Goal: Task Accomplishment & Management: Complete application form

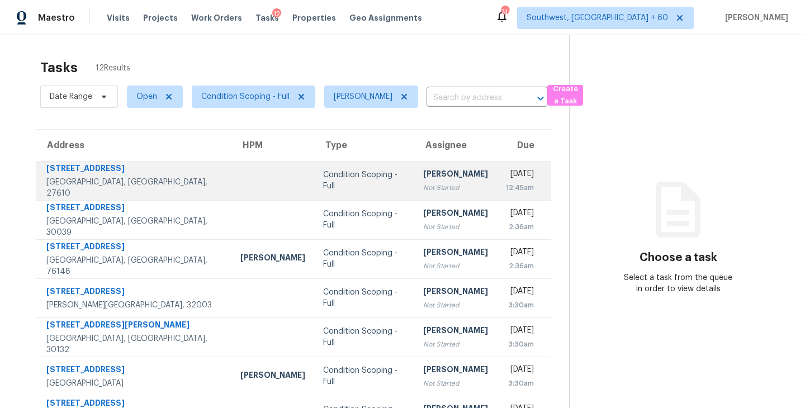
click at [423, 185] on div "Not Started" at bounding box center [455, 187] width 65 height 11
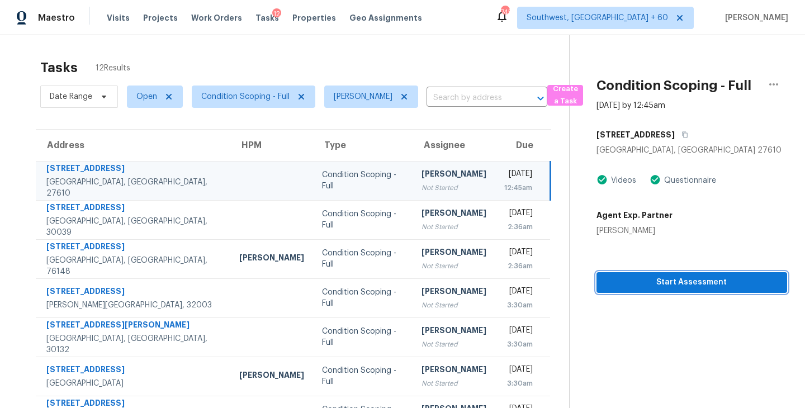
click at [651, 284] on span "Start Assessment" at bounding box center [692, 283] width 173 height 14
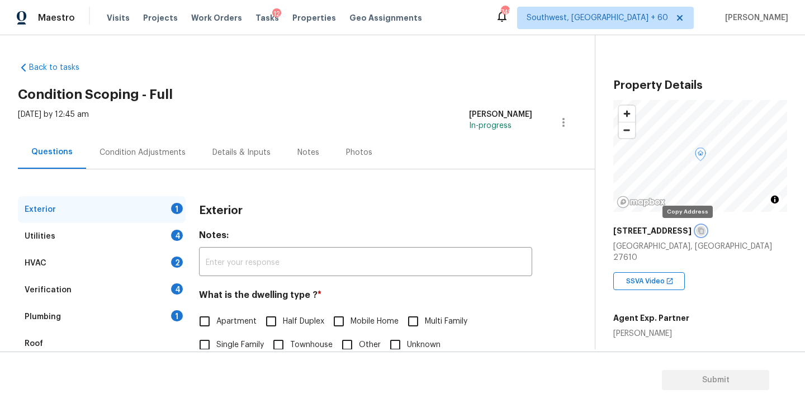
click at [698, 230] on icon "button" at bounding box center [701, 231] width 7 height 7
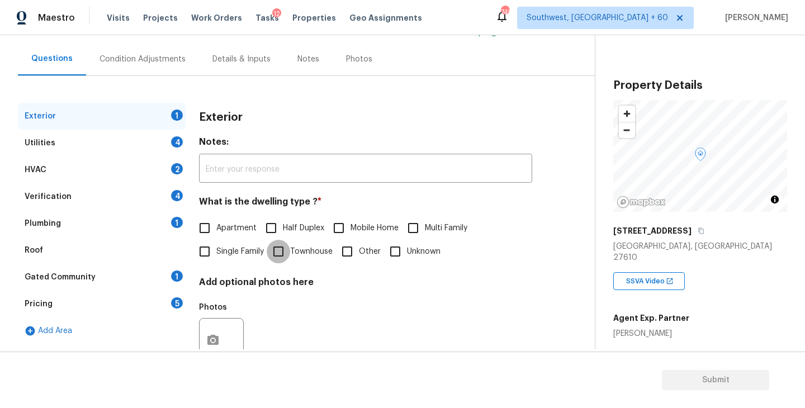
click at [288, 246] on input "Townhouse" at bounding box center [278, 251] width 23 height 23
checkbox input "true"
click at [157, 146] on div "Utilities 4" at bounding box center [102, 143] width 168 height 27
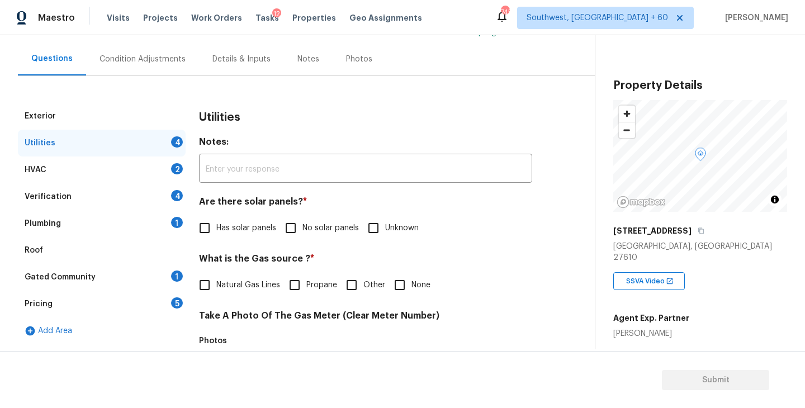
click at [291, 226] on input "No solar panels" at bounding box center [290, 227] width 23 height 23
checkbox input "true"
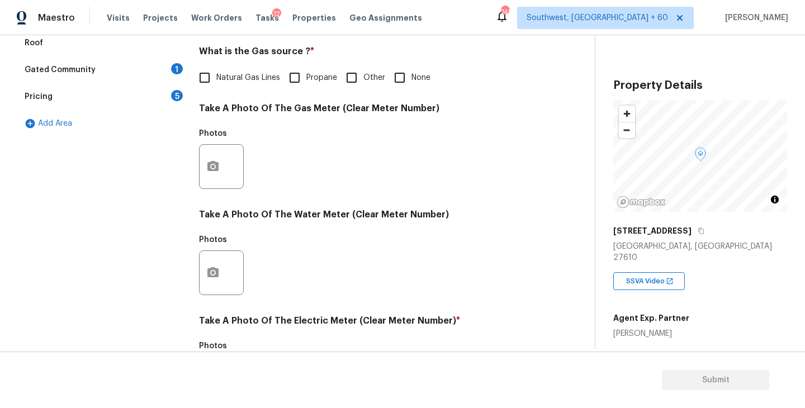
scroll to position [433, 0]
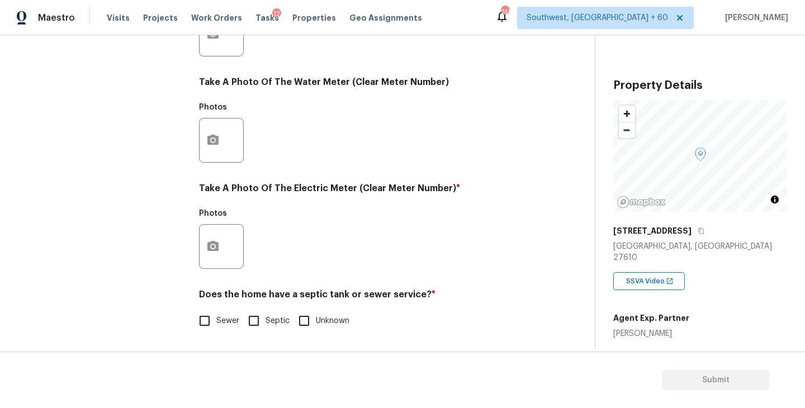
click at [219, 327] on label "Sewer" at bounding box center [216, 320] width 46 height 23
click at [216, 327] on input "Sewer" at bounding box center [204, 320] width 23 height 23
checkbox input "true"
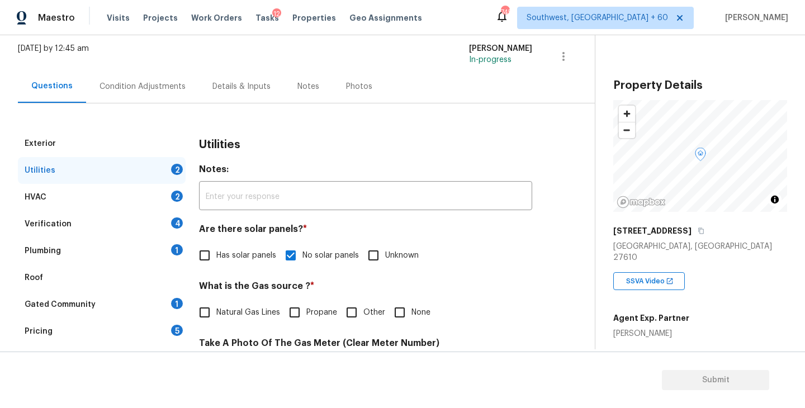
scroll to position [0, 0]
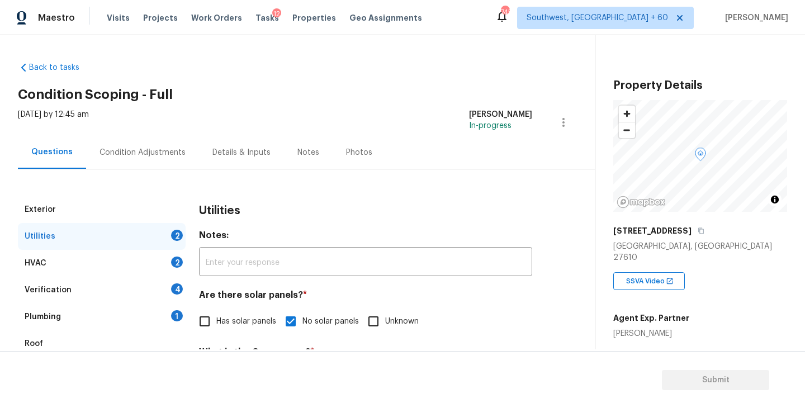
click at [99, 320] on div "Plumbing 1" at bounding box center [102, 317] width 168 height 27
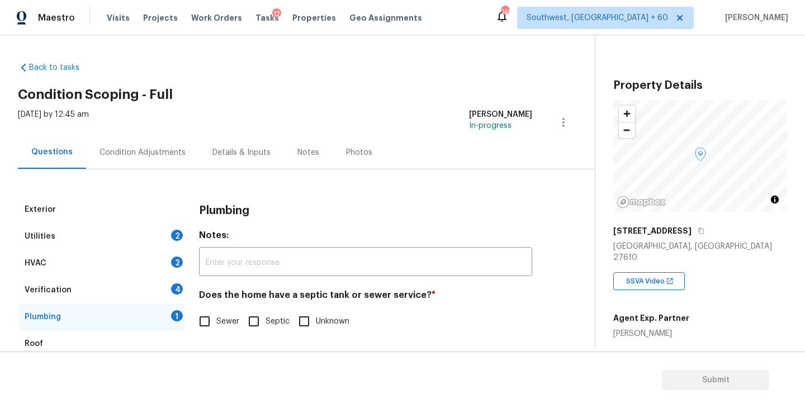
click at [226, 319] on span "Sewer" at bounding box center [227, 322] width 23 height 12
click at [216, 319] on input "Sewer" at bounding box center [204, 321] width 23 height 23
checkbox input "true"
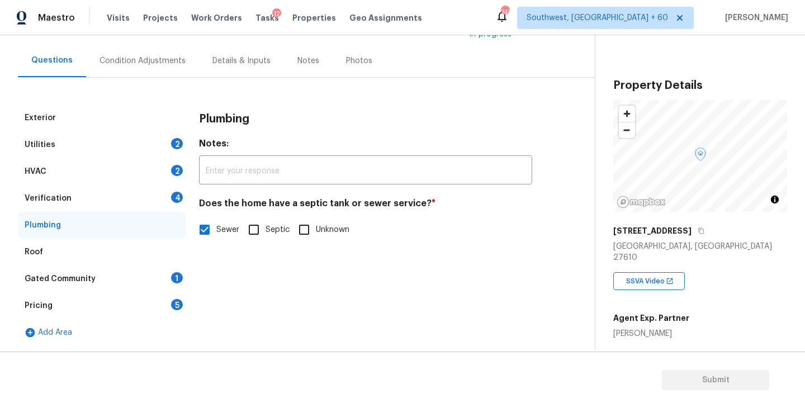
click at [121, 276] on div "Gated Community 1" at bounding box center [102, 279] width 168 height 27
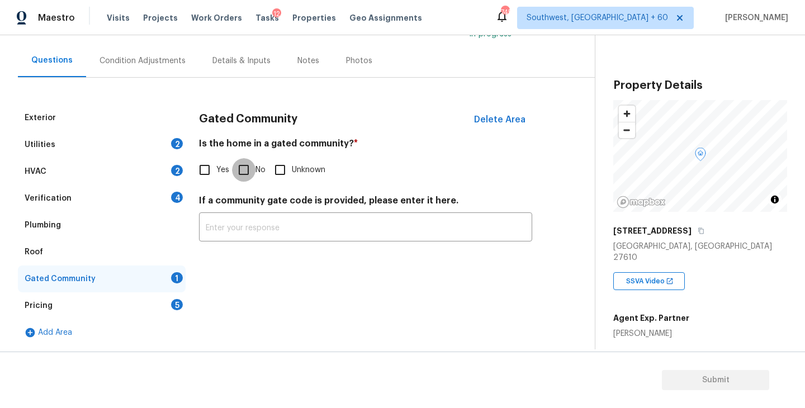
click at [244, 172] on input "No" at bounding box center [243, 169] width 23 height 23
checkbox input "true"
click at [153, 65] on div "Condition Adjustments" at bounding box center [143, 60] width 86 height 11
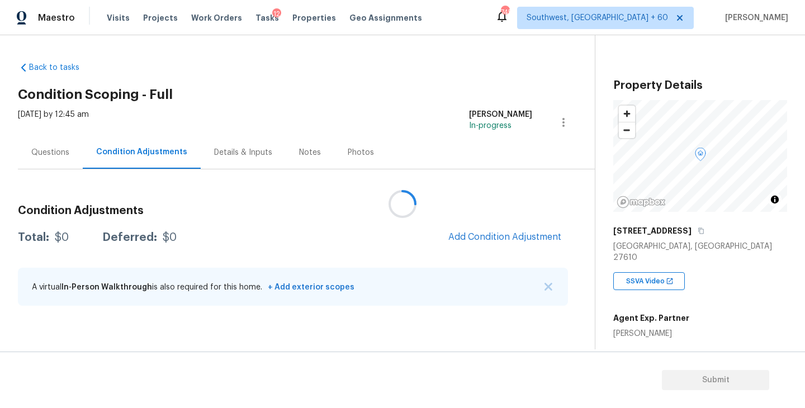
click at [422, 115] on div at bounding box center [402, 204] width 805 height 408
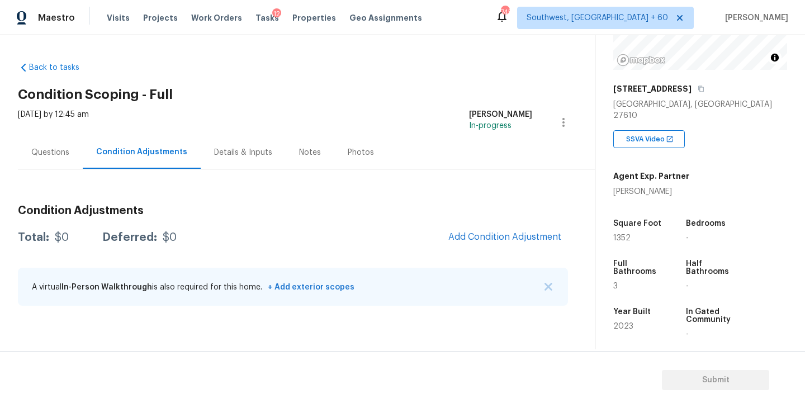
scroll to position [223, 0]
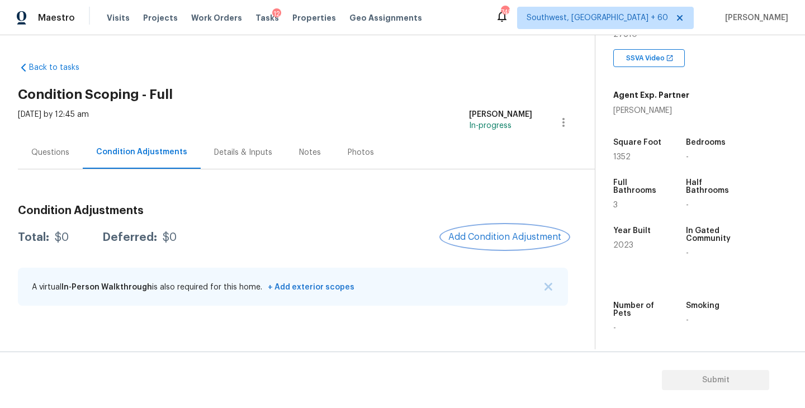
click at [527, 236] on span "Add Condition Adjustment" at bounding box center [504, 237] width 113 height 10
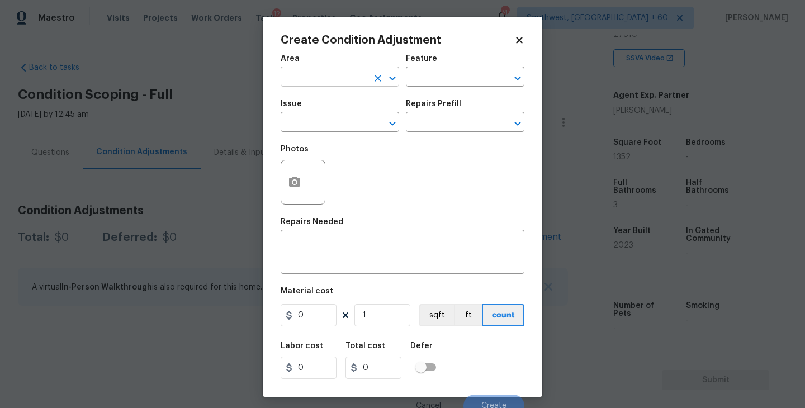
click at [342, 73] on input "text" at bounding box center [324, 77] width 87 height 17
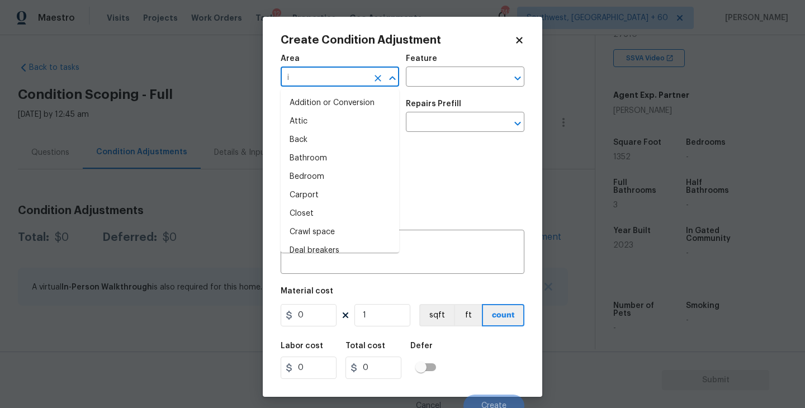
type input "in"
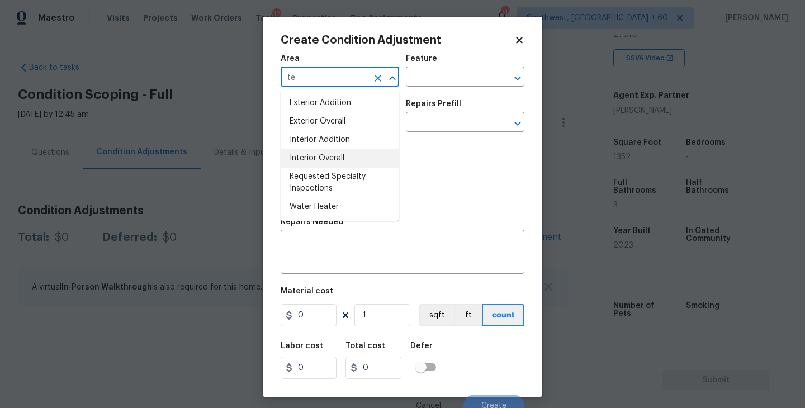
click at [333, 156] on li "Interior Overall" at bounding box center [340, 158] width 119 height 18
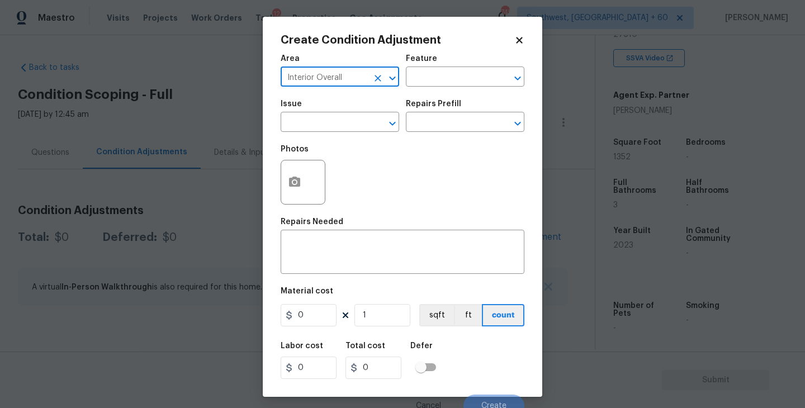
type input "Interior Overall"
click at [460, 60] on div "Feature" at bounding box center [465, 62] width 119 height 15
click at [459, 73] on input "text" at bounding box center [449, 77] width 87 height 17
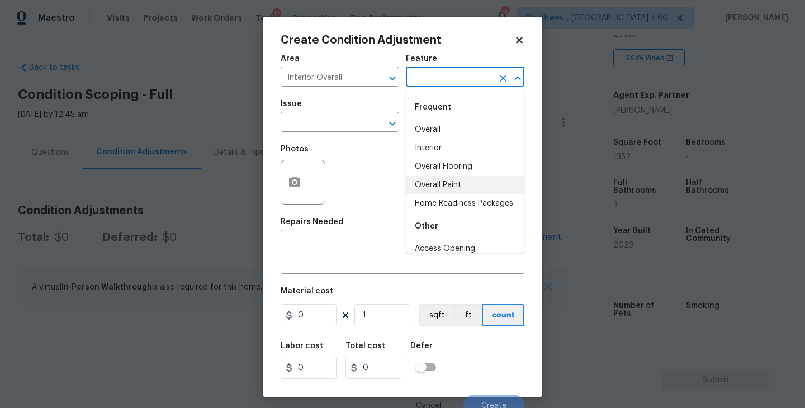
click at [452, 187] on li "Overall Paint" at bounding box center [465, 185] width 119 height 18
type input "Overall Paint"
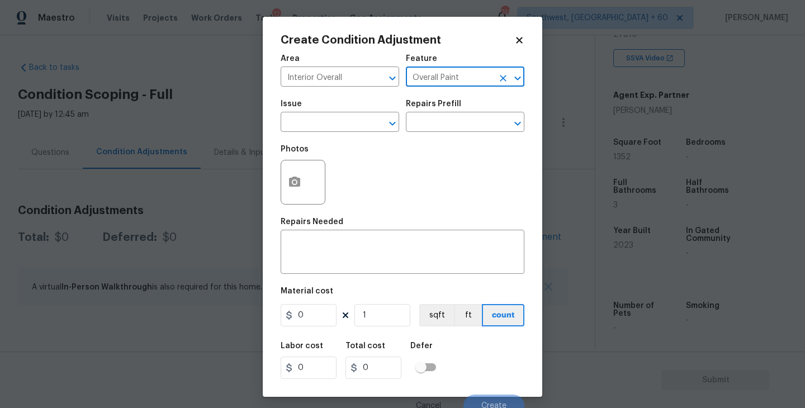
click at [338, 114] on div "Issue" at bounding box center [340, 107] width 119 height 15
click at [315, 122] on input "text" at bounding box center [324, 123] width 87 height 17
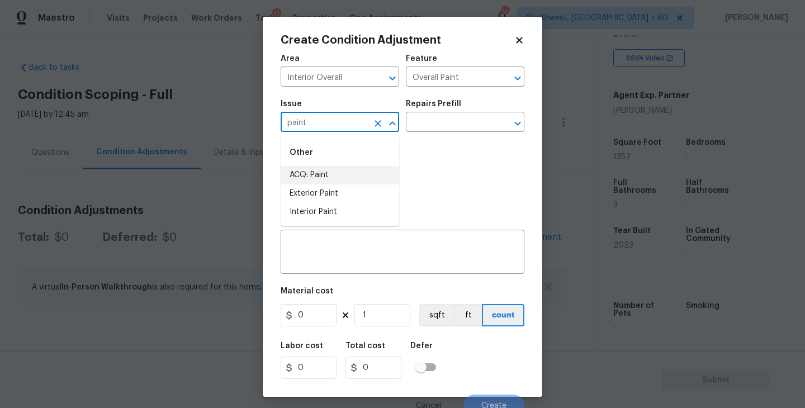
click at [311, 168] on li "ACQ: Paint" at bounding box center [340, 175] width 119 height 18
type input "ACQ: Paint"
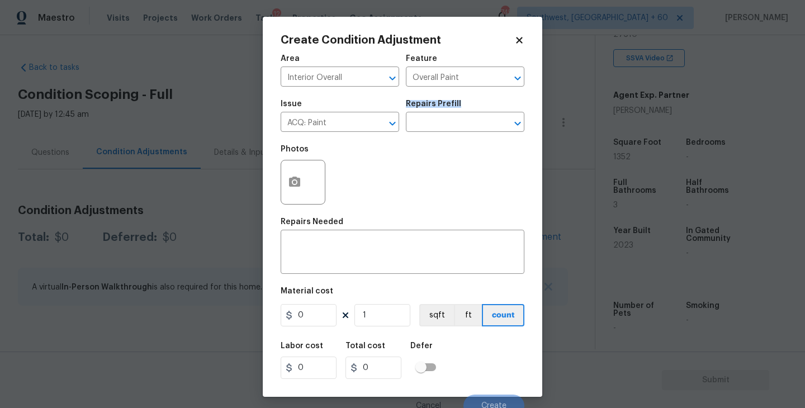
click at [479, 100] on div "Repairs Prefill" at bounding box center [465, 107] width 119 height 15
click at [467, 124] on input "text" at bounding box center [449, 123] width 87 height 17
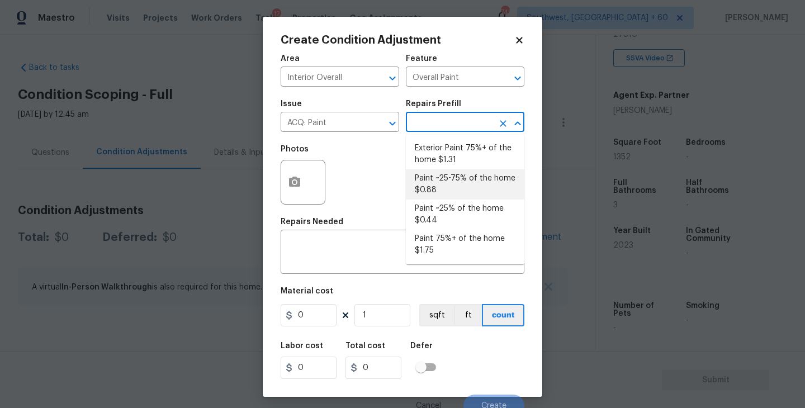
click at [449, 214] on li "Paint ~25% of the home $0.44" at bounding box center [465, 215] width 119 height 30
type input "Acquisition"
type textarea "Acquisition Scope: ~25% of the home needs interior paint"
type input "0.44"
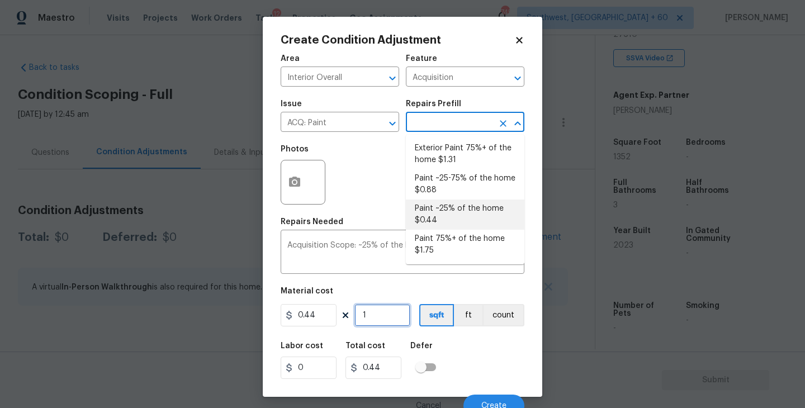
click at [385, 315] on input "1" at bounding box center [383, 315] width 56 height 22
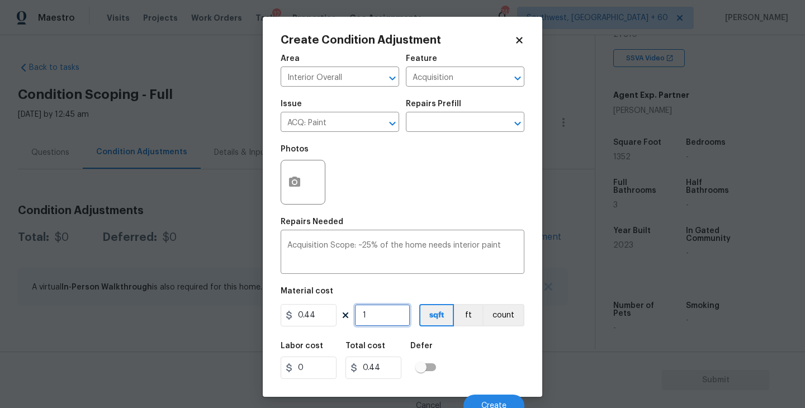
type input "14"
type input "6.16"
type input "143"
type input "62.92"
type input "1430"
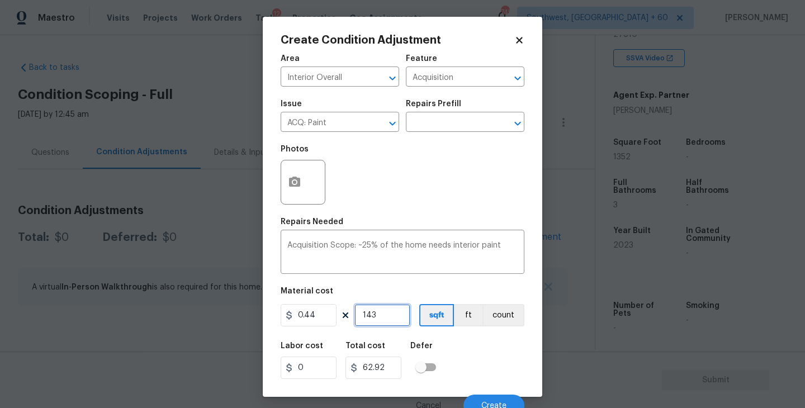
type input "629.2"
type input "1430"
click at [495, 370] on div "Labor cost 0 Total cost 629.2 Defer" at bounding box center [403, 361] width 244 height 50
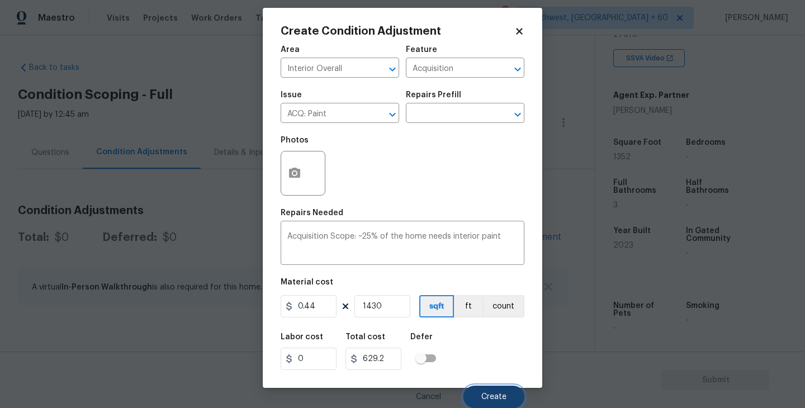
click at [494, 386] on button "Create" at bounding box center [494, 397] width 61 height 22
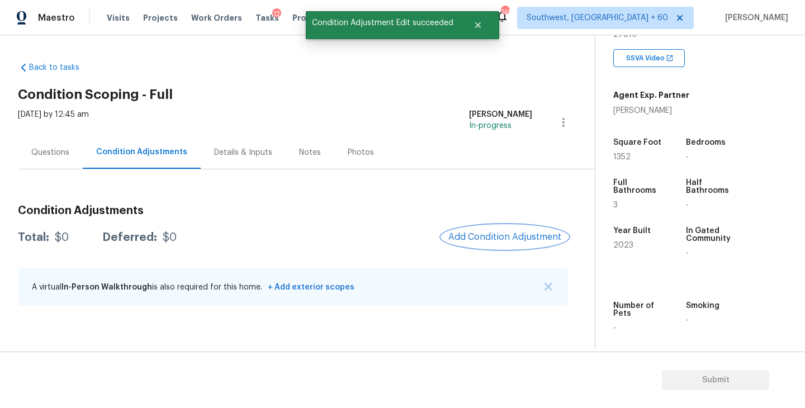
scroll to position [0, 0]
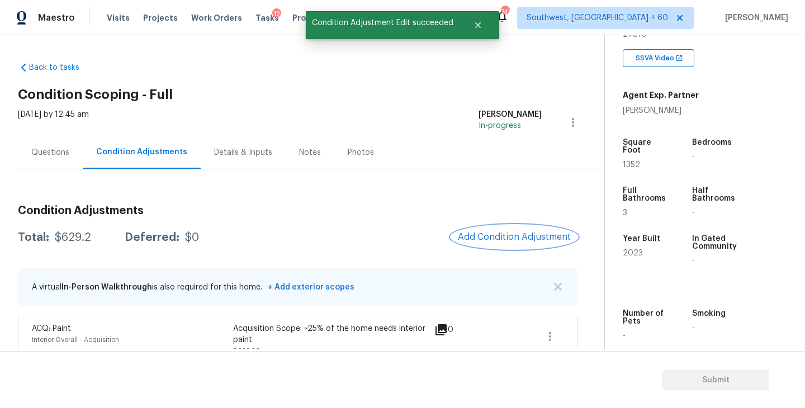
click at [512, 235] on span "Add Condition Adjustment" at bounding box center [514, 237] width 113 height 10
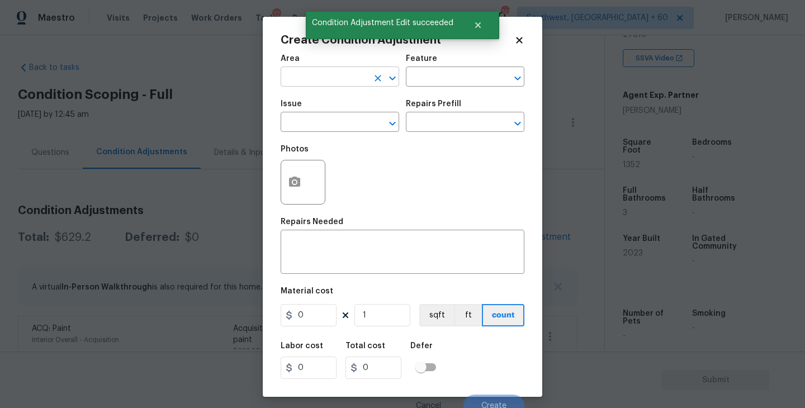
click at [301, 80] on input "text" at bounding box center [324, 77] width 87 height 17
click at [317, 120] on li "Interior Overall" at bounding box center [340, 121] width 119 height 18
type input "Interior Overall"
click at [460, 79] on input "text" at bounding box center [449, 77] width 87 height 17
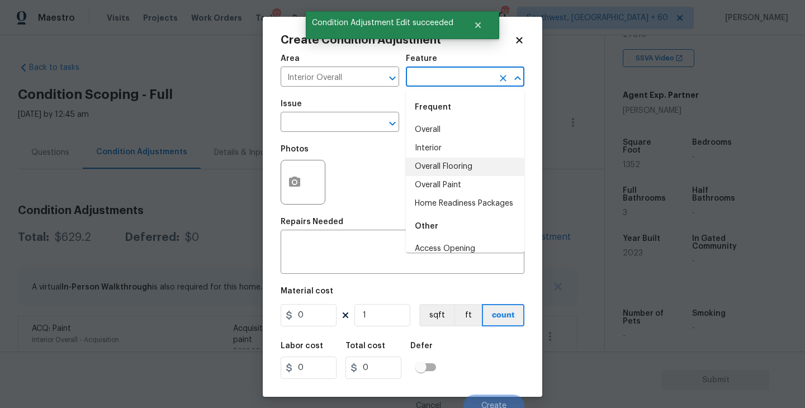
click at [455, 169] on li "Overall Flooring" at bounding box center [465, 167] width 119 height 18
type input "Overall Flooring"
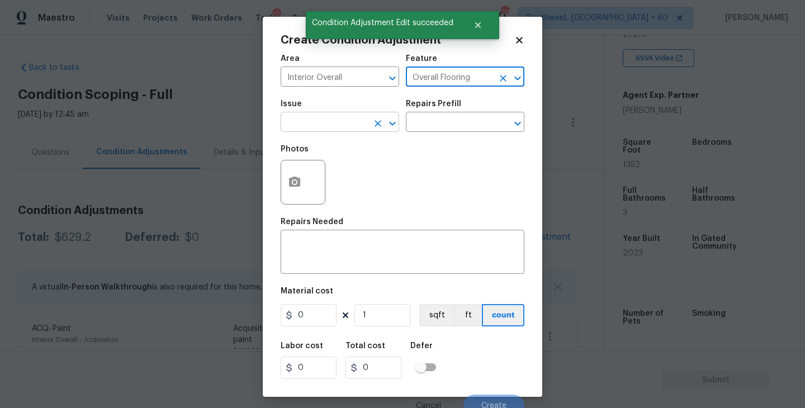
click at [344, 131] on input "text" at bounding box center [324, 123] width 87 height 17
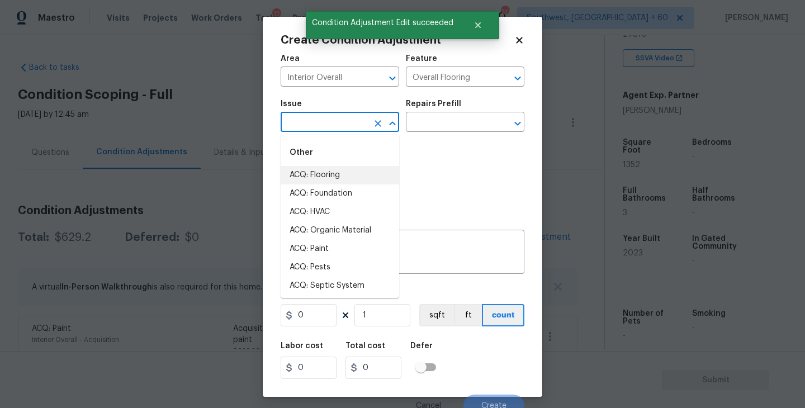
click at [335, 180] on li "ACQ: Flooring" at bounding box center [340, 175] width 119 height 18
type input "ACQ: Flooring"
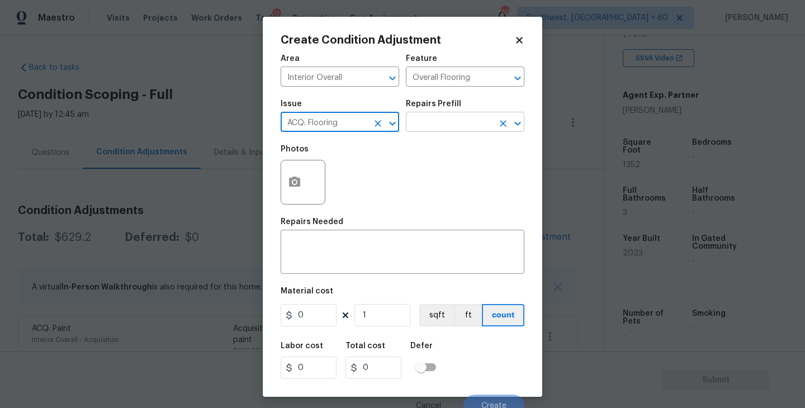
click at [449, 120] on input "text" at bounding box center [449, 123] width 87 height 17
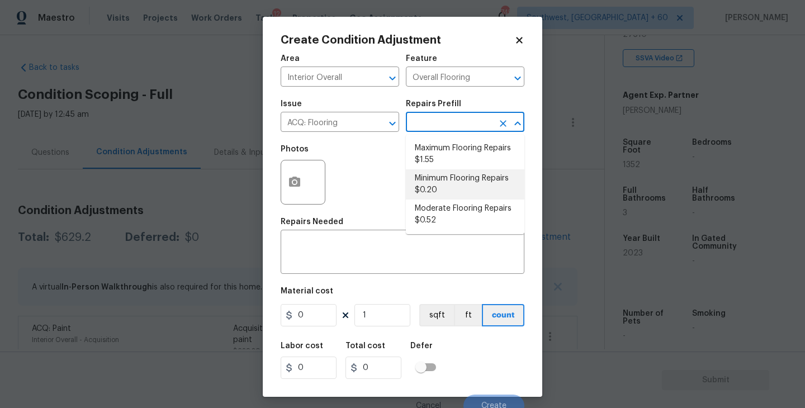
click at [448, 186] on li "Minimum Flooring Repairs $0.20" at bounding box center [465, 184] width 119 height 30
type input "Acquisition"
type textarea "Acquisition Scope: Minimum flooring repairs"
type input "0.2"
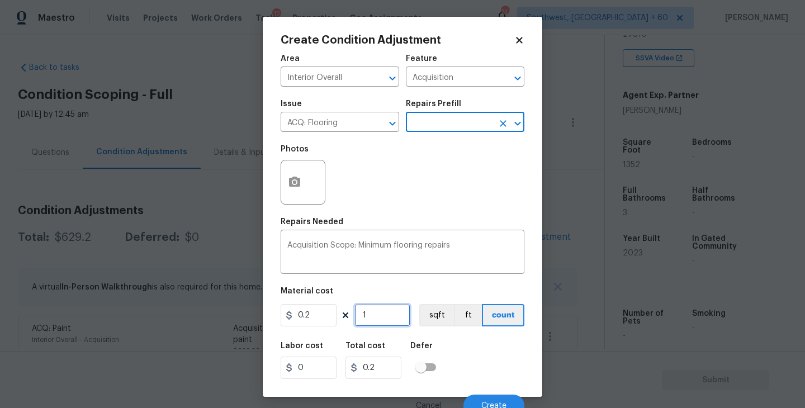
click at [374, 318] on input "1" at bounding box center [383, 315] width 56 height 22
type input "14"
type input "2.8"
type input "143"
type input "28.6"
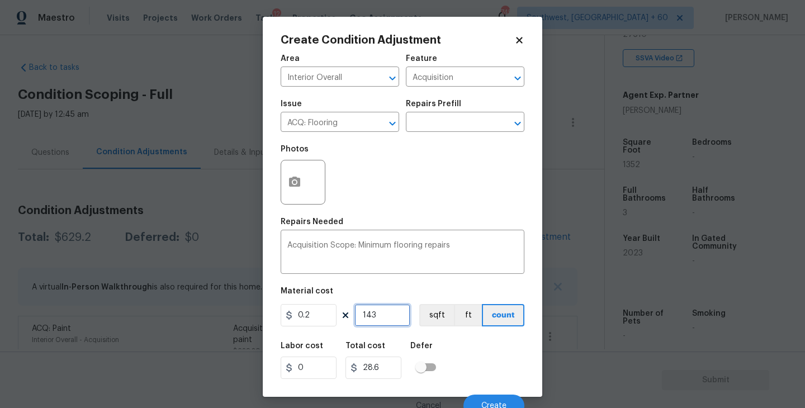
type input "1430"
type input "286"
type input "1430"
click at [440, 317] on button "sqft" at bounding box center [436, 315] width 35 height 22
click at [480, 347] on div "Labor cost 0 Total cost 286 Defer" at bounding box center [403, 361] width 244 height 50
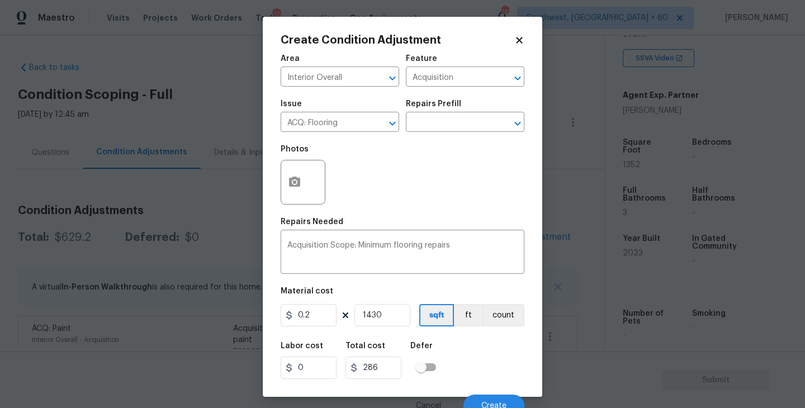
scroll to position [10, 0]
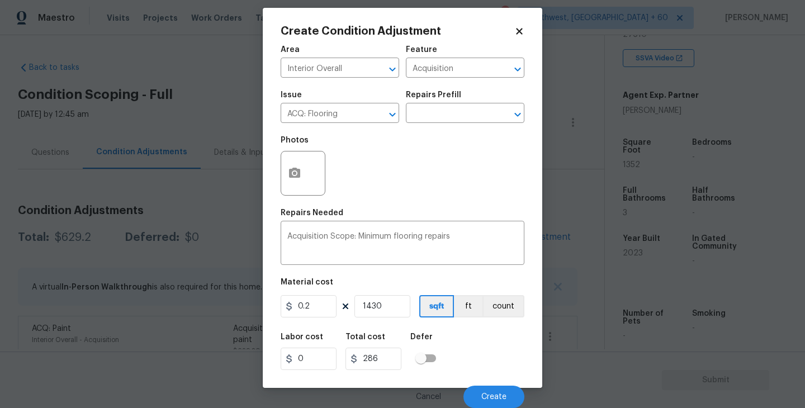
click at [485, 381] on div "Cancel Create" at bounding box center [403, 392] width 244 height 31
click at [486, 391] on button "Create" at bounding box center [494, 397] width 61 height 22
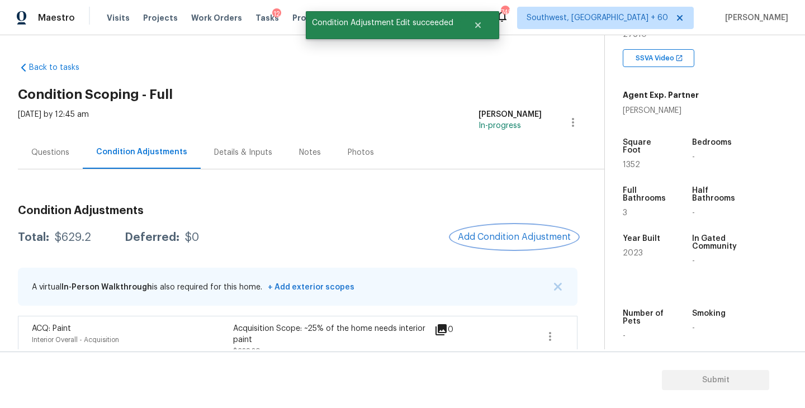
scroll to position [0, 0]
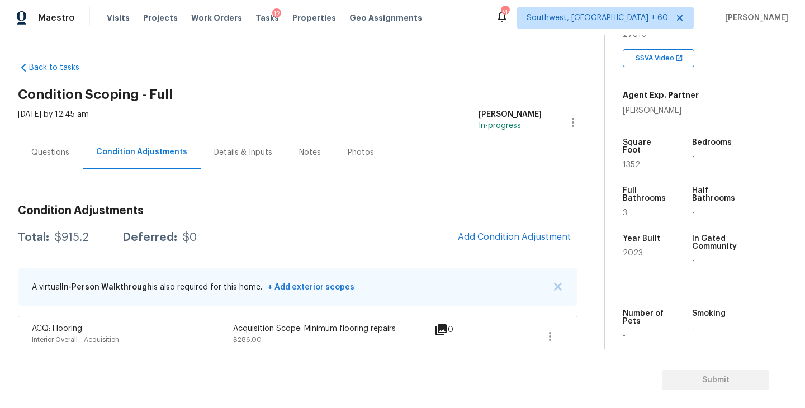
click at [390, 241] on div "Total: $915.2 Deferred: $0 Add Condition Adjustment" at bounding box center [298, 237] width 560 height 25
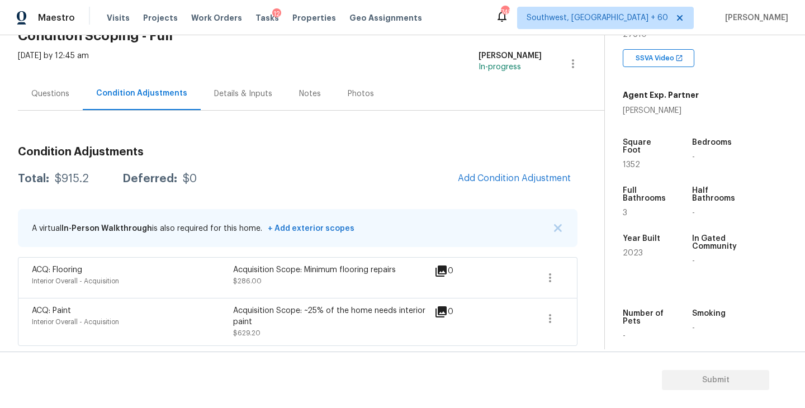
click at [50, 102] on div "Questions" at bounding box center [50, 93] width 65 height 33
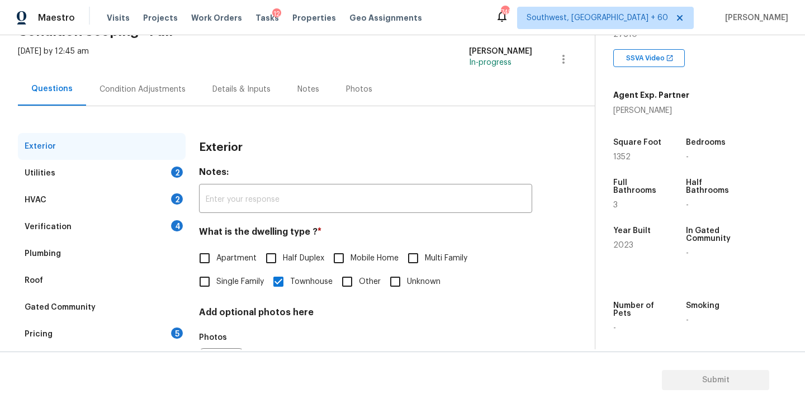
click at [145, 174] on div "Utilities 2" at bounding box center [102, 173] width 168 height 27
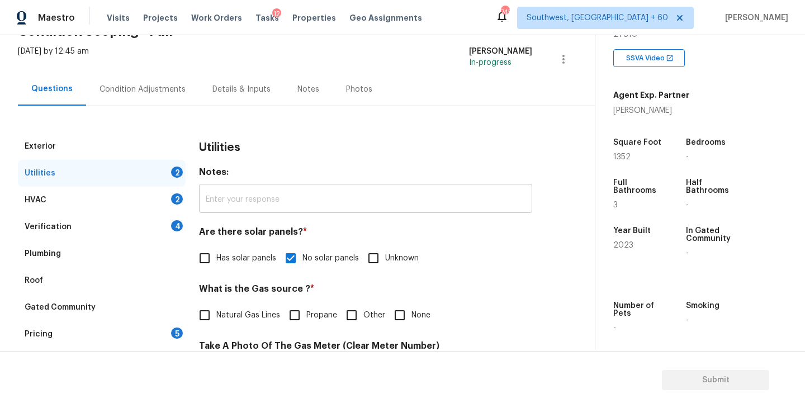
scroll to position [126, 0]
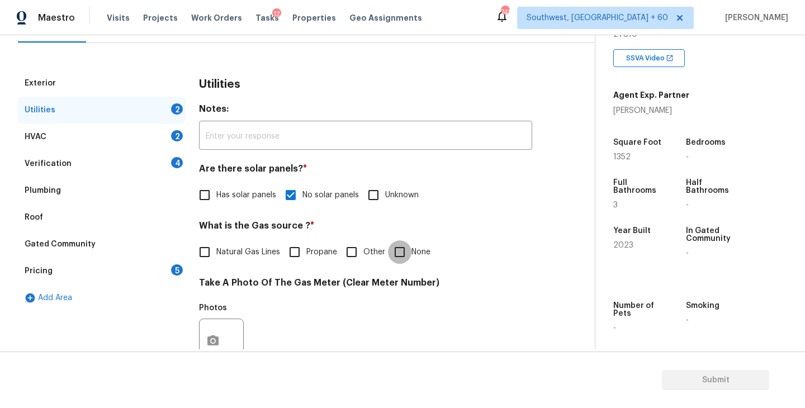
click at [395, 249] on input "None" at bounding box center [399, 251] width 23 height 23
checkbox input "true"
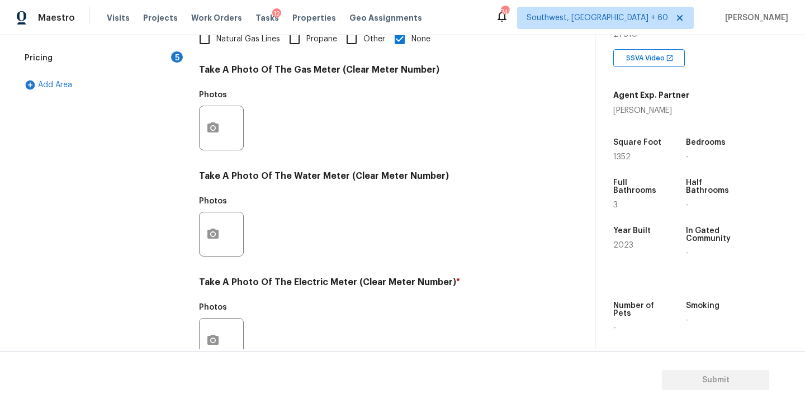
scroll to position [433, 0]
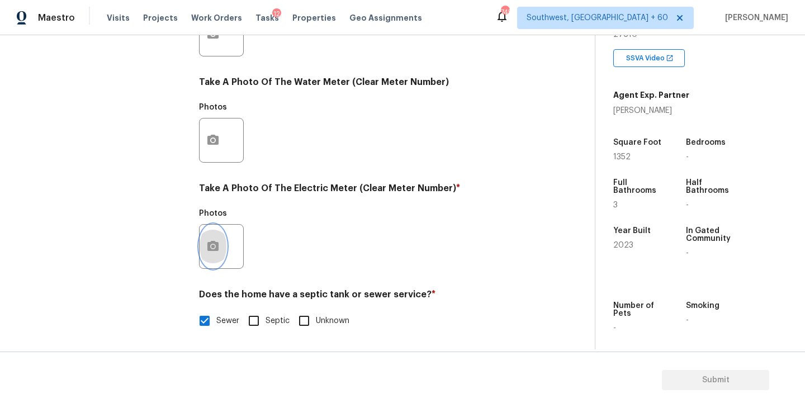
click at [218, 243] on icon "button" at bounding box center [212, 246] width 11 height 10
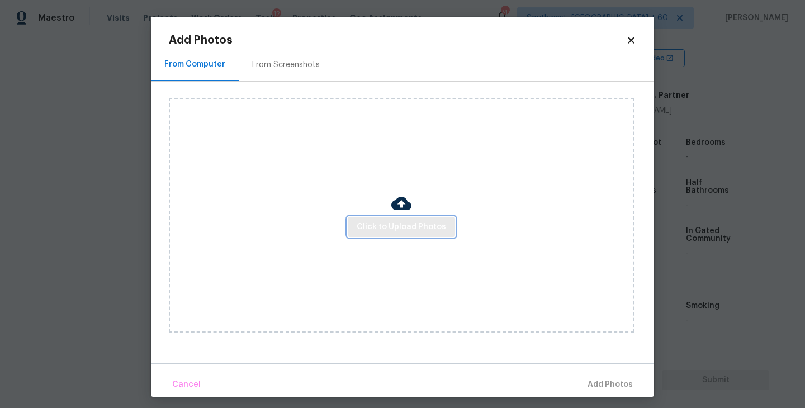
click at [398, 222] on span "Click to Upload Photos" at bounding box center [401, 227] width 89 height 14
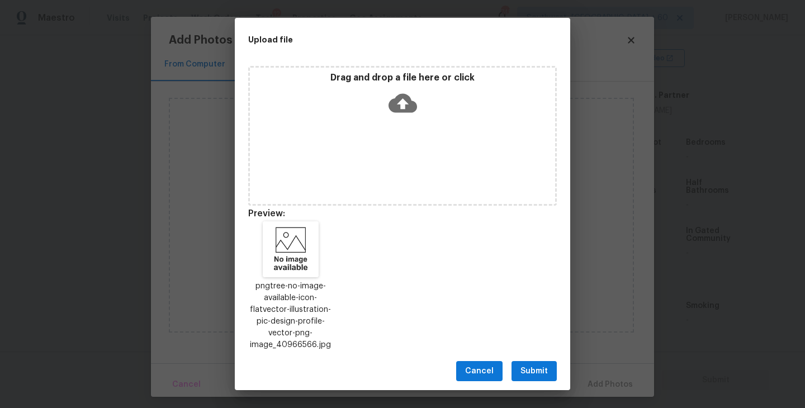
click at [529, 370] on span "Submit" at bounding box center [534, 372] width 27 height 14
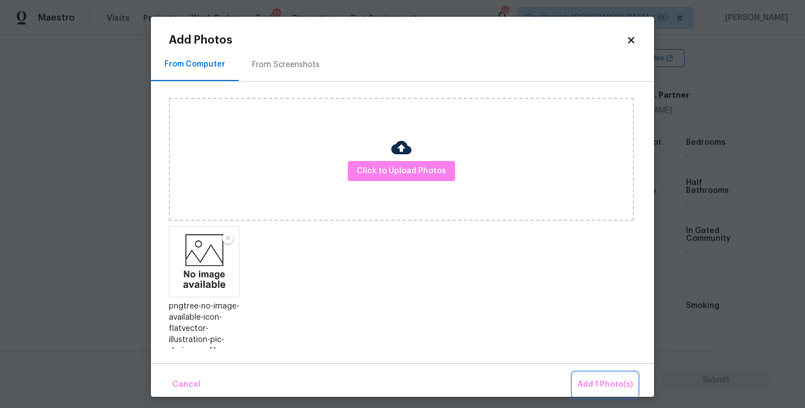
click at [598, 391] on span "Add 1 Photo(s)" at bounding box center [605, 385] width 55 height 14
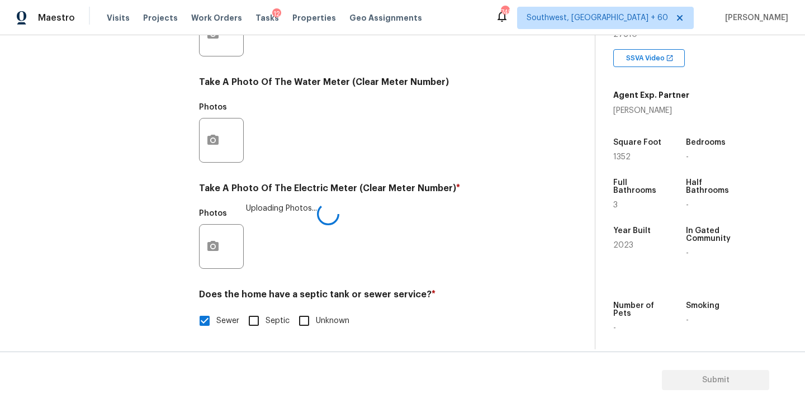
click at [431, 237] on div "Photos Uploading Photos..." at bounding box center [365, 239] width 333 height 73
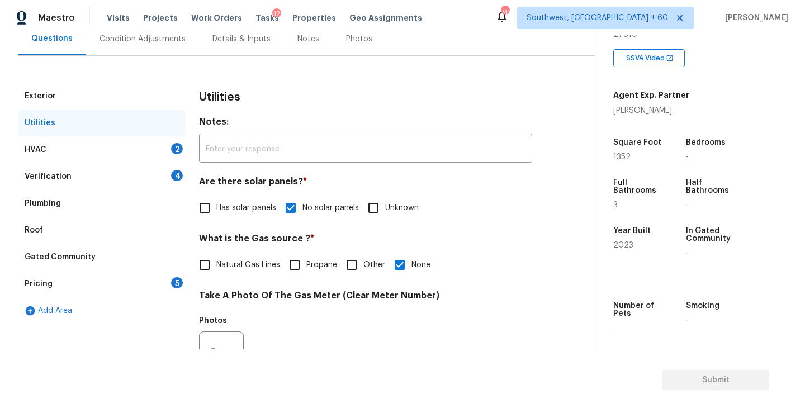
scroll to position [100, 0]
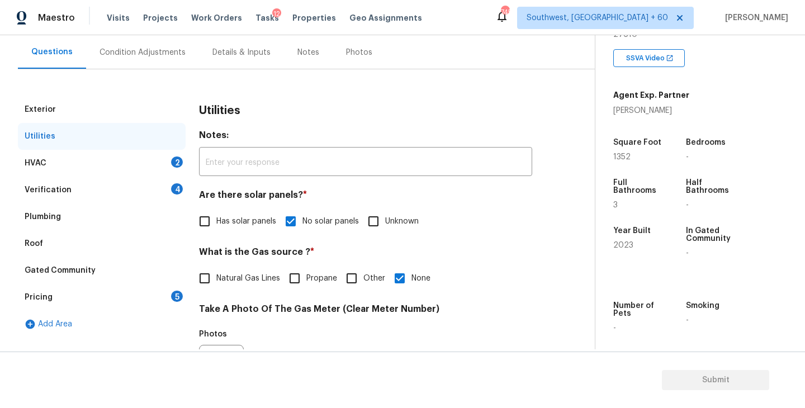
click at [136, 160] on div "HVAC 2" at bounding box center [102, 163] width 168 height 27
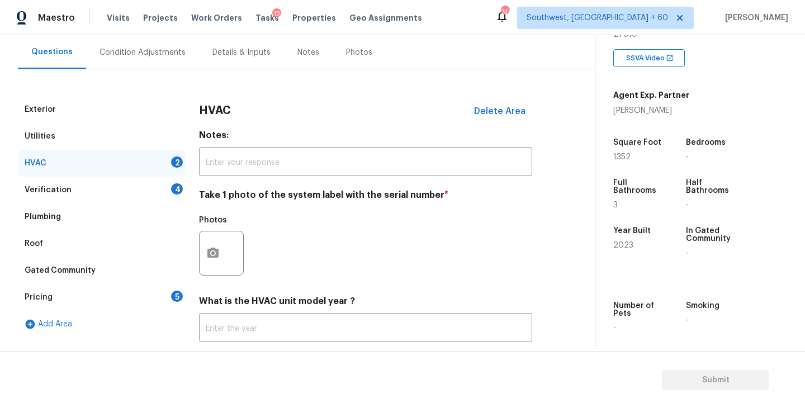
scroll to position [167, 0]
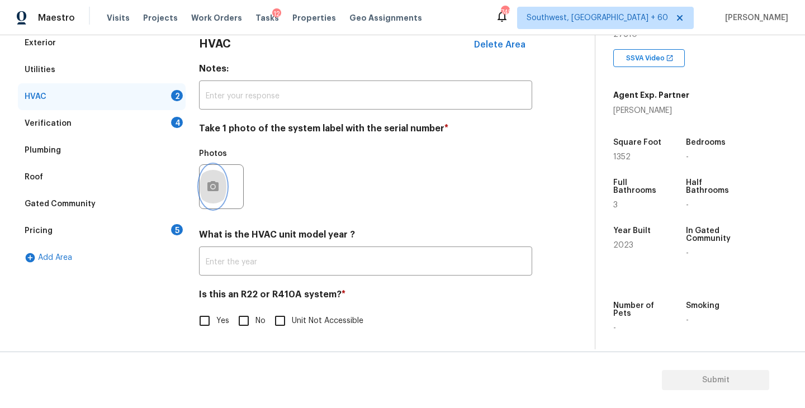
click at [218, 191] on icon "button" at bounding box center [212, 186] width 13 height 13
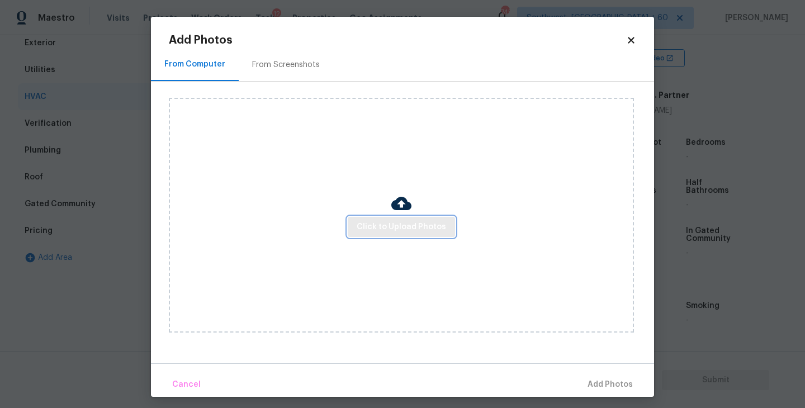
drag, startPoint x: 218, startPoint y: 191, endPoint x: 398, endPoint y: 226, distance: 184.0
click at [398, 226] on span "Click to Upload Photos" at bounding box center [401, 227] width 89 height 14
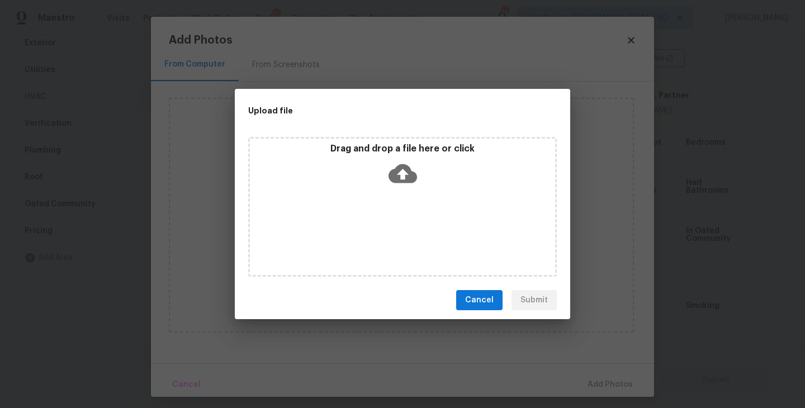
click at [407, 186] on icon at bounding box center [403, 173] width 29 height 29
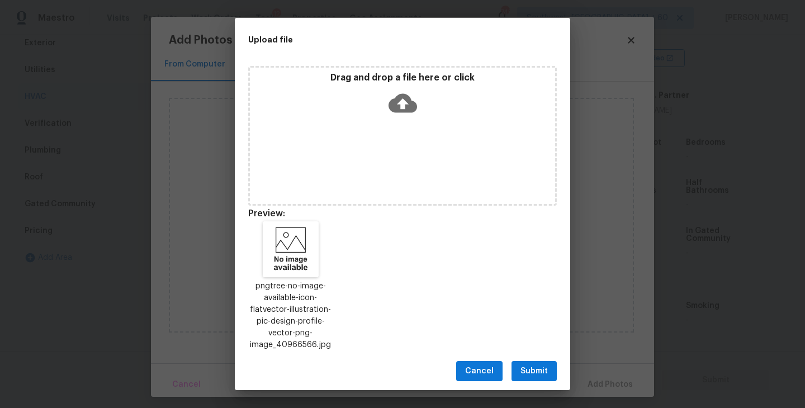
click at [526, 370] on span "Submit" at bounding box center [534, 372] width 27 height 14
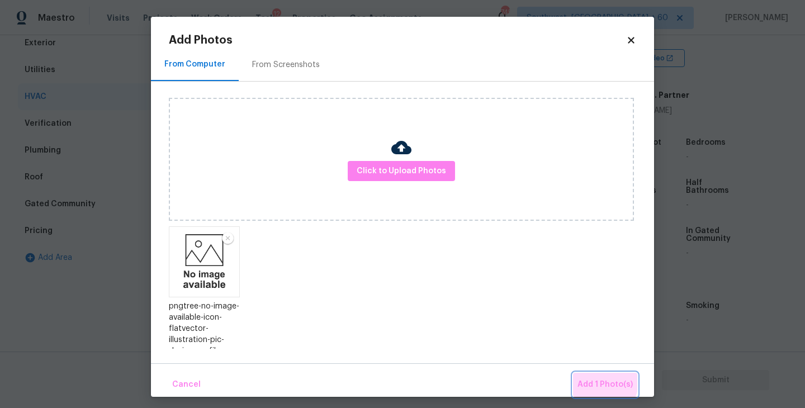
click at [590, 379] on span "Add 1 Photo(s)" at bounding box center [605, 385] width 55 height 14
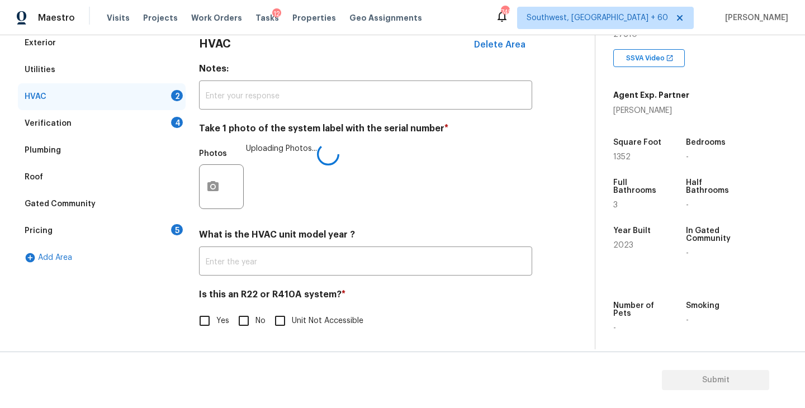
drag, startPoint x: 490, startPoint y: 355, endPoint x: 477, endPoint y: 348, distance: 14.8
click at [477, 348] on div "Back to tasks Condition Scoping - Full Thu, Sep 11 2025 by 12:45 am Sakthivel C…" at bounding box center [402, 221] width 805 height 373
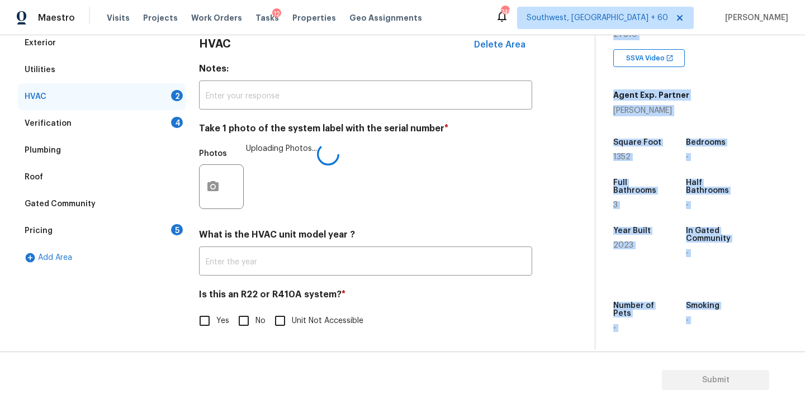
click at [251, 325] on input "No" at bounding box center [243, 320] width 23 height 23
checkbox input "true"
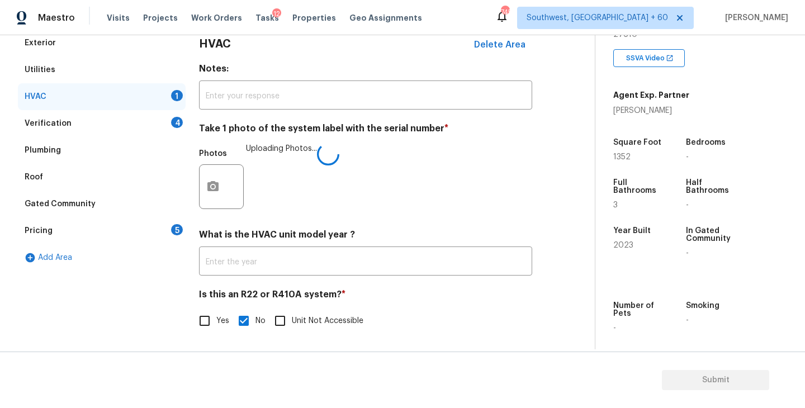
click at [525, 183] on div "Photos Uploading Photos..." at bounding box center [365, 179] width 333 height 73
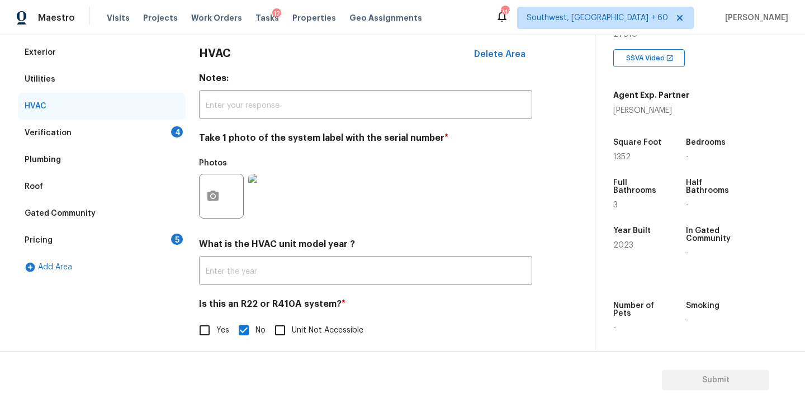
click at [131, 132] on div "Verification 4" at bounding box center [102, 133] width 168 height 27
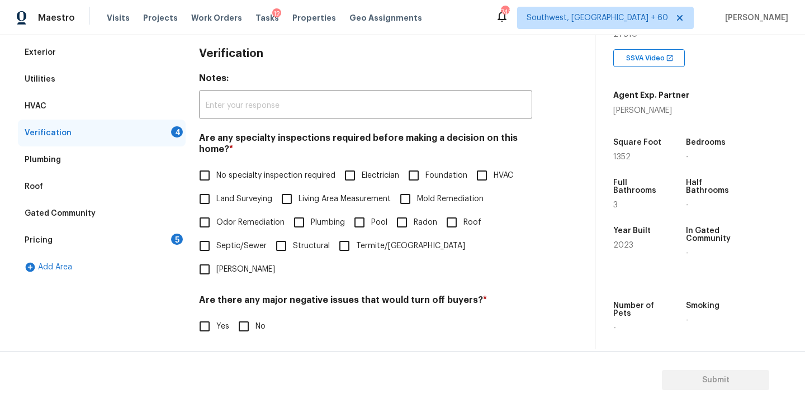
click at [243, 173] on span "No specialty inspection required" at bounding box center [275, 176] width 119 height 12
click at [216, 173] on input "No specialty inspection required" at bounding box center [204, 175] width 23 height 23
checkbox input "true"
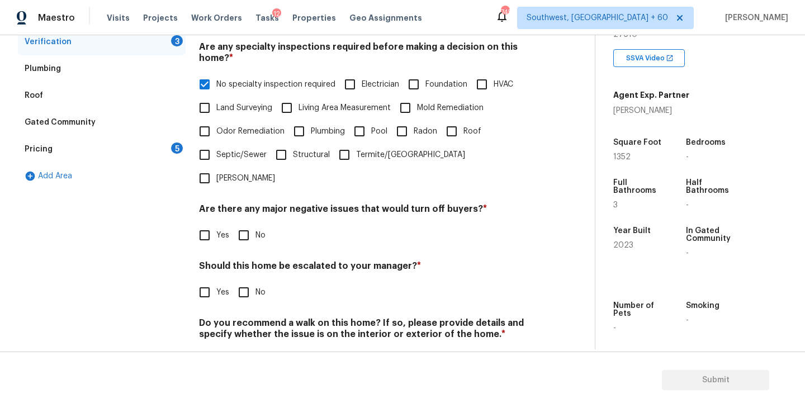
scroll to position [264, 0]
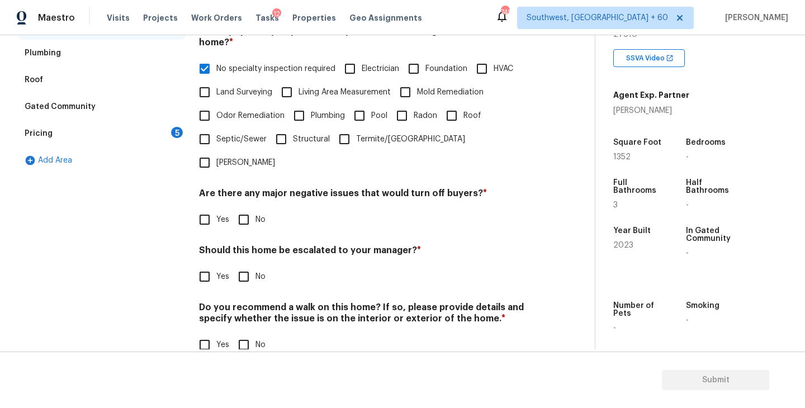
click at [245, 218] on div "Verification Notes: ​ Are any specialty inspections required before making a de…" at bounding box center [365, 151] width 333 height 438
click at [245, 208] on input "No" at bounding box center [243, 219] width 23 height 23
checkbox input "true"
click at [248, 266] on input "No" at bounding box center [243, 277] width 23 height 23
checkbox input "true"
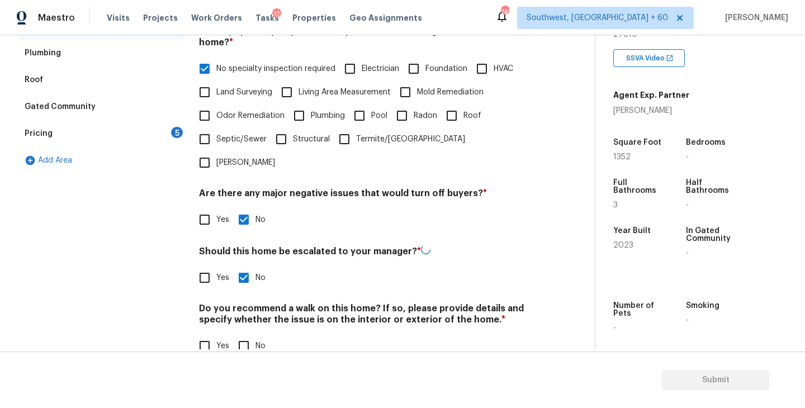
click at [245, 334] on input "No" at bounding box center [243, 345] width 23 height 23
checkbox input "true"
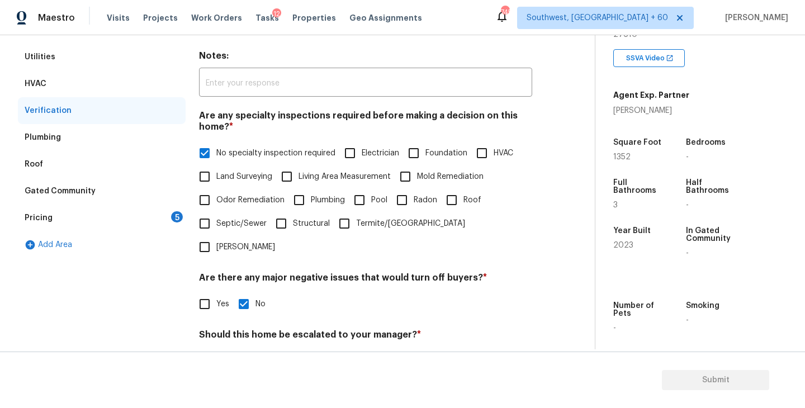
click at [146, 219] on div "Pricing 5" at bounding box center [102, 218] width 168 height 27
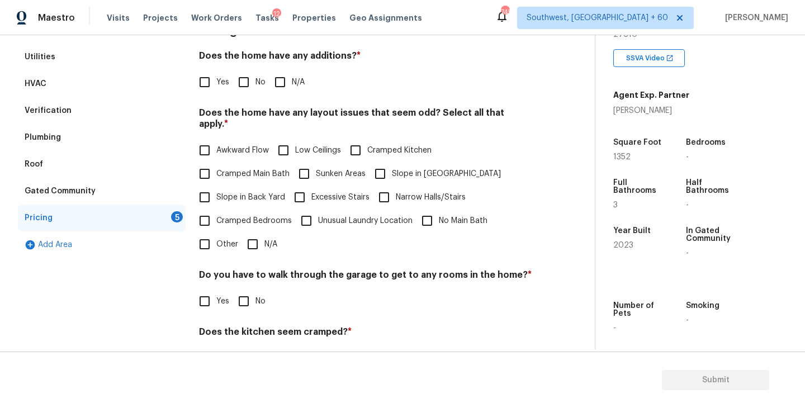
click at [287, 79] on input "N/A" at bounding box center [279, 81] width 23 height 23
checkbox input "true"
click at [382, 149] on label "Cramped Kitchen" at bounding box center [388, 150] width 88 height 23
click at [367, 149] on input "Cramped Kitchen" at bounding box center [355, 150] width 23 height 23
checkbox input "true"
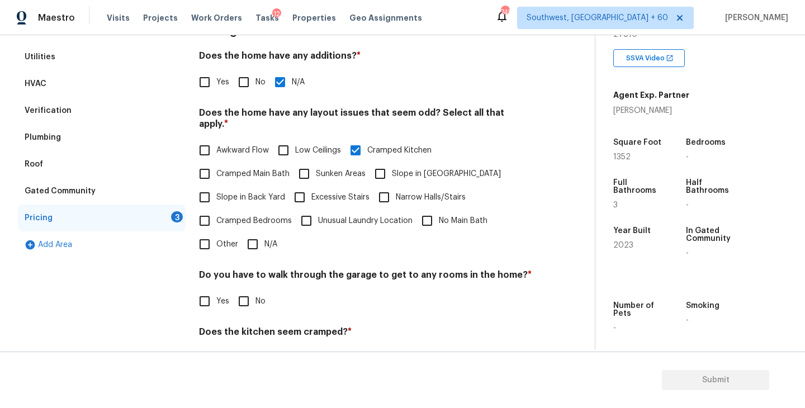
click at [384, 170] on input "Slope in Front Yard" at bounding box center [380, 173] width 23 height 23
checkbox input "true"
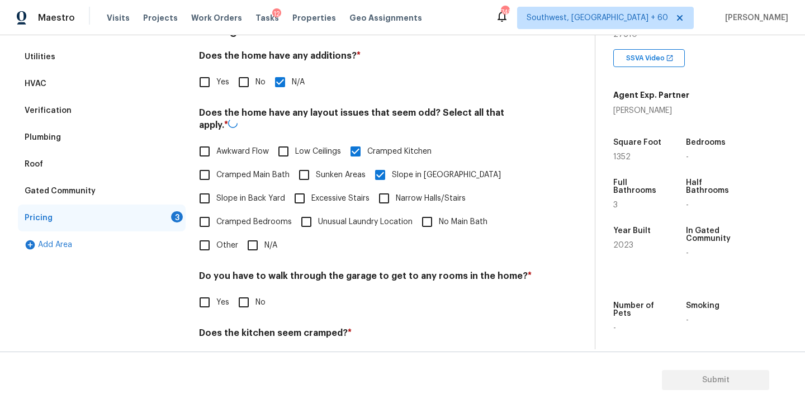
click at [385, 148] on label "Cramped Kitchen" at bounding box center [388, 151] width 88 height 23
click at [367, 148] on input "Cramped Kitchen" at bounding box center [355, 151] width 23 height 23
checkbox input "false"
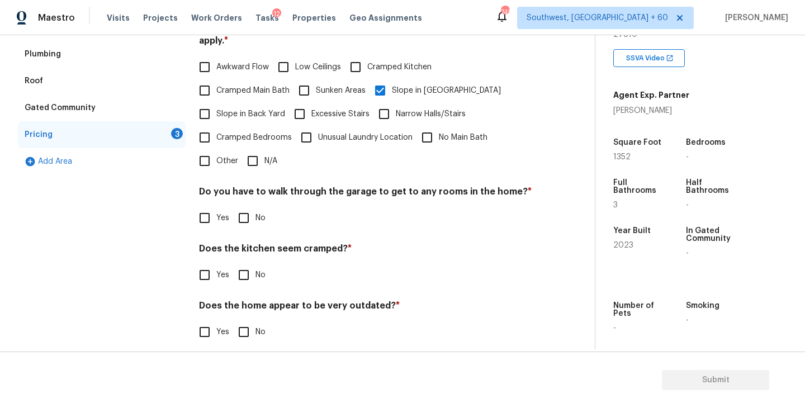
click at [258, 212] on span "No" at bounding box center [261, 218] width 10 height 12
click at [256, 210] on input "No" at bounding box center [243, 217] width 23 height 23
checkbox input "true"
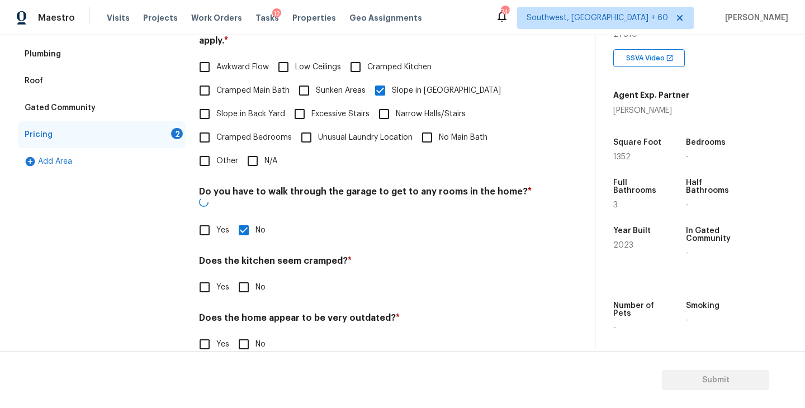
click at [249, 256] on h4 "Does the kitchen seem cramped? *" at bounding box center [365, 264] width 333 height 16
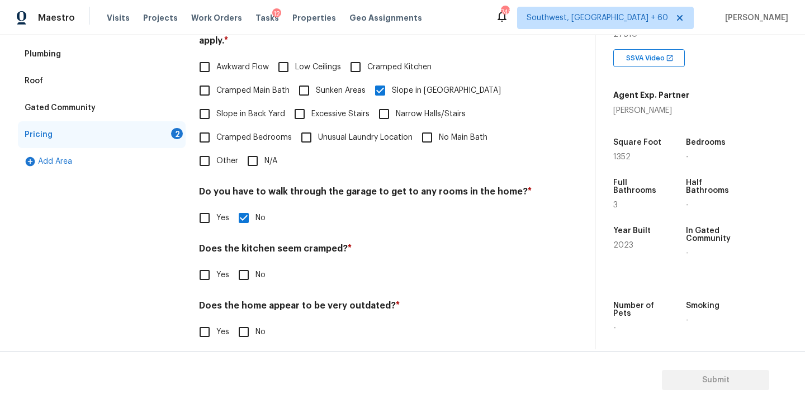
click at [248, 263] on input "No" at bounding box center [243, 274] width 23 height 23
checkbox input "true"
click at [243, 309] on div "Does the home appear to be very outdated? * Yes No" at bounding box center [365, 323] width 333 height 44
click at [243, 325] on input "No" at bounding box center [243, 331] width 23 height 23
checkbox input "true"
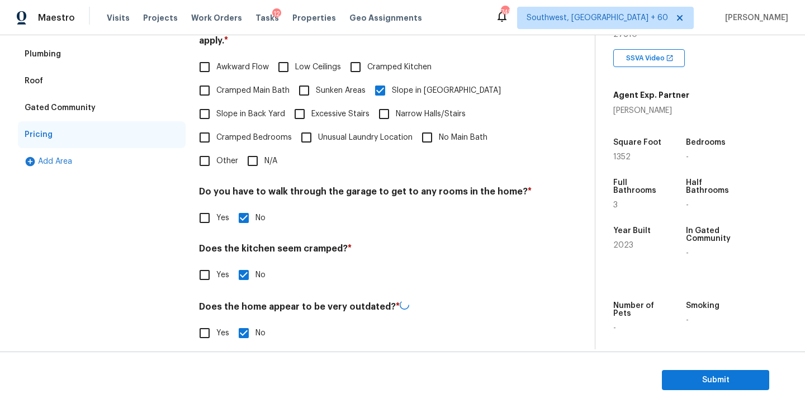
scroll to position [0, 0]
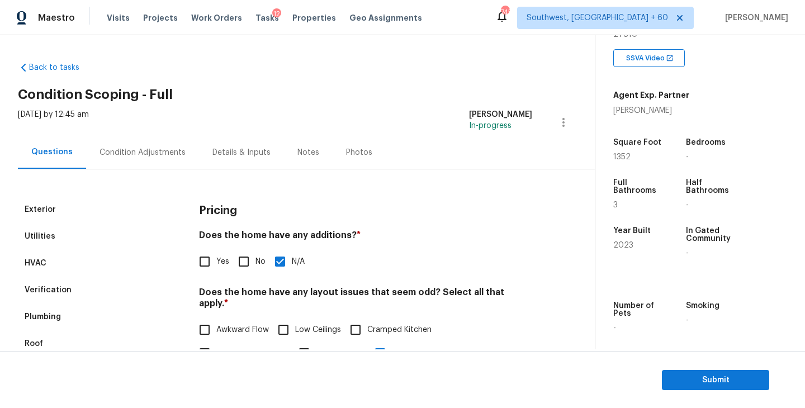
click at [146, 164] on div "Condition Adjustments" at bounding box center [142, 152] width 113 height 33
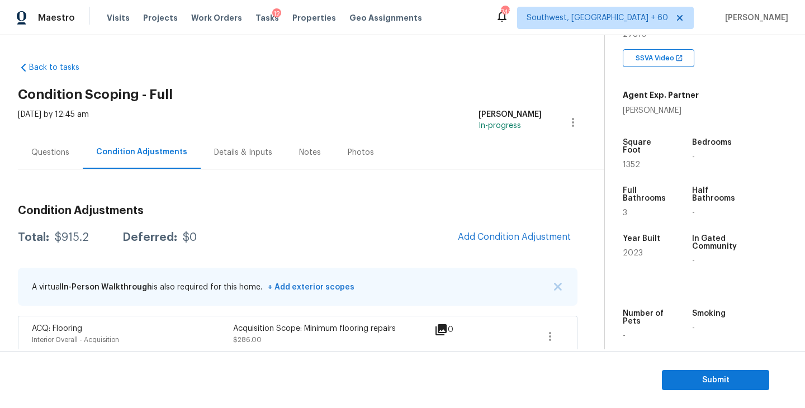
scroll to position [59, 0]
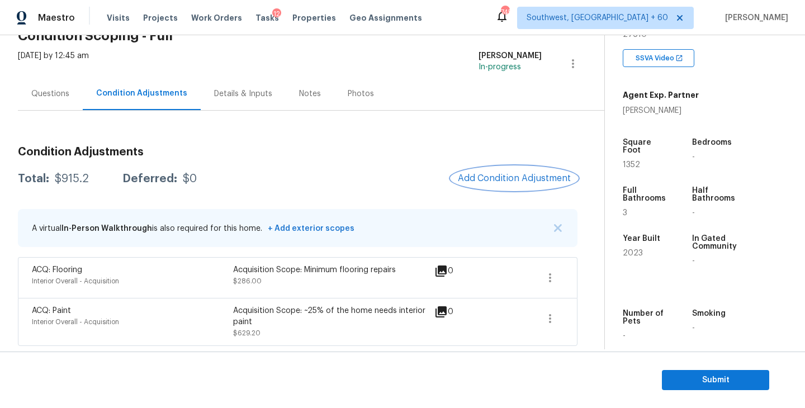
click at [552, 179] on span "Add Condition Adjustment" at bounding box center [514, 178] width 113 height 10
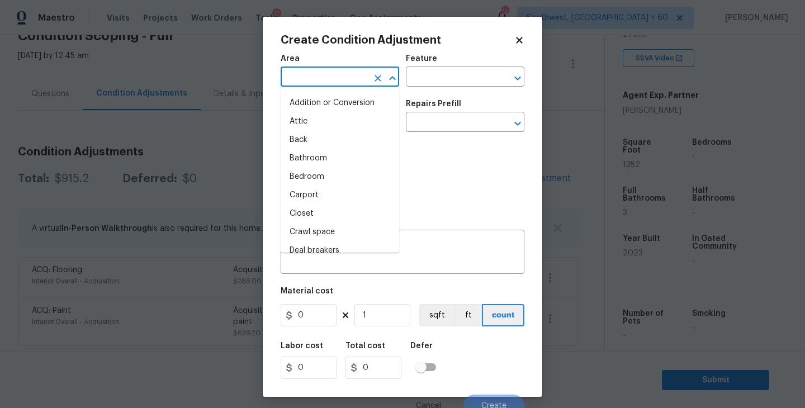
click at [342, 83] on input "text" at bounding box center [324, 77] width 87 height 17
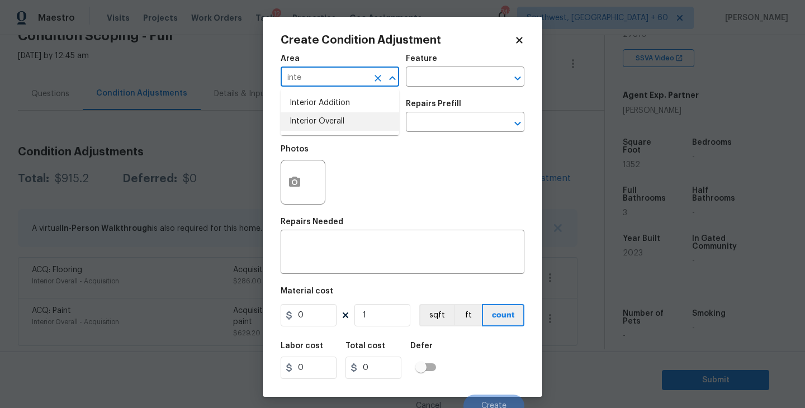
click at [369, 129] on li "Interior Overall" at bounding box center [340, 121] width 119 height 18
type input "Interior Overall"
click at [446, 86] on input "text" at bounding box center [449, 77] width 87 height 17
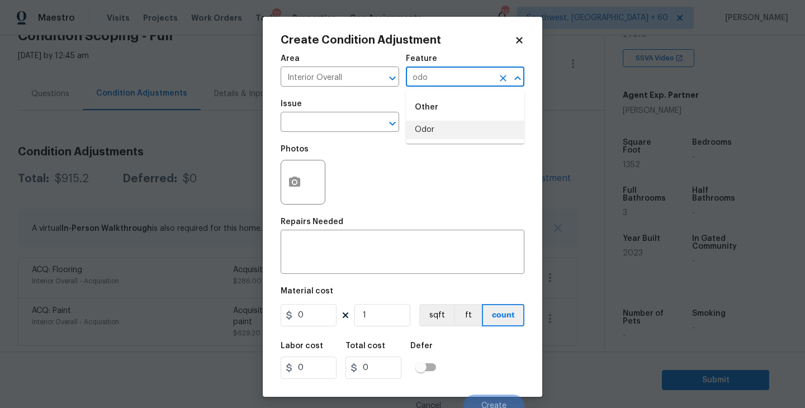
click at [429, 126] on li "Odor" at bounding box center [465, 130] width 119 height 18
type input "Odor"
click at [349, 126] on input "text" at bounding box center [324, 123] width 87 height 17
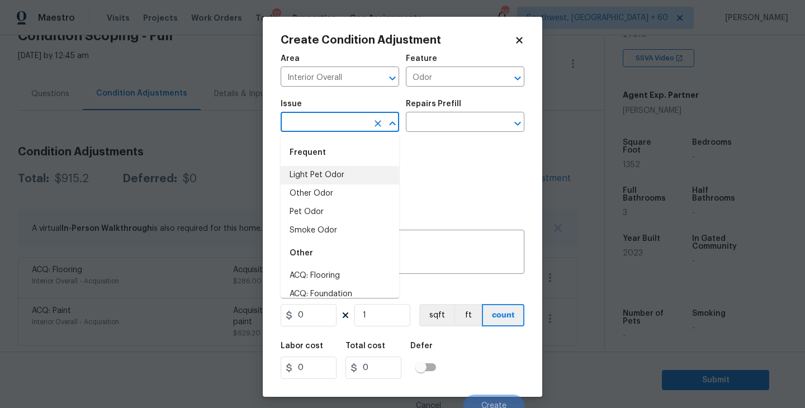
click at [342, 172] on li "Light Pet Odor" at bounding box center [340, 175] width 119 height 18
type input "Light Pet Odor"
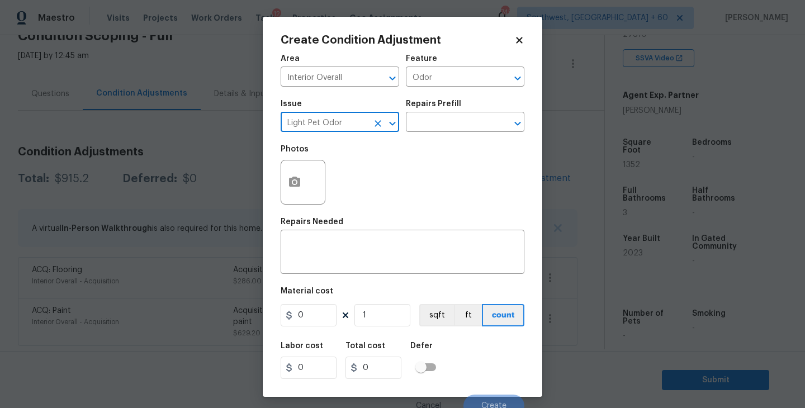
click at [452, 107] on h5 "Repairs Prefill" at bounding box center [433, 104] width 55 height 8
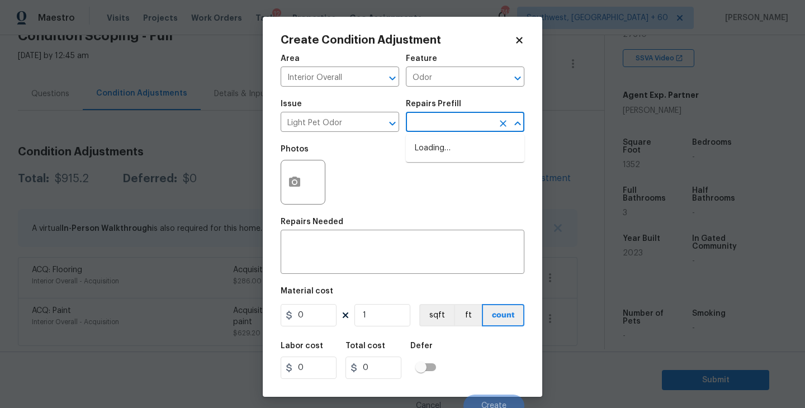
click at [450, 121] on input "text" at bounding box center [449, 123] width 87 height 17
click at [446, 155] on li "Acquisition Scope: 1-2 pets present $575.00" at bounding box center [465, 154] width 119 height 30
type textarea "Acquisition Scope: 1-2 pets present"
type input "575"
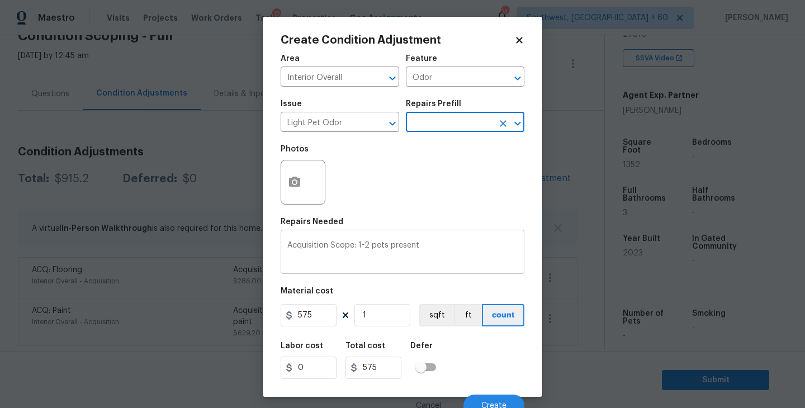
scroll to position [10, 0]
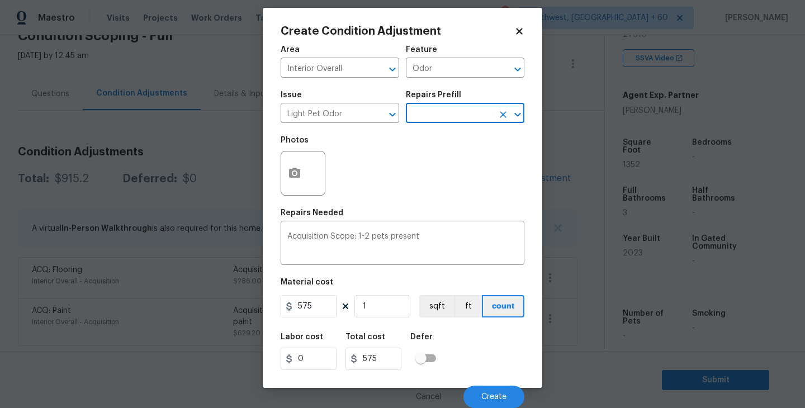
click at [481, 382] on div "Cancel Create" at bounding box center [403, 392] width 244 height 31
click at [484, 396] on span "Create" at bounding box center [493, 397] width 25 height 8
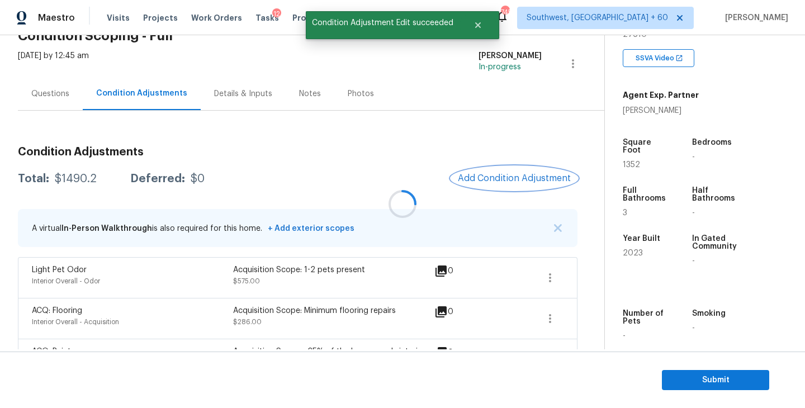
scroll to position [0, 0]
click at [59, 95] on div "Questions" at bounding box center [50, 93] width 38 height 11
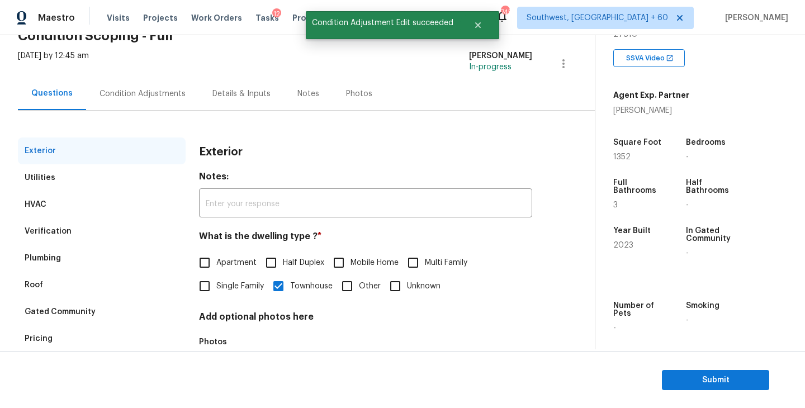
click at [133, 100] on div "Condition Adjustments" at bounding box center [142, 93] width 113 height 33
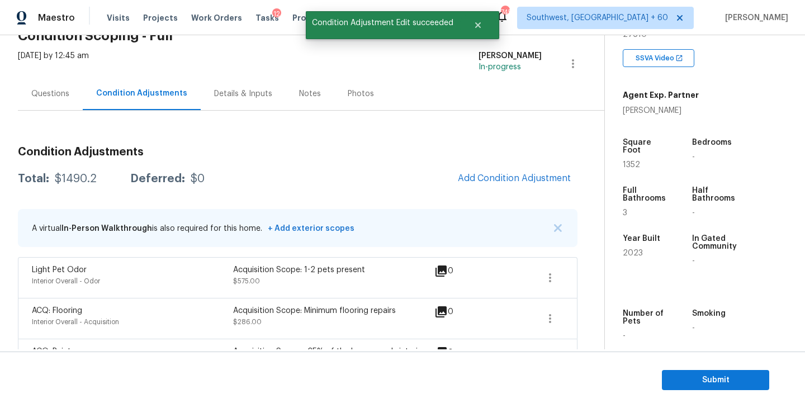
scroll to position [128, 0]
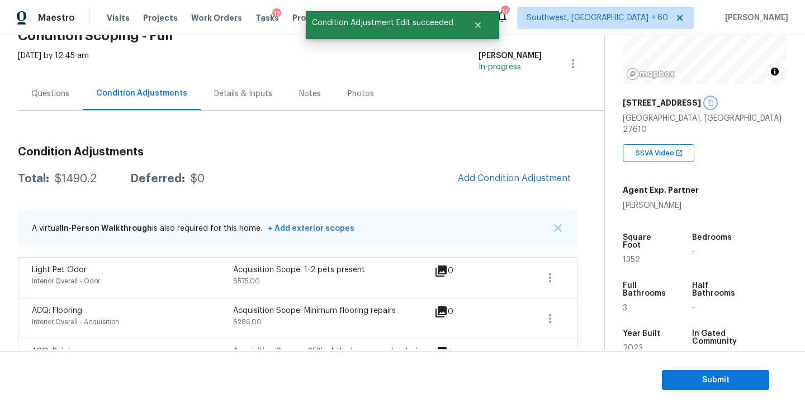
click at [708, 105] on icon "button" at bounding box center [711, 103] width 6 height 6
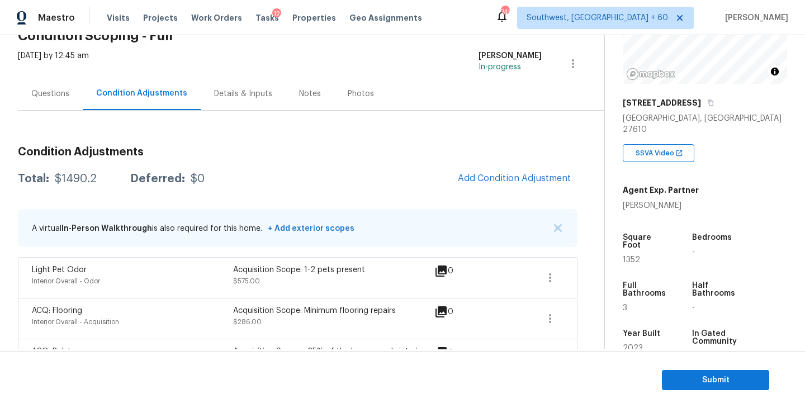
click at [288, 130] on div "Condition Adjustments Total: $1490.2 Deferred: $0 Add Condition Adjustment A vi…" at bounding box center [298, 249] width 560 height 276
click at [78, 180] on div "$1490.2" at bounding box center [76, 178] width 42 height 11
copy div "$1490.2"
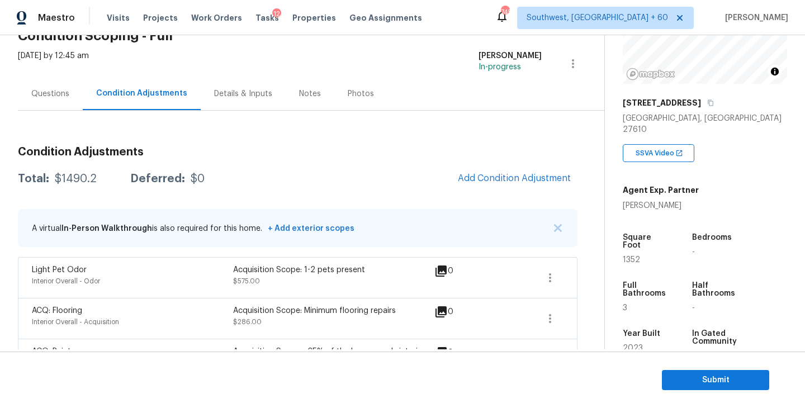
click at [344, 183] on div "Total: $1490.2 Deferred: $0 Add Condition Adjustment" at bounding box center [298, 179] width 560 height 25
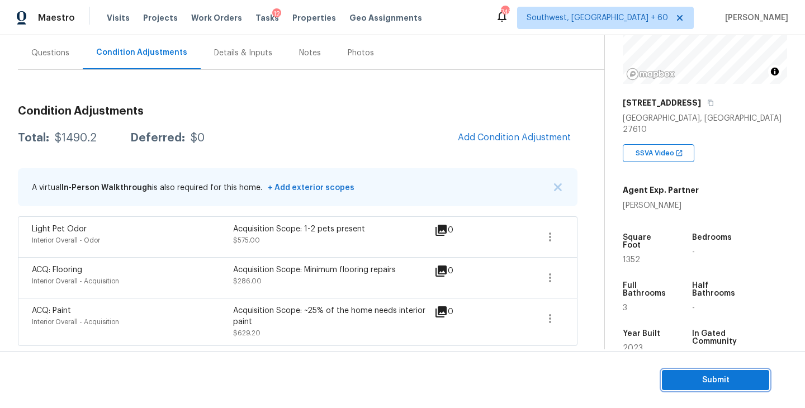
click at [681, 387] on button "Submit" at bounding box center [715, 380] width 107 height 21
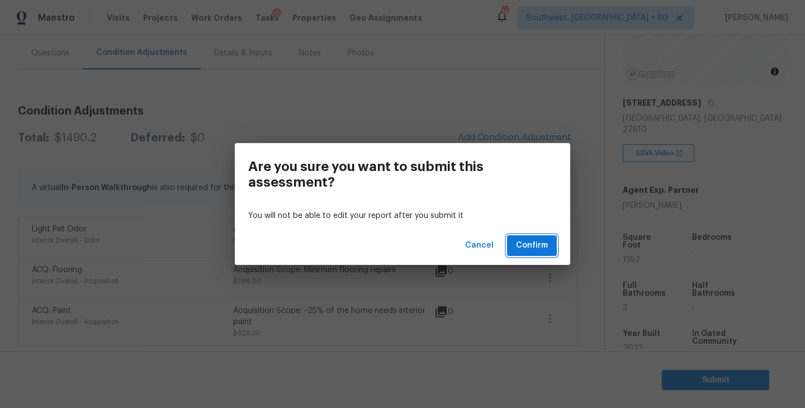
click at [531, 247] on span "Confirm" at bounding box center [532, 246] width 32 height 14
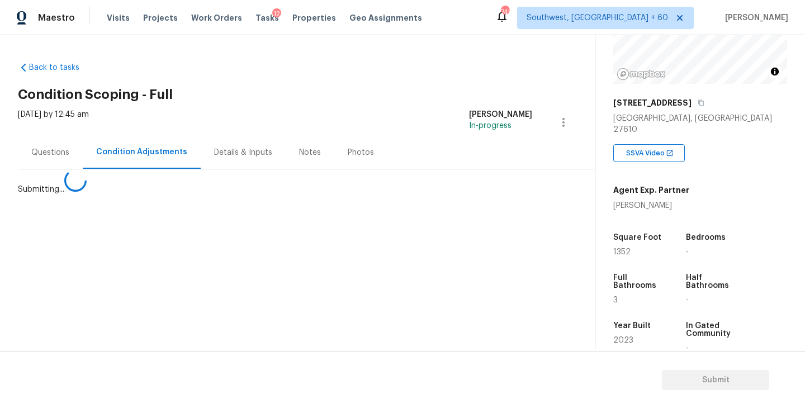
scroll to position [0, 0]
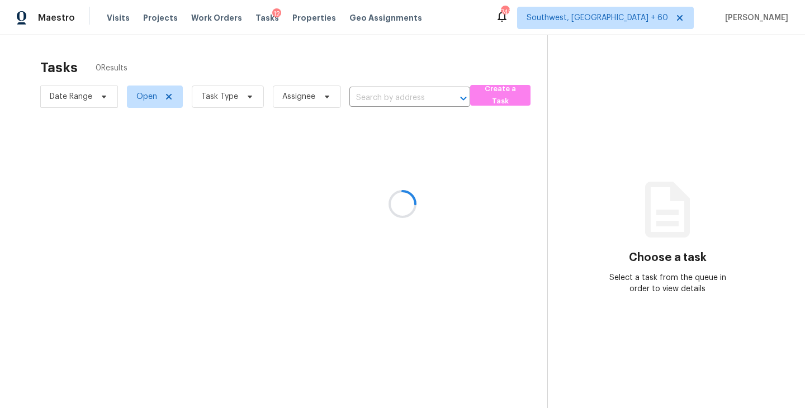
click at [223, 105] on div at bounding box center [402, 204] width 805 height 408
click at [236, 105] on div at bounding box center [402, 204] width 805 height 408
click at [230, 100] on div at bounding box center [402, 204] width 805 height 408
click at [230, 95] on div at bounding box center [402, 204] width 805 height 408
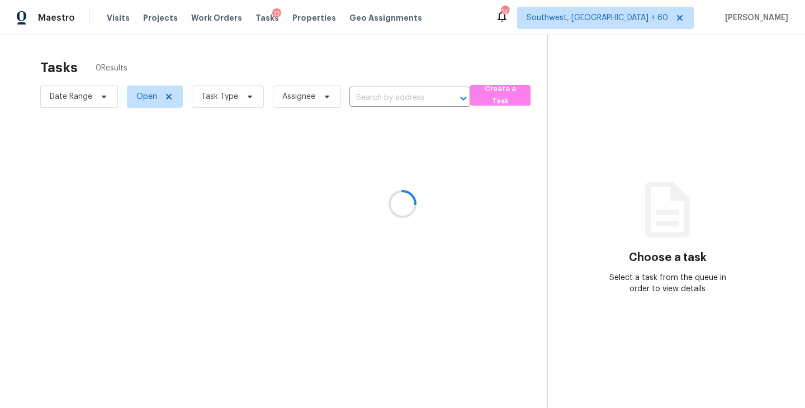
click at [229, 95] on div at bounding box center [402, 204] width 805 height 408
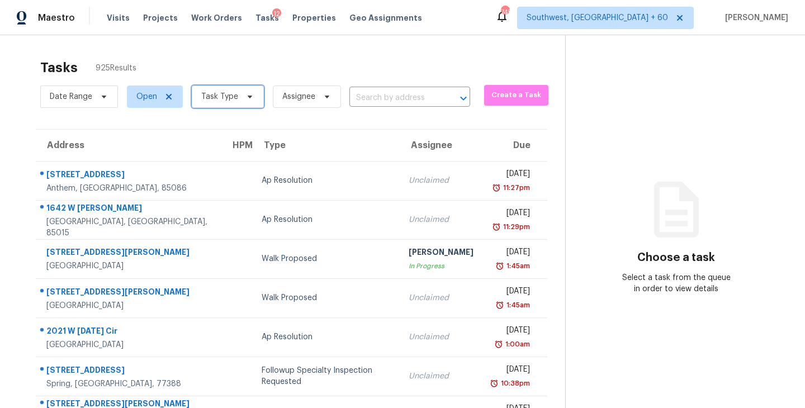
click at [229, 95] on span "Task Type" at bounding box center [219, 96] width 37 height 11
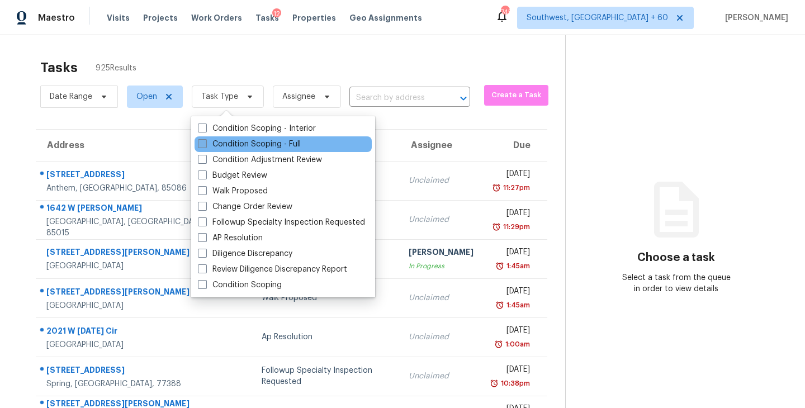
click at [232, 141] on label "Condition Scoping - Full" at bounding box center [249, 144] width 103 height 11
click at [205, 141] on input "Condition Scoping - Full" at bounding box center [201, 142] width 7 height 7
checkbox input "true"
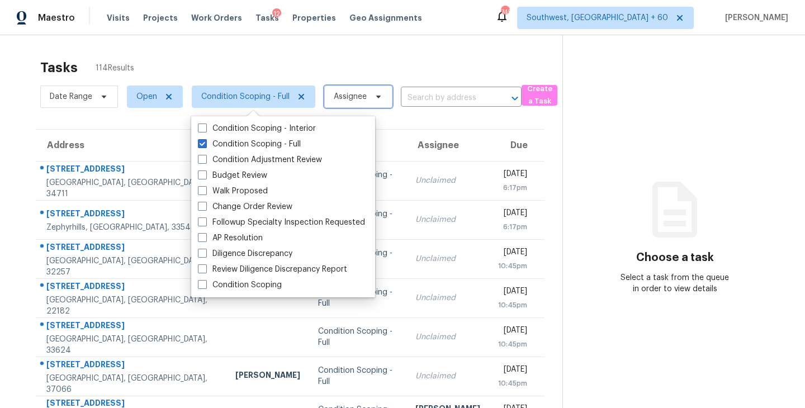
click at [336, 102] on span "Assignee" at bounding box center [358, 97] width 68 height 22
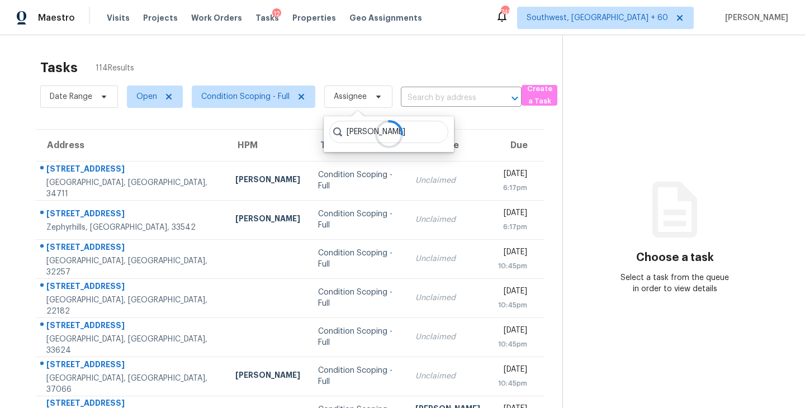
type input "sakthivel"
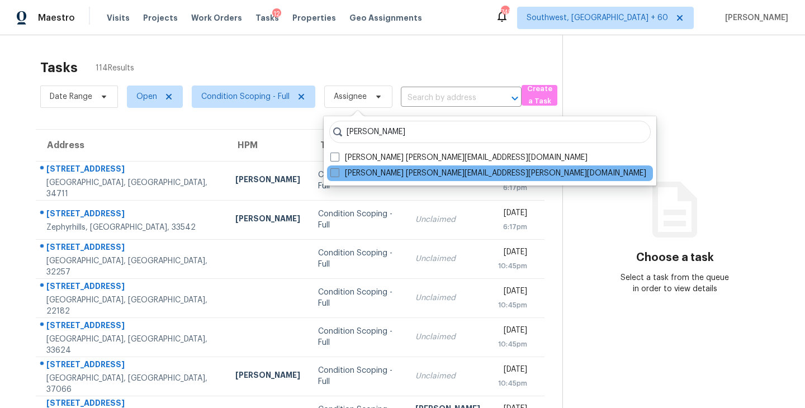
click at [369, 177] on label "Sakthivel Chandran sakthivel.chandran@opendoor.com" at bounding box center [488, 173] width 316 height 11
click at [338, 175] on input "Sakthivel Chandran sakthivel.chandran@opendoor.com" at bounding box center [333, 171] width 7 height 7
checkbox input "true"
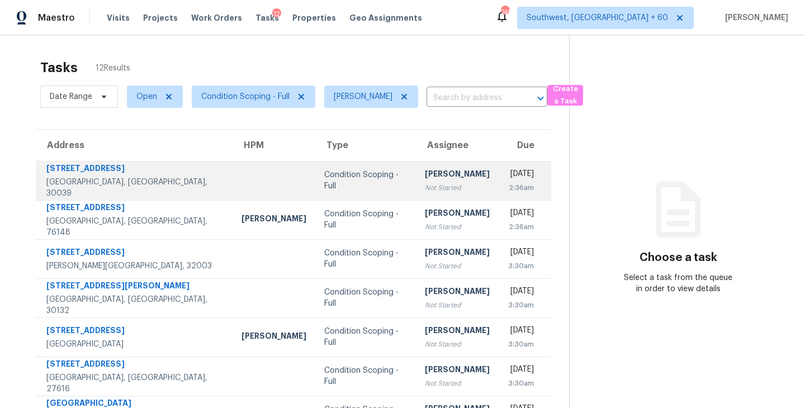
click at [425, 186] on div "Not Started" at bounding box center [457, 187] width 65 height 11
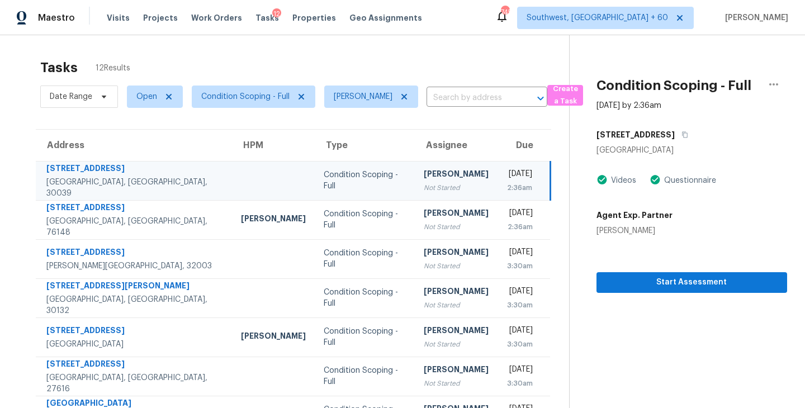
click at [498, 179] on td "Thu, Sep 11th 2025 2:36am" at bounding box center [524, 180] width 53 height 39
click at [639, 278] on span "Start Assessment" at bounding box center [692, 283] width 173 height 14
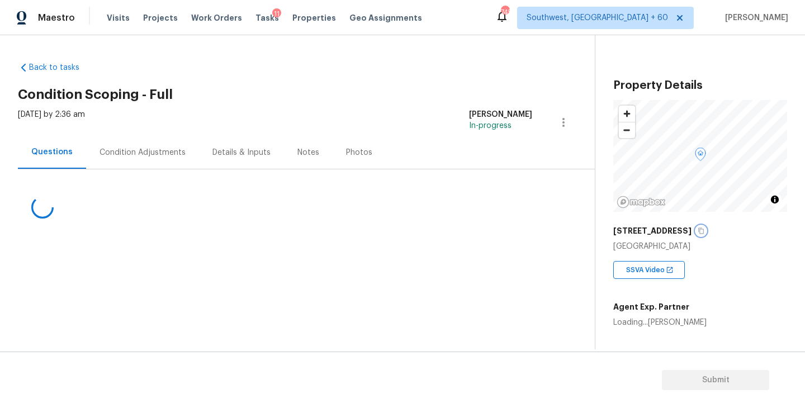
click at [698, 231] on icon "button" at bounding box center [701, 231] width 7 height 7
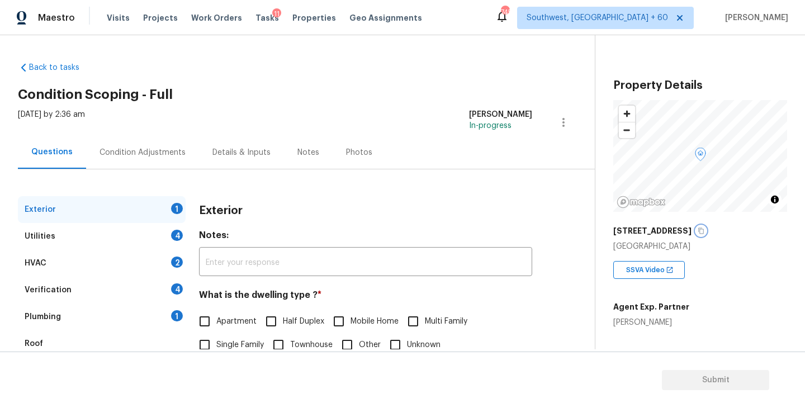
scroll to position [72, 0]
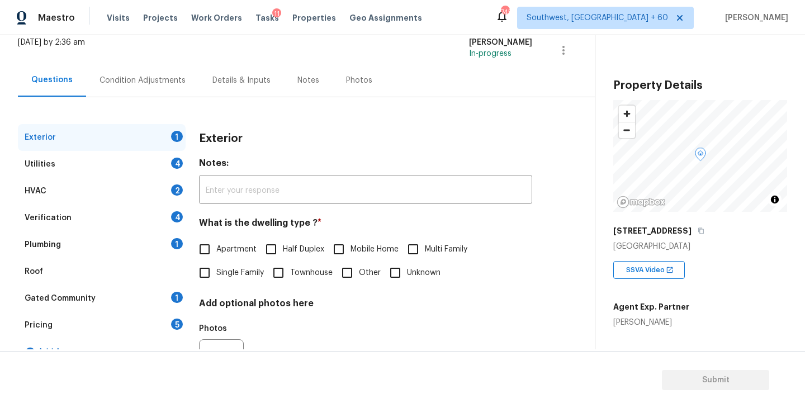
click at [236, 273] on span "Single Family" at bounding box center [240, 273] width 48 height 12
click at [216, 273] on input "Single Family" at bounding box center [204, 272] width 23 height 23
checkbox input "true"
click at [114, 159] on div "Utilities 4" at bounding box center [102, 164] width 168 height 27
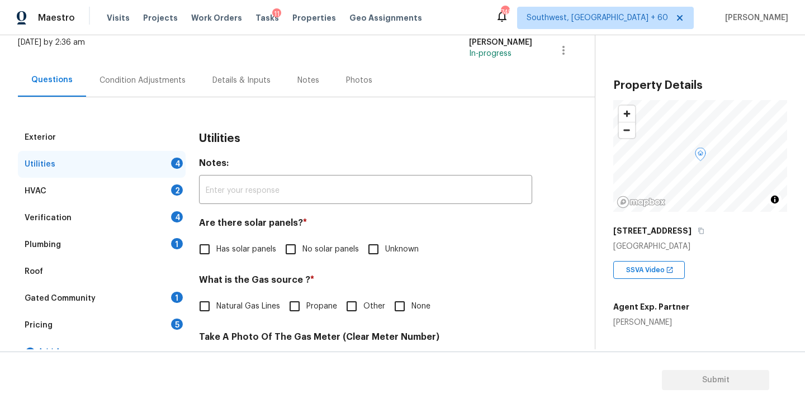
click at [307, 249] on span "No solar panels" at bounding box center [331, 250] width 56 height 12
click at [303, 249] on input "No solar panels" at bounding box center [290, 249] width 23 height 23
checkbox input "true"
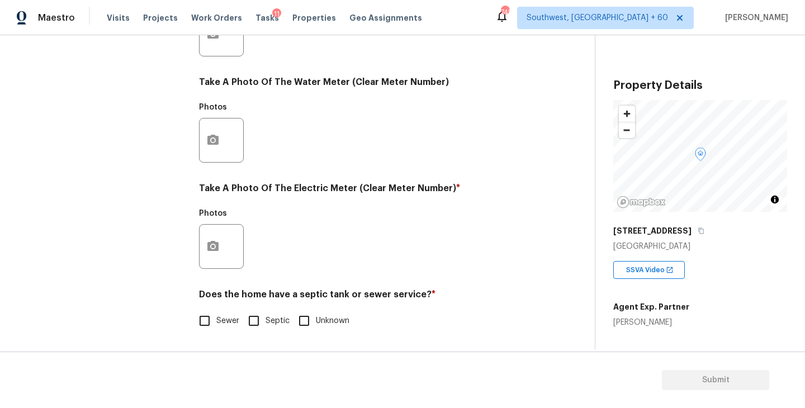
click at [231, 305] on div "Does the home have a septic tank or sewer service? * Sewer Septic Unknown" at bounding box center [365, 311] width 333 height 44
click at [225, 319] on span "Sewer" at bounding box center [227, 321] width 23 height 12
click at [216, 319] on input "Sewer" at bounding box center [204, 320] width 23 height 23
checkbox input "true"
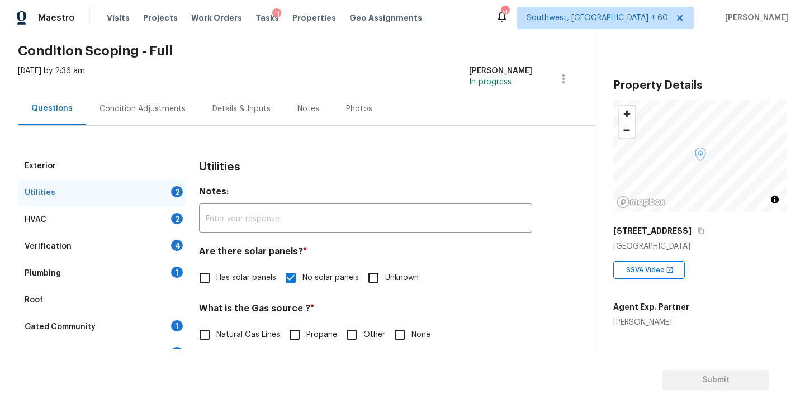
scroll to position [15, 0]
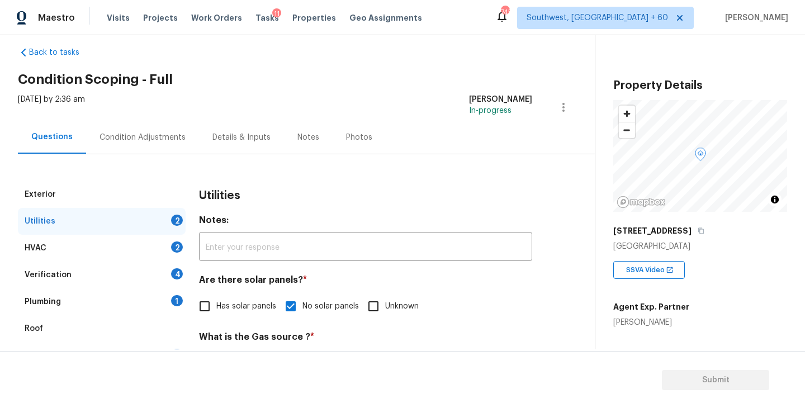
click at [137, 300] on div "Plumbing 1" at bounding box center [102, 302] width 168 height 27
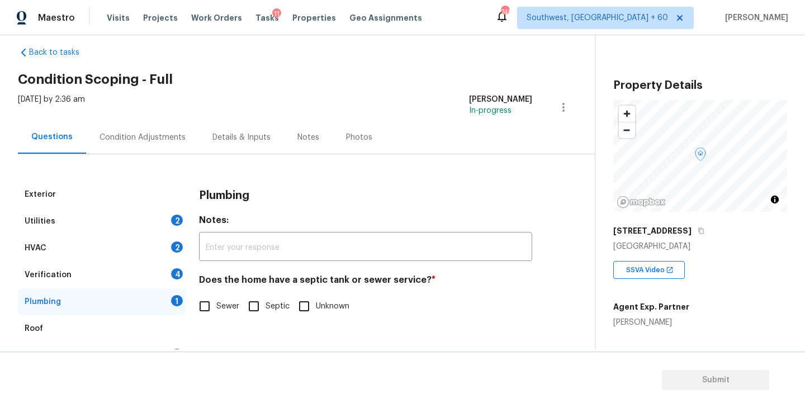
click at [216, 304] on input "Sewer" at bounding box center [204, 306] width 23 height 23
checkbox input "true"
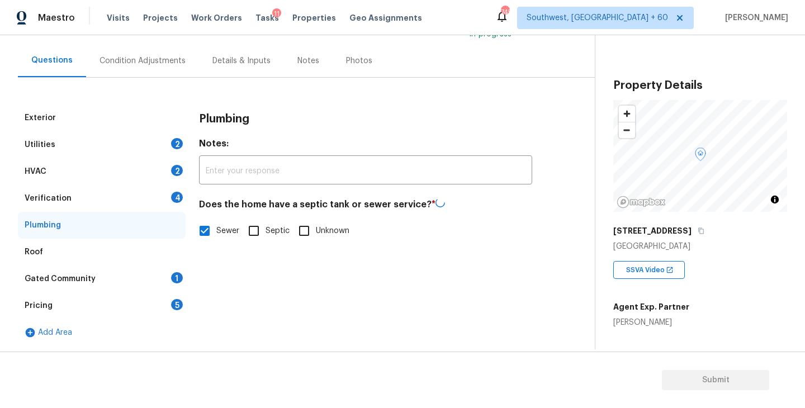
click at [131, 280] on div "Gated Community 1" at bounding box center [102, 279] width 168 height 27
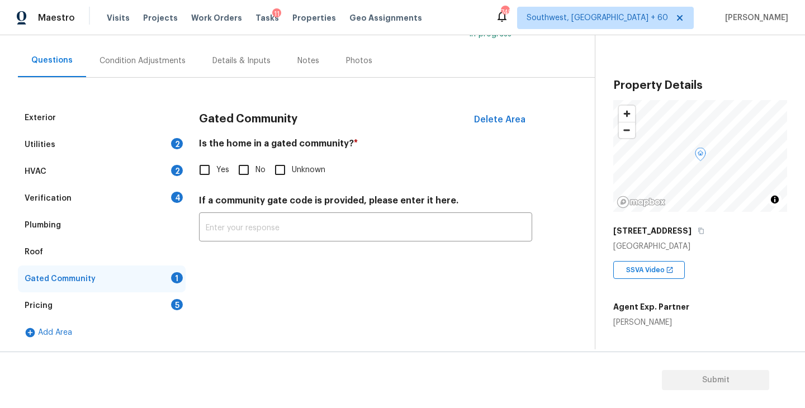
click at [245, 169] on input "No" at bounding box center [243, 169] width 23 height 23
checkbox input "true"
click at [144, 54] on div "Condition Adjustments" at bounding box center [142, 60] width 113 height 33
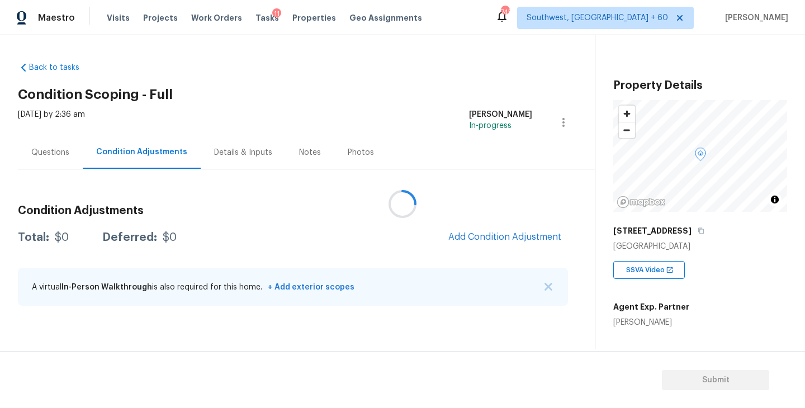
click at [414, 104] on div at bounding box center [402, 204] width 805 height 408
click at [304, 114] on div at bounding box center [402, 204] width 805 height 408
click at [276, 91] on div at bounding box center [402, 204] width 805 height 408
click at [506, 244] on button "Add Condition Adjustment" at bounding box center [505, 236] width 126 height 23
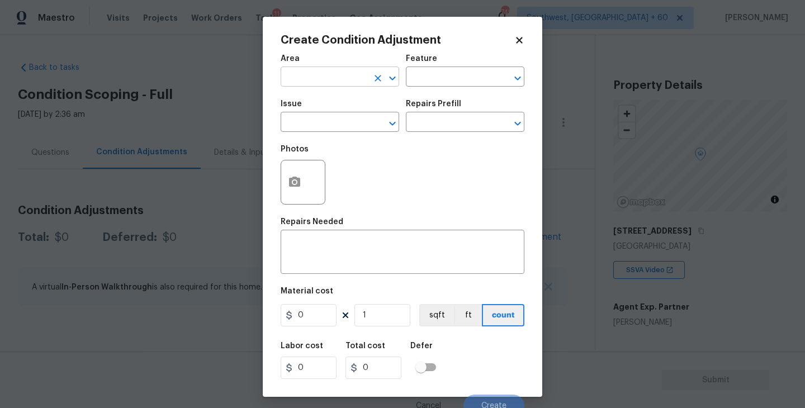
click at [315, 79] on input "text" at bounding box center [324, 77] width 87 height 17
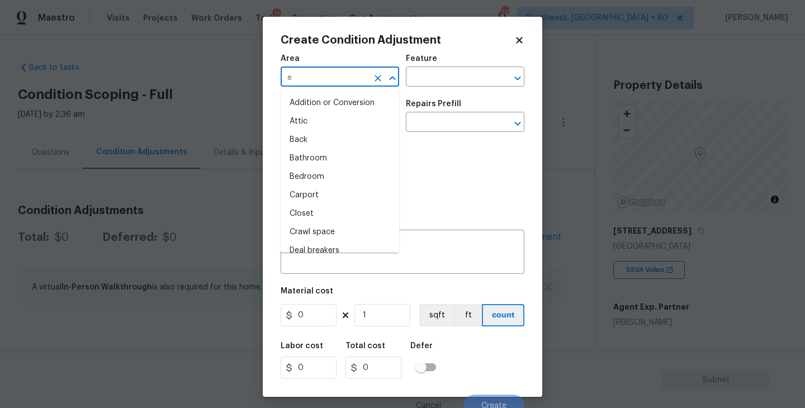
type input "ex"
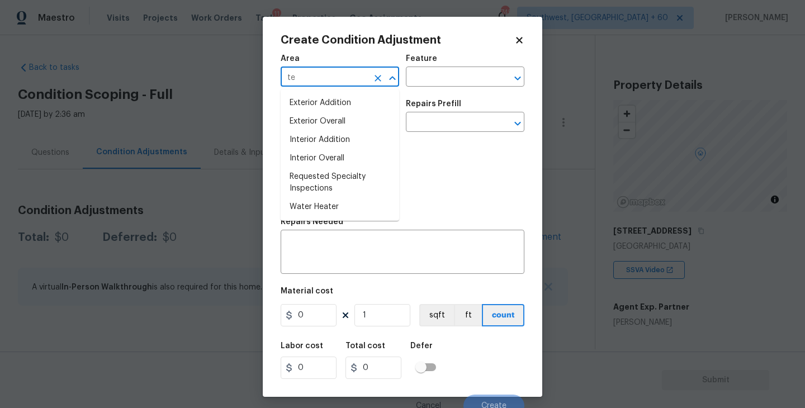
type input "t"
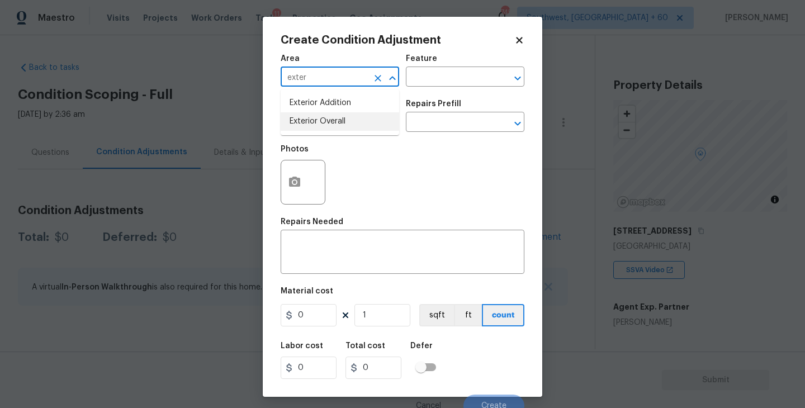
click at [317, 115] on li "Exterior Overall" at bounding box center [340, 121] width 119 height 18
type input "Exterior Overall"
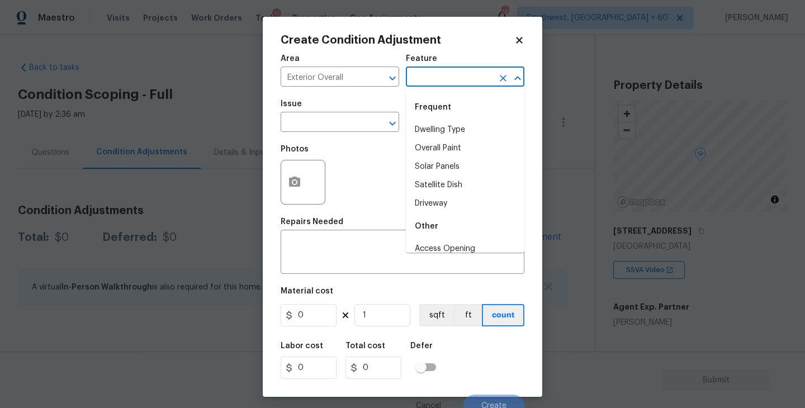
click at [437, 78] on input "text" at bounding box center [449, 77] width 87 height 17
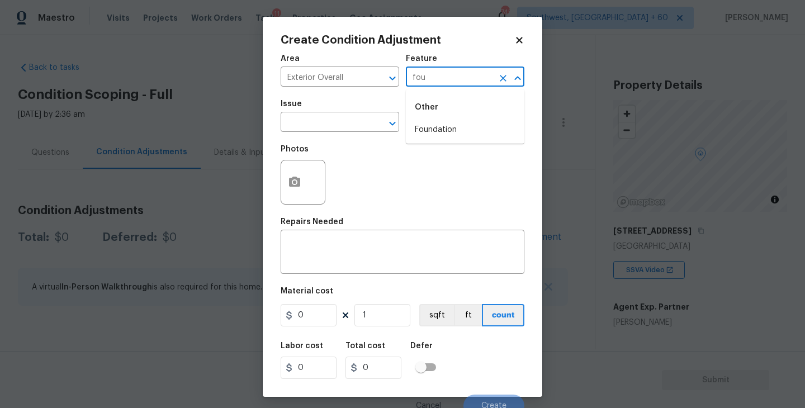
click at [436, 127] on li "Foundation" at bounding box center [465, 130] width 119 height 18
click at [345, 127] on div "​" at bounding box center [340, 123] width 119 height 17
type input "Foundation"
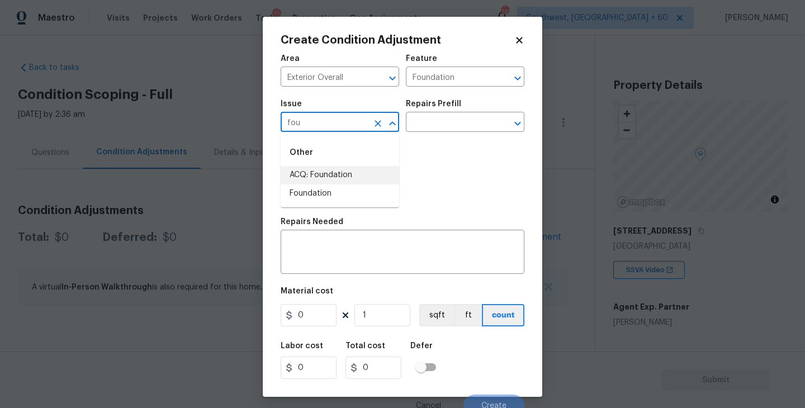
click at [342, 177] on li "ACQ: Foundation" at bounding box center [340, 175] width 119 height 18
type input "ACQ: Foundation"
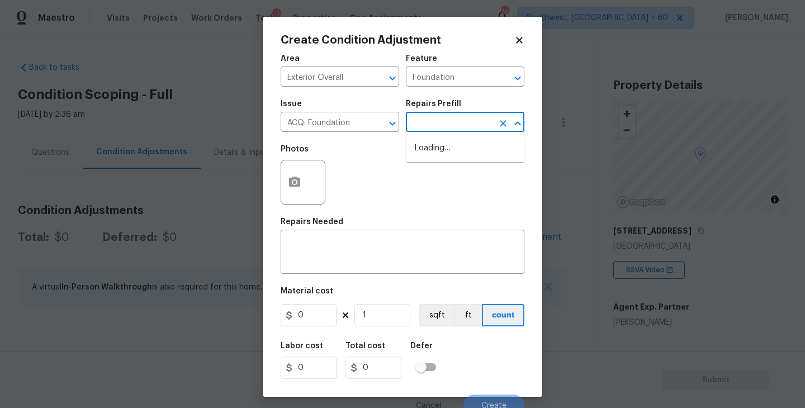
click at [442, 127] on input "text" at bounding box center [449, 123] width 87 height 17
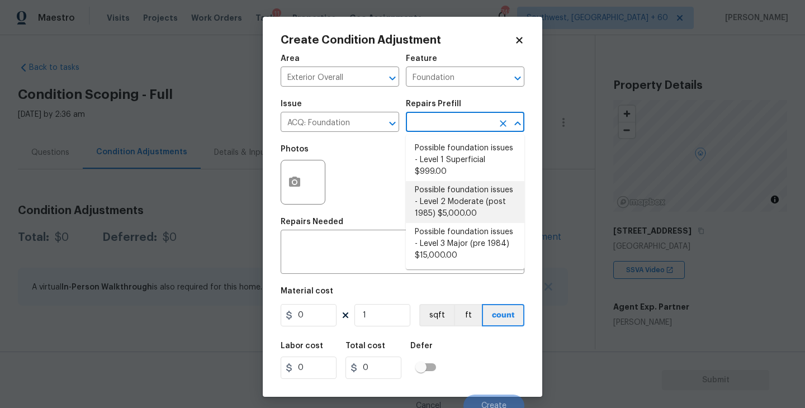
click at [450, 194] on li "Possible foundation issues - Level 2 Moderate (post 1985) $5,000.00" at bounding box center [465, 202] width 119 height 42
type input "Acquisition"
type textarea "Possible foundation issues - Level 2 Moderate: Disclaimer: This is NOT a techni…"
type input "5000"
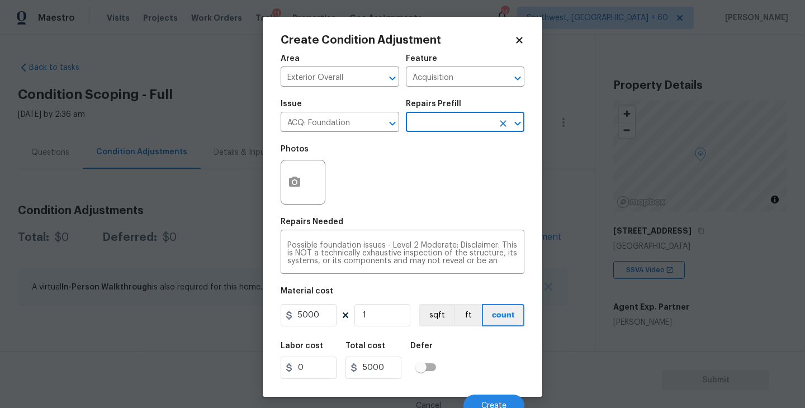
click at [307, 193] on div at bounding box center [303, 182] width 45 height 45
click at [296, 190] on button "button" at bounding box center [294, 182] width 27 height 44
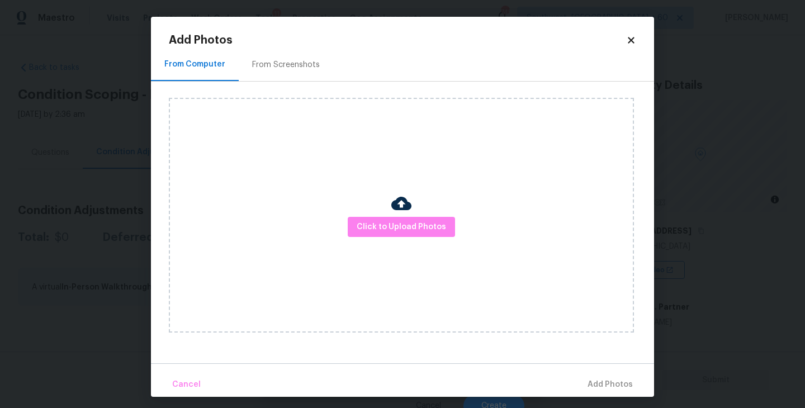
click at [400, 238] on div "Click to Upload Photos" at bounding box center [401, 215] width 465 height 235
click at [414, 204] on div "Click to Upload Photos" at bounding box center [401, 215] width 465 height 235
click at [404, 233] on span "Click to Upload Photos" at bounding box center [401, 227] width 89 height 14
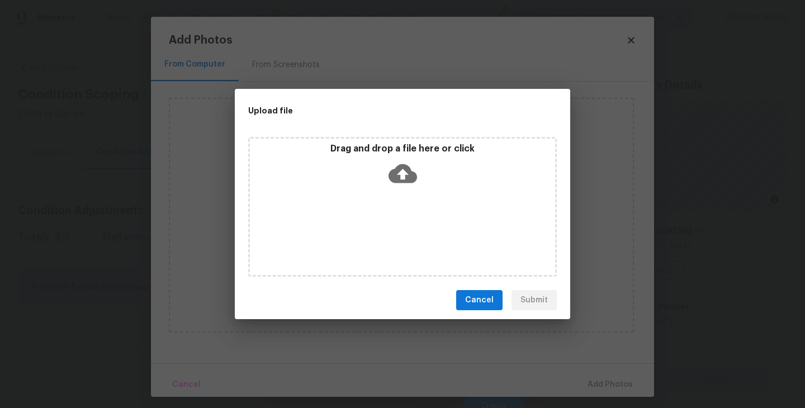
drag, startPoint x: 404, startPoint y: 233, endPoint x: 405, endPoint y: 207, distance: 25.7
click at [405, 207] on div "Drag and drop a file here or click" at bounding box center [402, 207] width 309 height 140
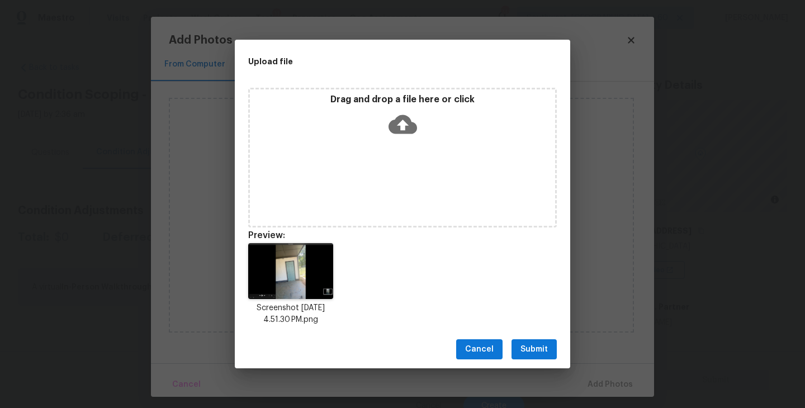
click at [528, 347] on span "Submit" at bounding box center [534, 350] width 27 height 14
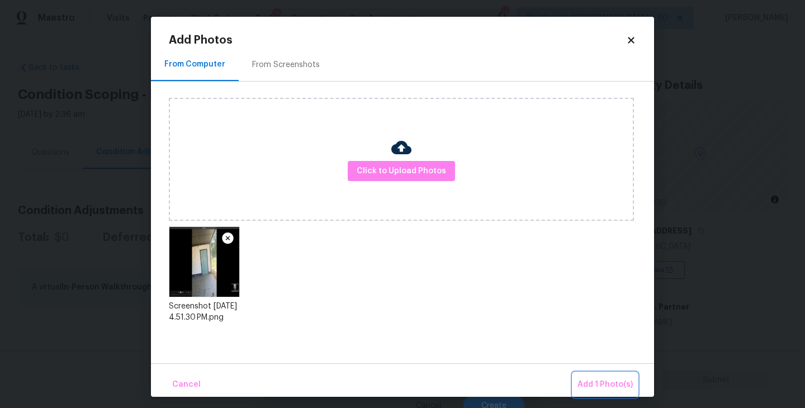
click at [586, 382] on span "Add 1 Photo(s)" at bounding box center [605, 385] width 55 height 14
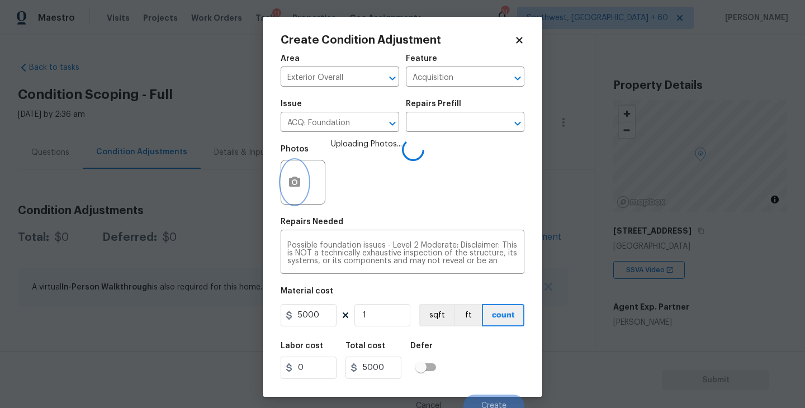
scroll to position [10, 0]
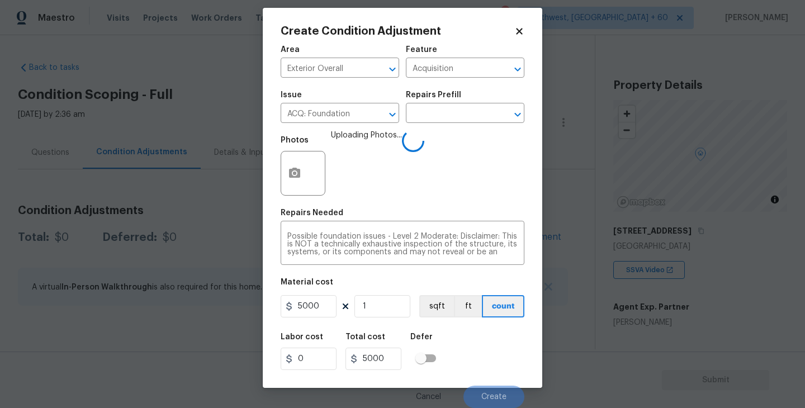
click at [480, 349] on div "Labor cost 0 Total cost 5000 Defer" at bounding box center [403, 352] width 244 height 50
click at [483, 349] on div "Labor cost 0 Total cost 5000 Defer" at bounding box center [403, 352] width 244 height 50
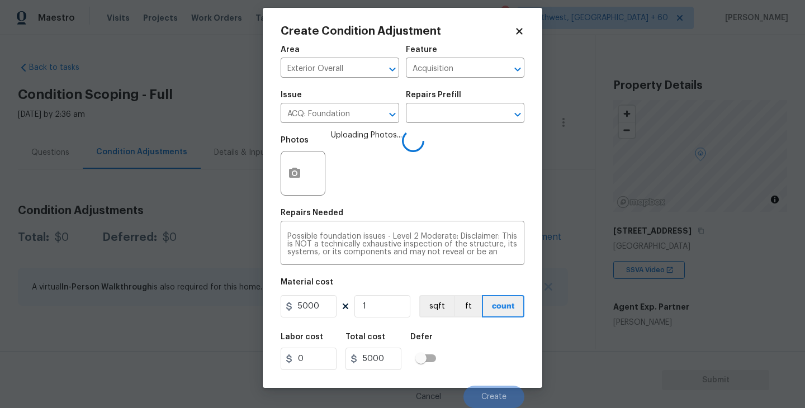
click at [485, 353] on div "Labor cost 0 Total cost 5000 Defer" at bounding box center [403, 352] width 244 height 50
click at [481, 366] on div "Labor cost 0 Total cost 5000 Defer" at bounding box center [403, 352] width 244 height 50
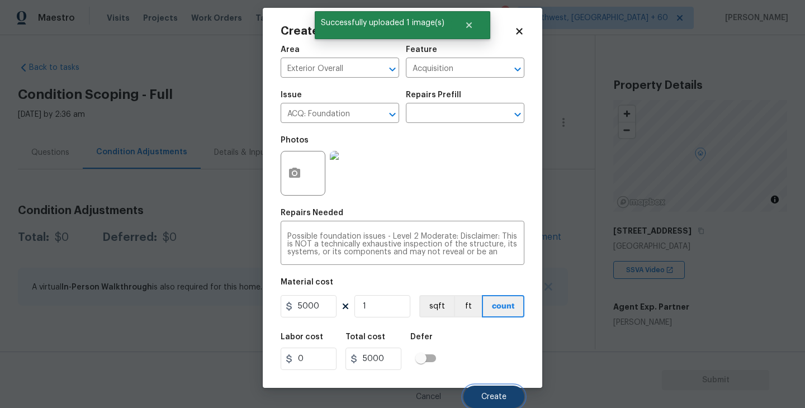
click at [483, 388] on button "Create" at bounding box center [494, 397] width 61 height 22
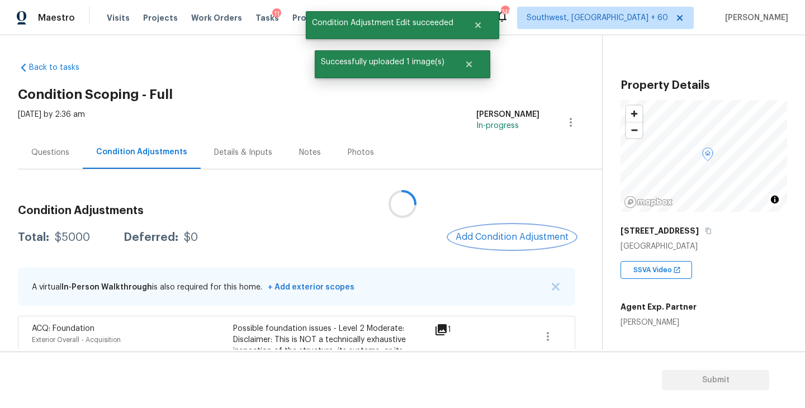
scroll to position [0, 0]
click at [60, 156] on div at bounding box center [402, 204] width 805 height 408
click at [55, 152] on div "Questions" at bounding box center [50, 152] width 38 height 11
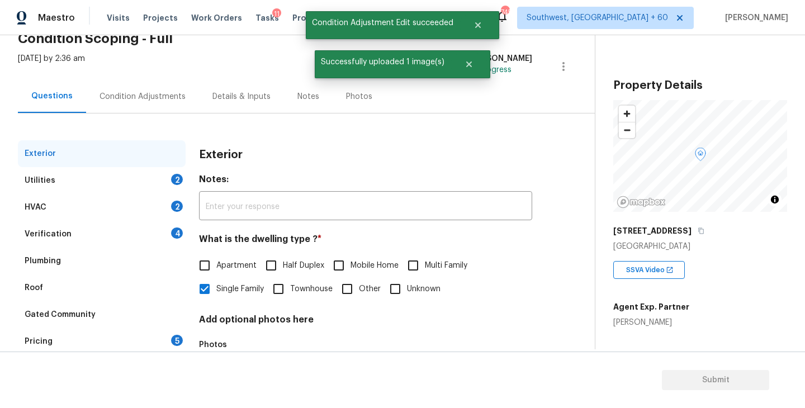
click at [92, 234] on div "Verification 4" at bounding box center [102, 234] width 168 height 27
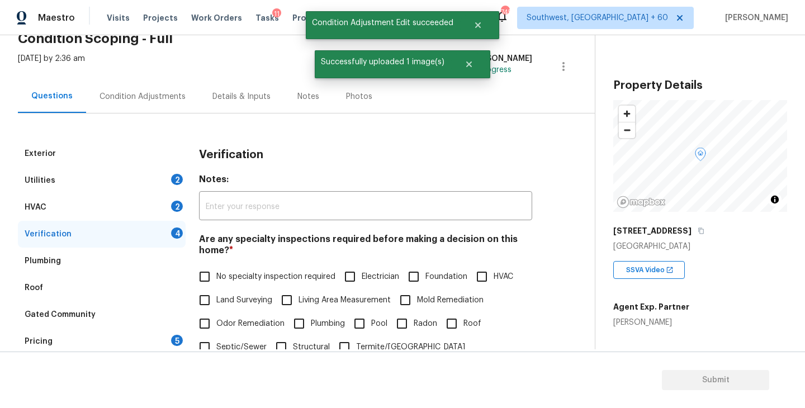
scroll to position [135, 0]
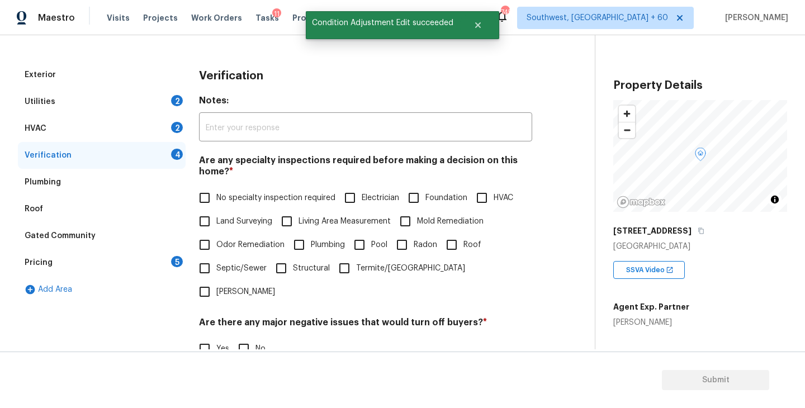
click at [429, 202] on span "Foundation" at bounding box center [447, 198] width 42 height 12
click at [426, 202] on input "Foundation" at bounding box center [413, 197] width 23 height 23
checkbox input "true"
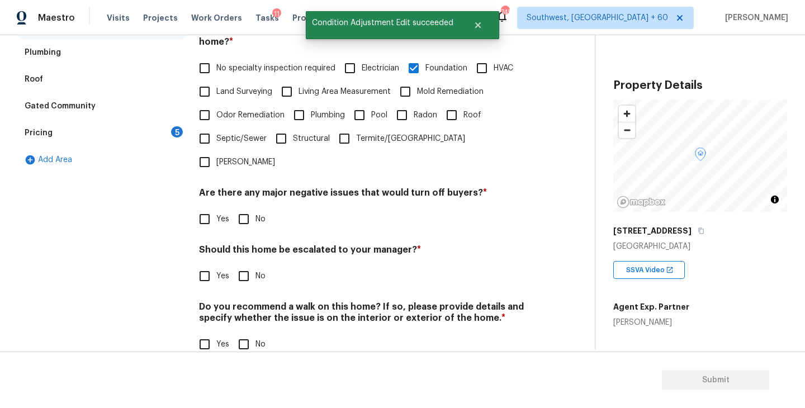
click at [244, 207] on input "No" at bounding box center [243, 218] width 23 height 23
checkbox input "true"
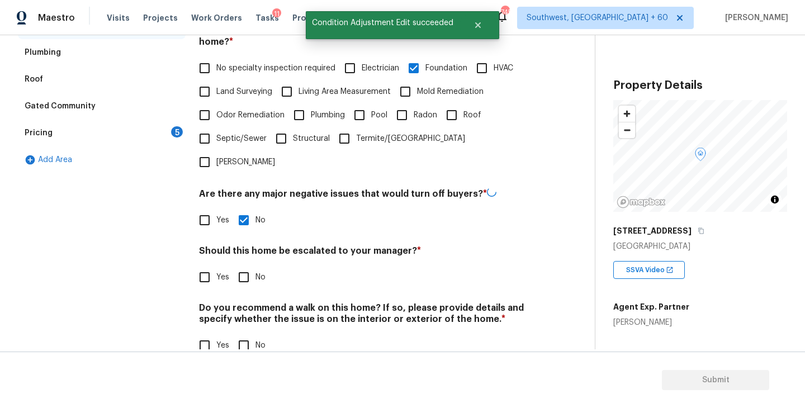
click at [249, 334] on input "No" at bounding box center [243, 345] width 23 height 23
checkbox input "true"
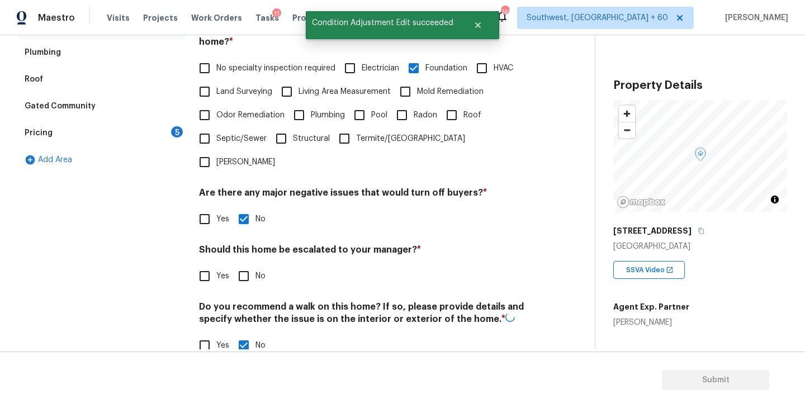
click at [218, 265] on label "Yes" at bounding box center [211, 276] width 36 height 23
click at [216, 265] on input "Yes" at bounding box center [204, 276] width 23 height 23
checkbox input "true"
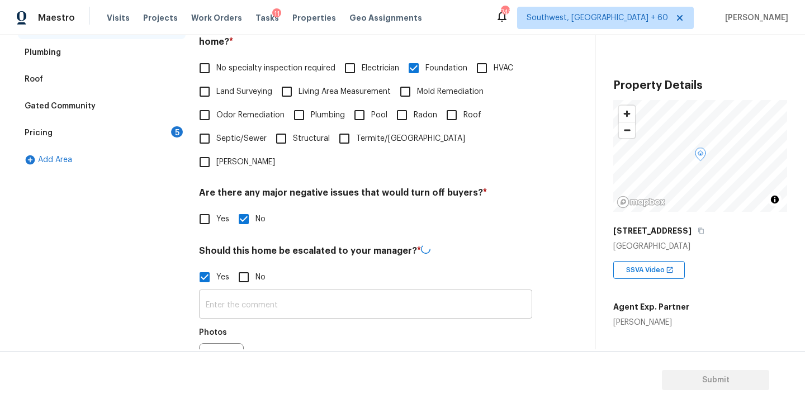
click at [243, 292] on input "text" at bounding box center [365, 305] width 333 height 26
click at [221, 344] on button "button" at bounding box center [213, 366] width 27 height 44
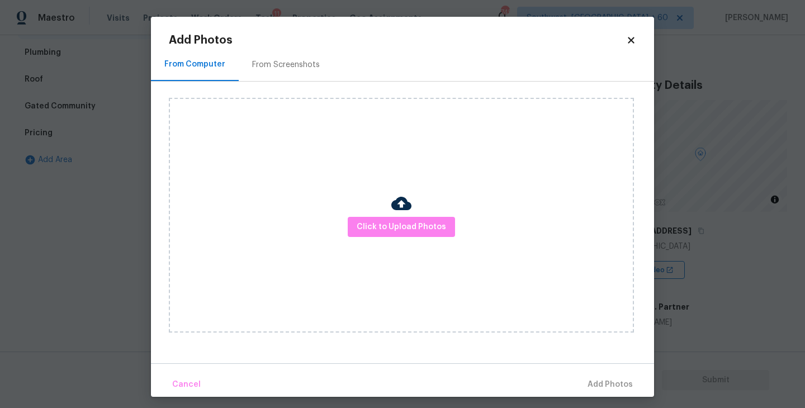
click at [455, 201] on div "Click to Upload Photos" at bounding box center [401, 215] width 465 height 235
click at [417, 228] on span "Click to Upload Photos" at bounding box center [401, 227] width 89 height 14
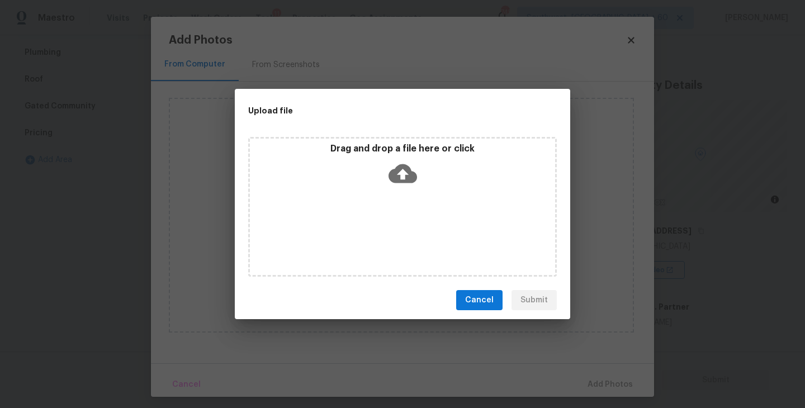
click at [413, 204] on div "Drag and drop a file here or click" at bounding box center [402, 207] width 309 height 140
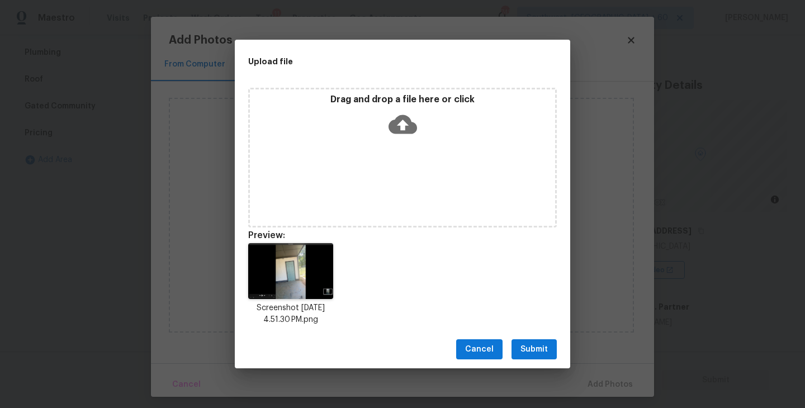
click at [538, 360] on div "Cancel Submit" at bounding box center [403, 349] width 336 height 39
click at [546, 352] on span "Submit" at bounding box center [534, 350] width 27 height 14
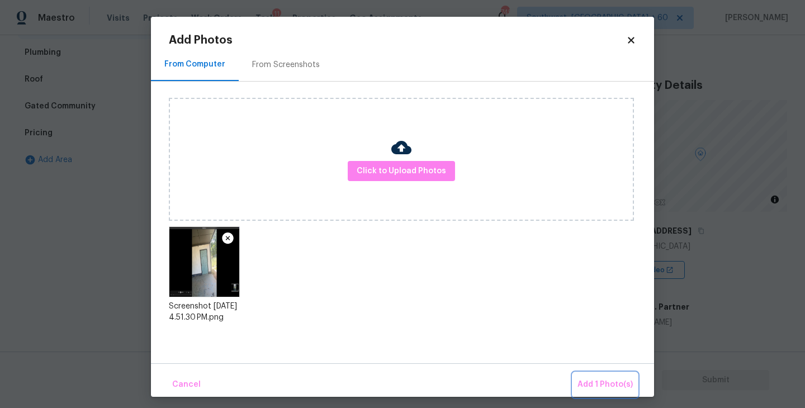
click at [594, 377] on button "Add 1 Photo(s)" at bounding box center [605, 385] width 64 height 24
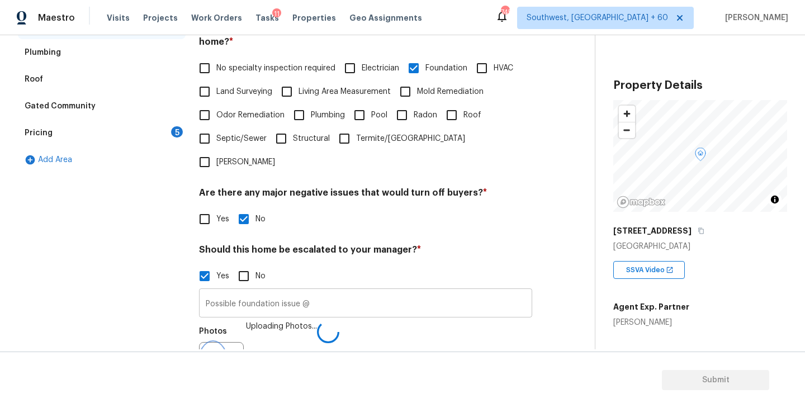
scroll to position [278, 0]
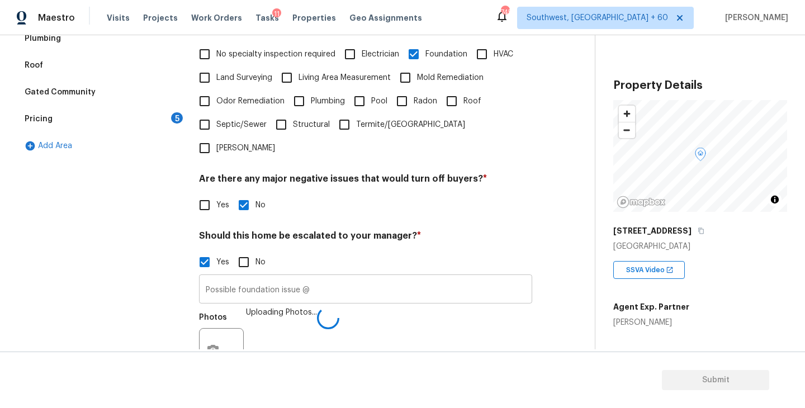
click at [425, 277] on input "Possible foundation issue @" at bounding box center [365, 290] width 333 height 26
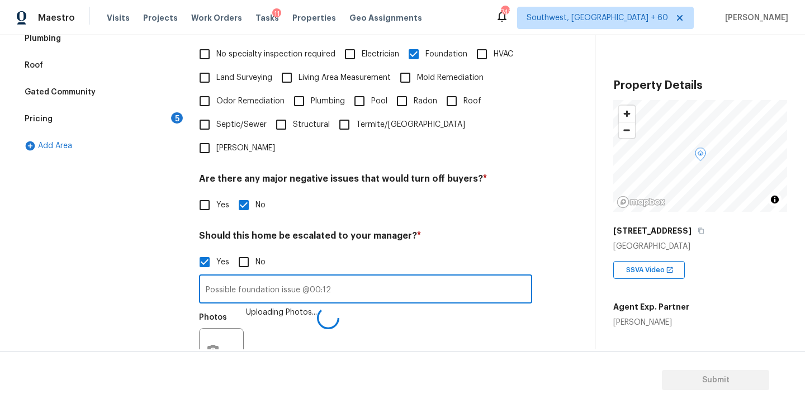
type input "Possible foundation issue @00:12"
click at [485, 307] on div "Photos Uploading Photos..." at bounding box center [365, 343] width 333 height 73
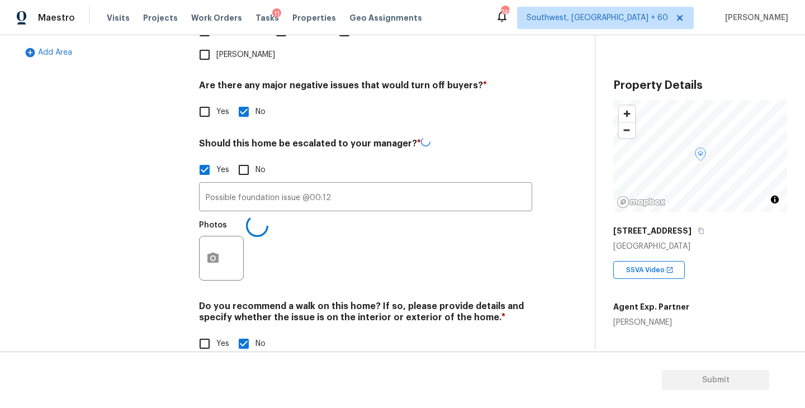
scroll to position [371, 0]
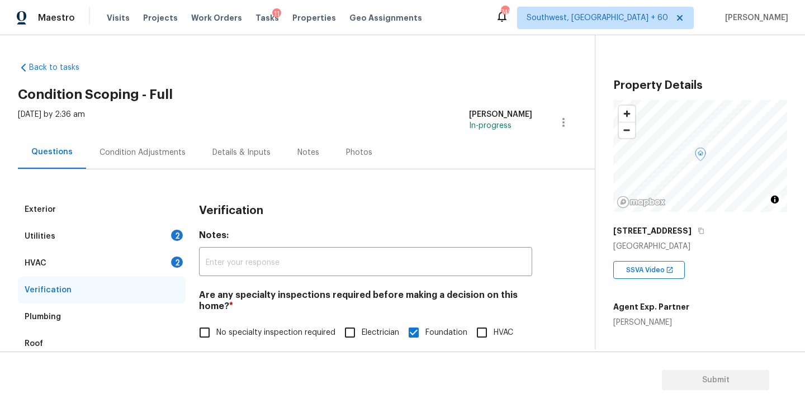
click at [145, 158] on div "Condition Adjustments" at bounding box center [142, 152] width 113 height 33
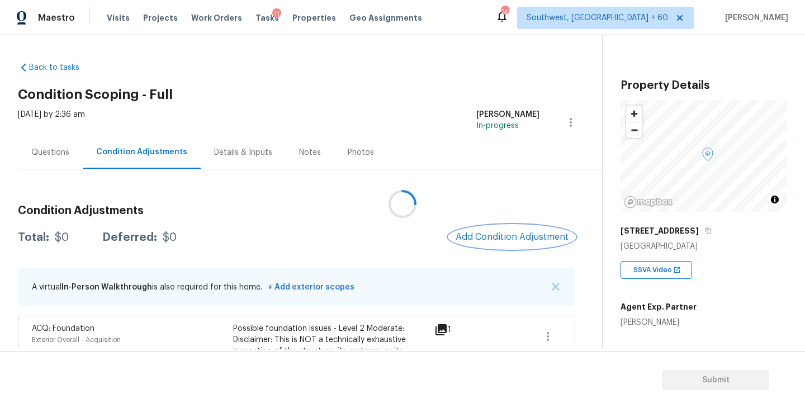
click at [499, 232] on span "Add Condition Adjustment" at bounding box center [512, 237] width 113 height 10
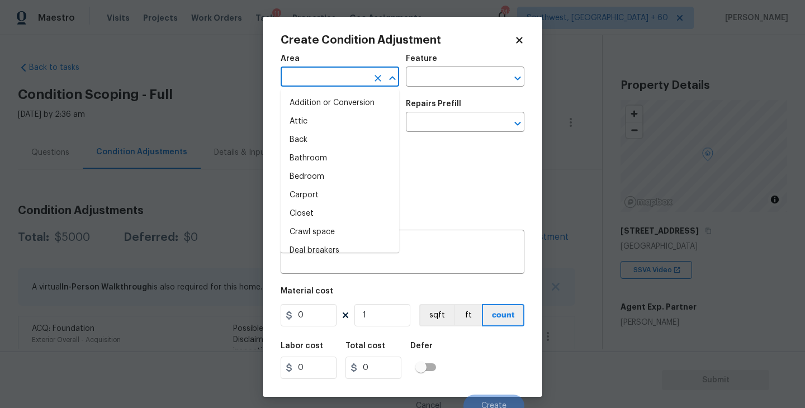
click at [327, 70] on input "text" at bounding box center [324, 77] width 87 height 17
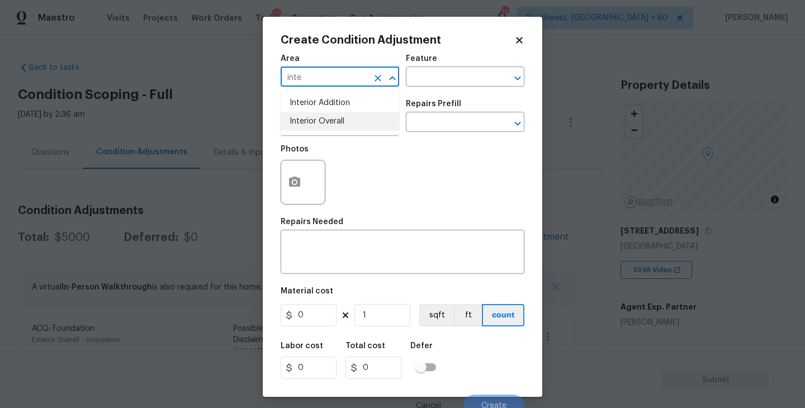
click at [330, 117] on li "Interior Overall" at bounding box center [340, 121] width 119 height 18
type input "Interior Overall"
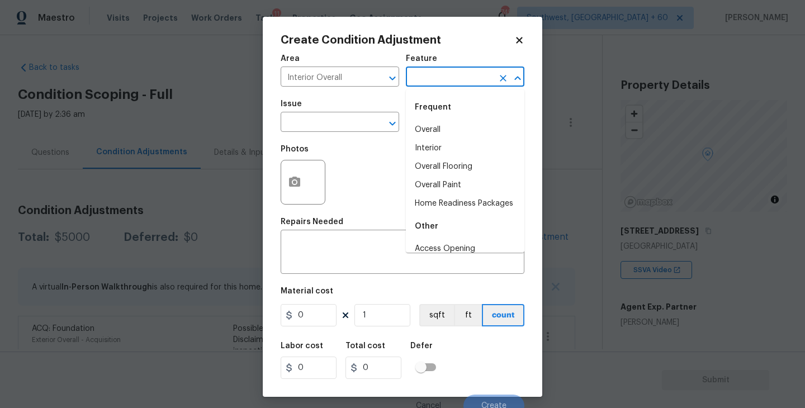
click at [442, 86] on input "text" at bounding box center [449, 77] width 87 height 17
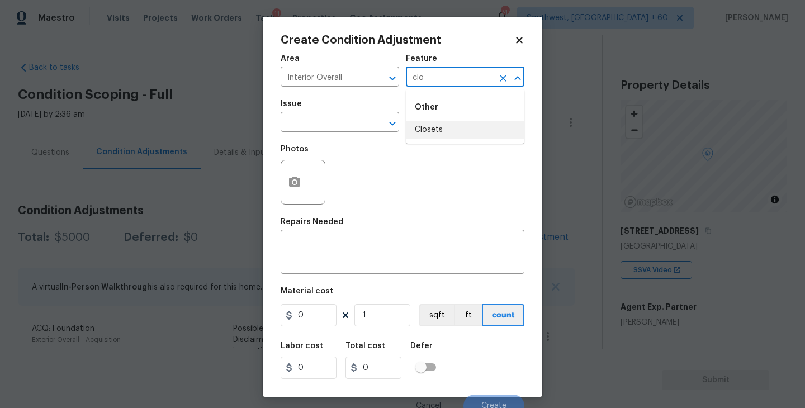
click at [437, 124] on li "Closets" at bounding box center [465, 130] width 119 height 18
click at [359, 124] on div "​" at bounding box center [340, 123] width 119 height 17
type input "Closets"
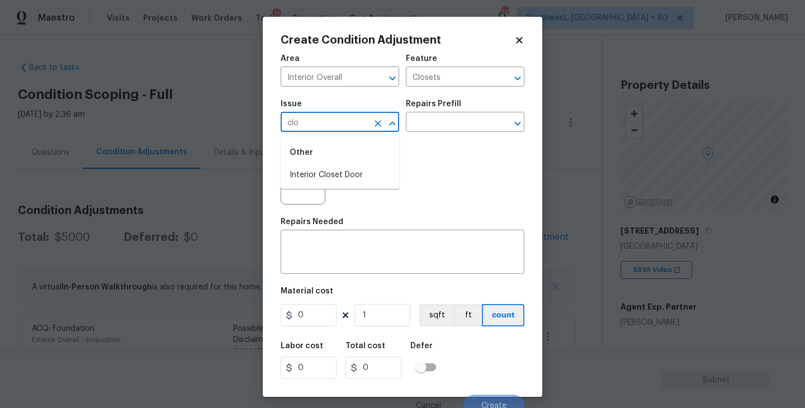
click at [348, 180] on li "Interior Closet Door" at bounding box center [340, 175] width 119 height 18
type input "Interior Closet Door"
click at [474, 111] on div "Repairs Prefill" at bounding box center [465, 107] width 119 height 15
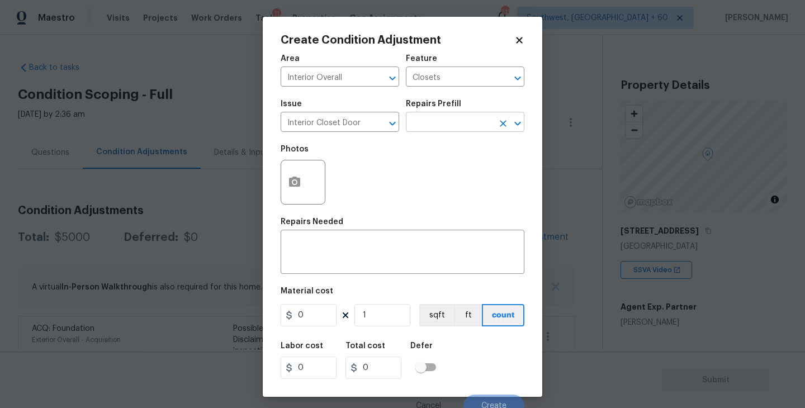
click at [472, 129] on input "text" at bounding box center [449, 123] width 87 height 17
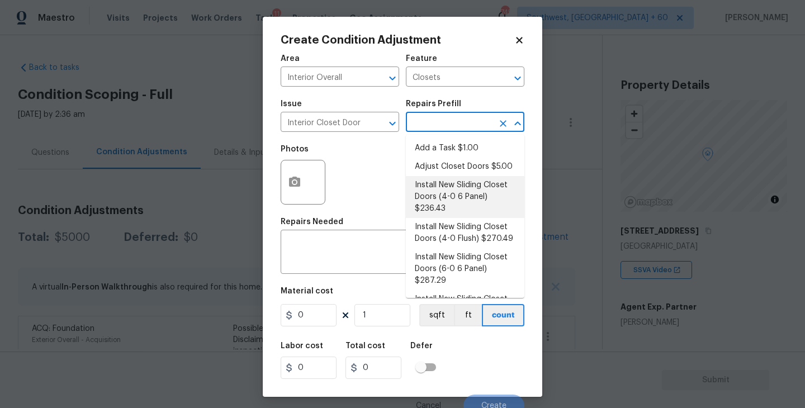
click at [451, 190] on li "Install New Sliding Closet Doors (4-0 6 Panel) $236.43" at bounding box center [465, 197] width 119 height 42
type input "Interior Door"
type textarea "Remove the existing door (if present). Install a new 4-0 bi-fold 6 panel interi…"
type input "236.43"
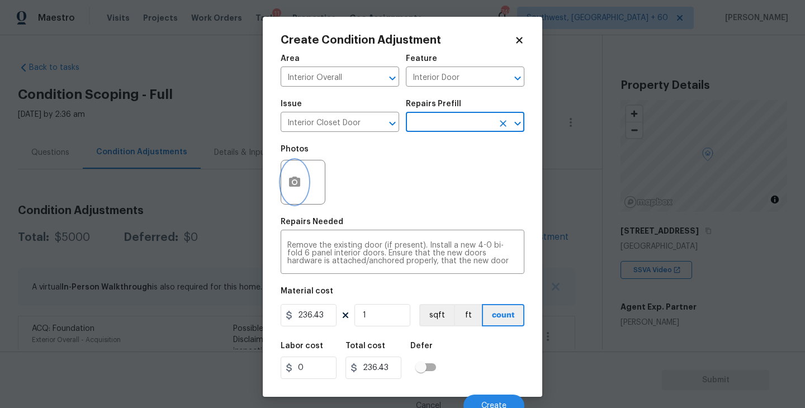
click at [306, 184] on button "button" at bounding box center [294, 182] width 27 height 44
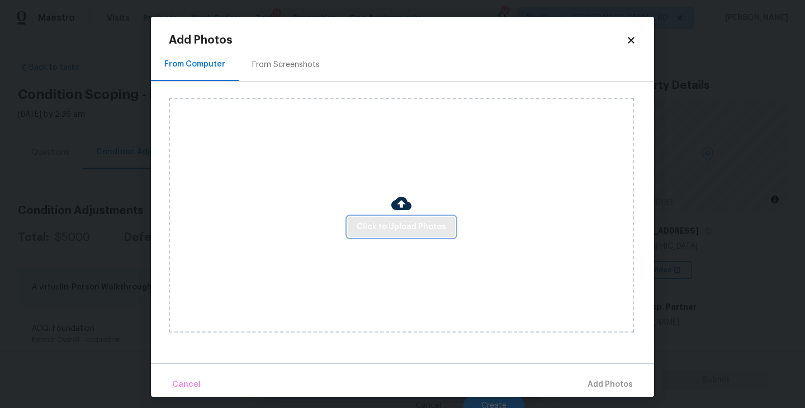
click at [380, 230] on span "Click to Upload Photos" at bounding box center [401, 227] width 89 height 14
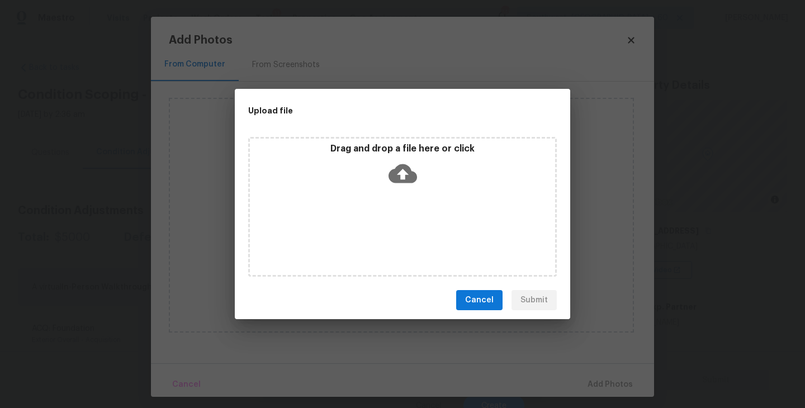
click at [402, 202] on div "Drag and drop a file here or click" at bounding box center [402, 207] width 309 height 140
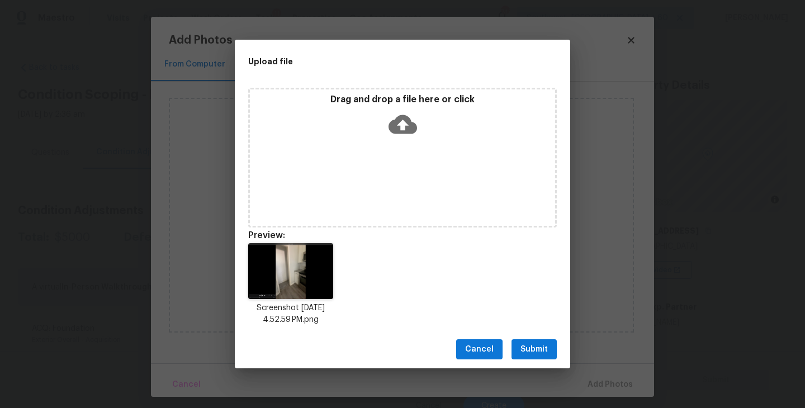
click at [528, 348] on span "Submit" at bounding box center [534, 350] width 27 height 14
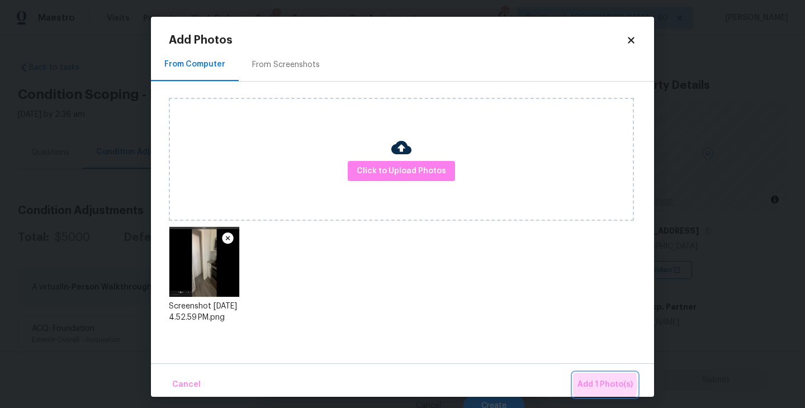
click at [595, 385] on span "Add 1 Photo(s)" at bounding box center [605, 385] width 55 height 14
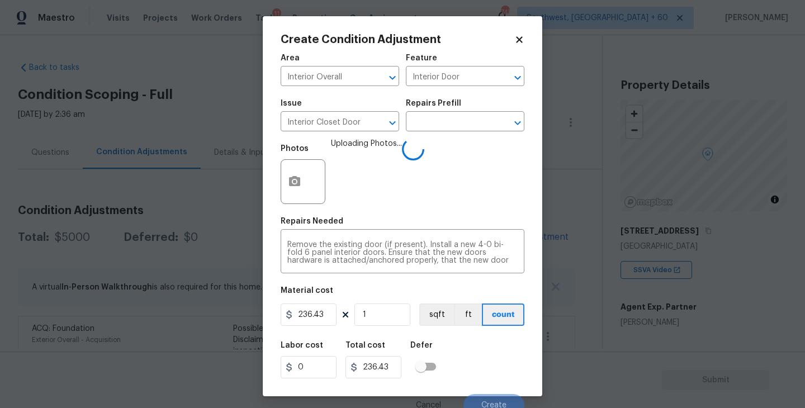
click at [471, 339] on div "Labor cost 0 Total cost 236.43 Defer" at bounding box center [403, 360] width 244 height 50
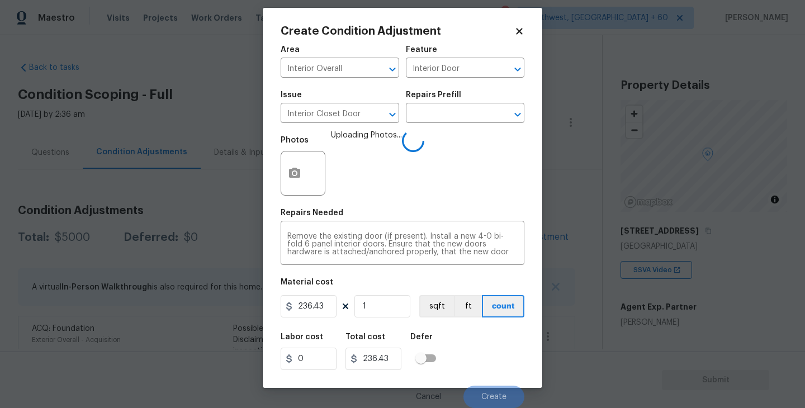
click at [471, 339] on div "Labor cost 0 Total cost 236.43 Defer" at bounding box center [403, 352] width 244 height 50
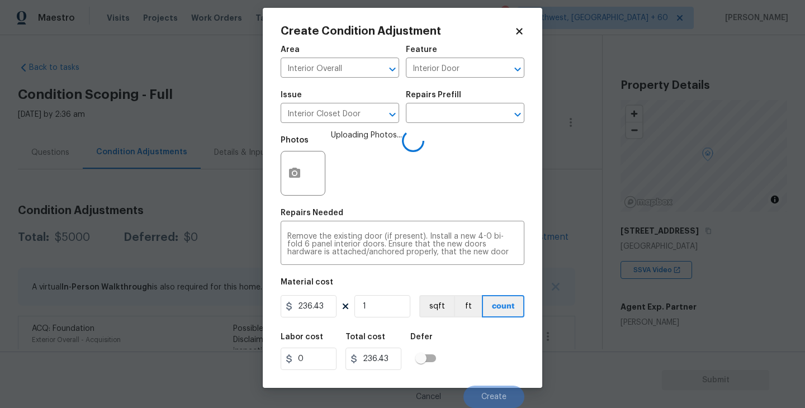
click at [471, 339] on div "Labor cost 0 Total cost 236.43 Defer" at bounding box center [403, 352] width 244 height 50
click at [476, 351] on div "Labor cost 0 Total cost 236.43 Defer" at bounding box center [403, 352] width 244 height 50
click at [479, 362] on div "Labor cost 0 Total cost 236.43 Defer" at bounding box center [403, 352] width 244 height 50
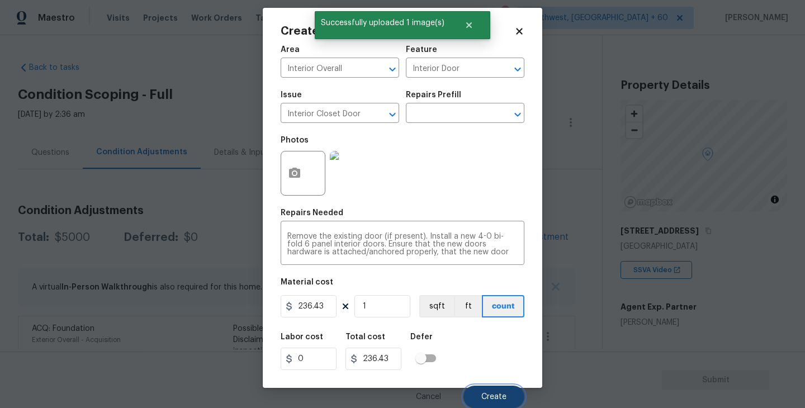
click at [492, 399] on span "Create" at bounding box center [493, 397] width 25 height 8
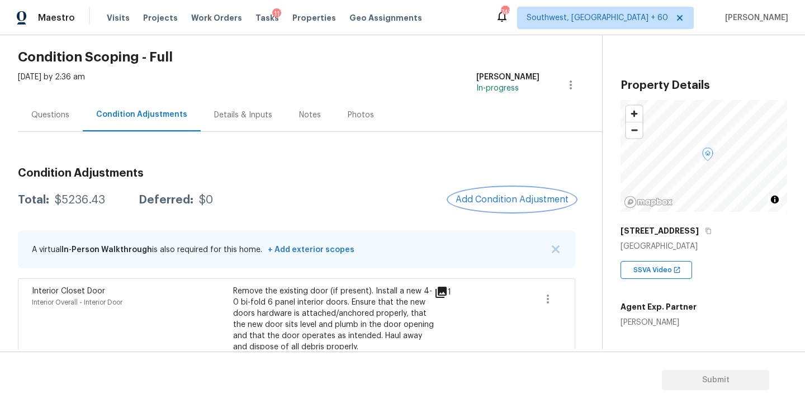
scroll to position [57, 0]
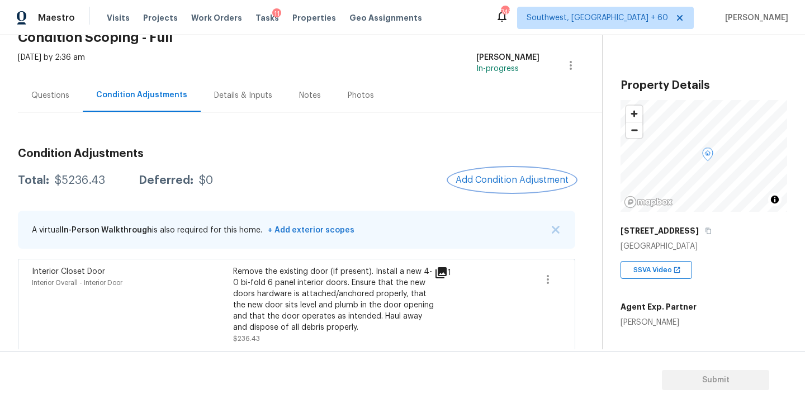
click at [512, 191] on button "Add Condition Adjustment" at bounding box center [512, 179] width 126 height 23
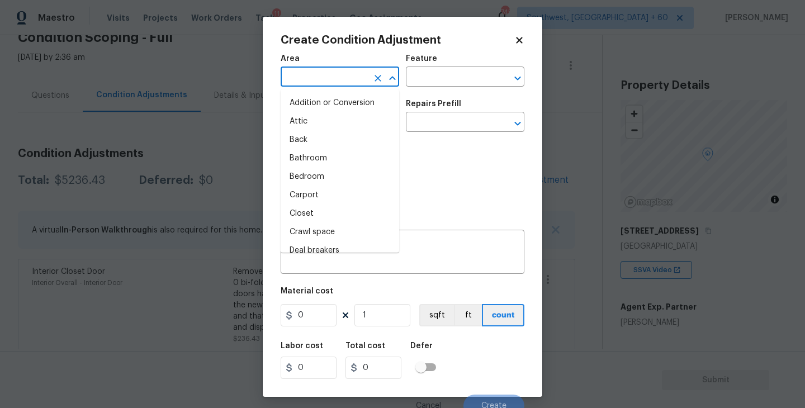
click at [288, 81] on input "text" at bounding box center [324, 77] width 87 height 17
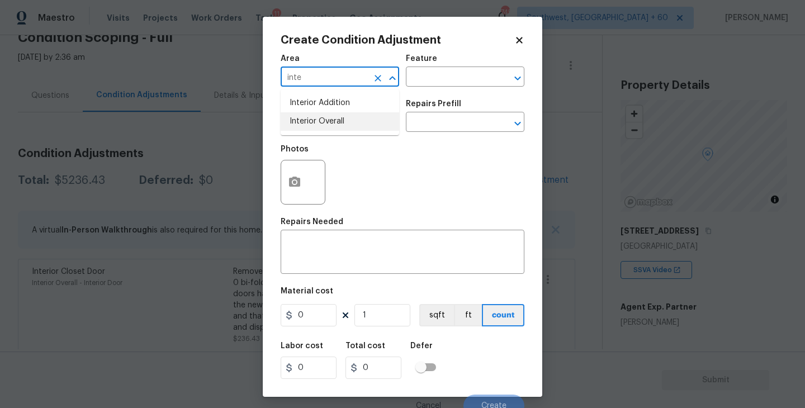
click at [314, 122] on li "Interior Overall" at bounding box center [340, 121] width 119 height 18
type input "Interior Overall"
click at [457, 61] on div "Feature" at bounding box center [465, 62] width 119 height 15
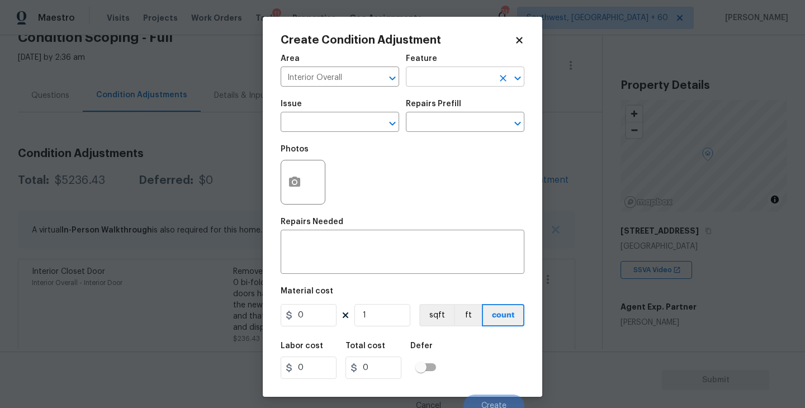
click at [454, 82] on input "text" at bounding box center [449, 77] width 87 height 17
click at [448, 126] on li "Closets" at bounding box center [465, 130] width 119 height 18
click at [362, 126] on div "​" at bounding box center [340, 123] width 119 height 17
type input "Closets"
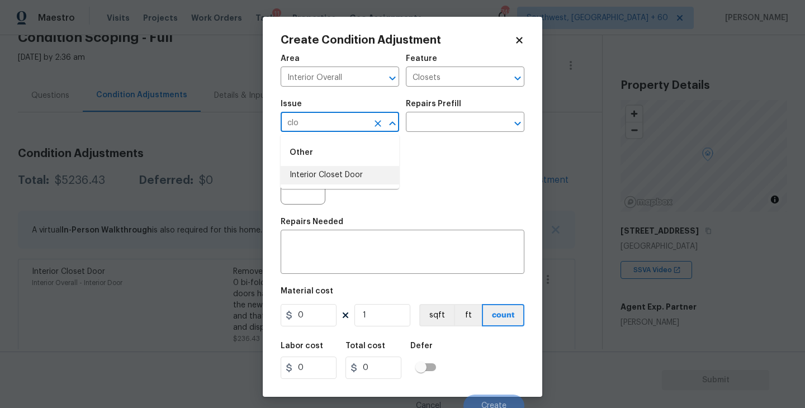
click at [363, 171] on li "Interior Closet Door" at bounding box center [340, 175] width 119 height 18
type input "Interior Closet Door"
click at [440, 125] on input "text" at bounding box center [449, 123] width 87 height 17
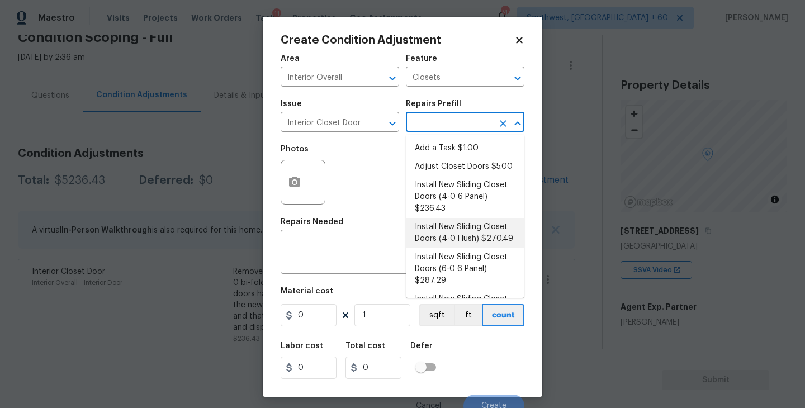
click at [461, 233] on li "Install New Sliding Closet Doors (4-0 Flush) $270.49" at bounding box center [465, 233] width 119 height 30
type input "Interior Door"
type textarea "Remove the existing door (if present). Install a new 4-0 bi-fold flush panel in…"
type input "270.49"
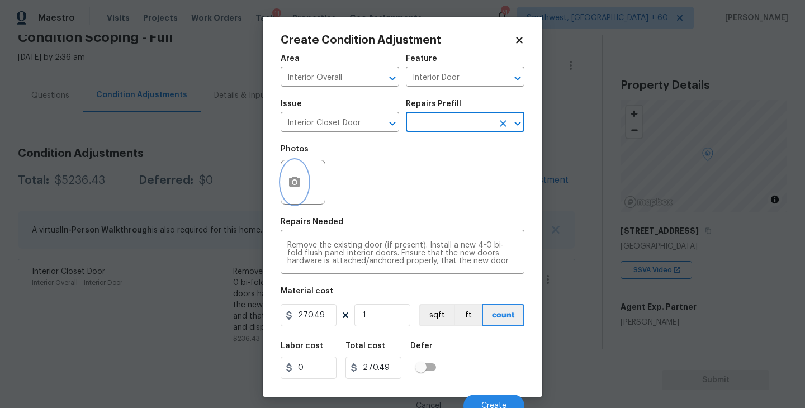
click at [297, 201] on button "button" at bounding box center [294, 182] width 27 height 44
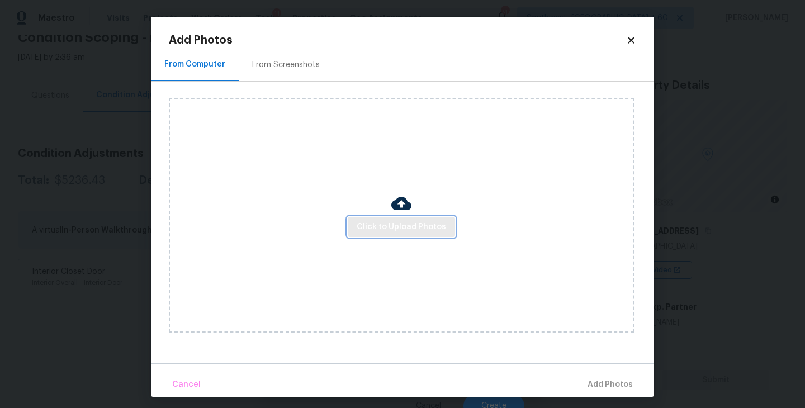
click at [394, 228] on span "Click to Upload Photos" at bounding box center [401, 227] width 89 height 14
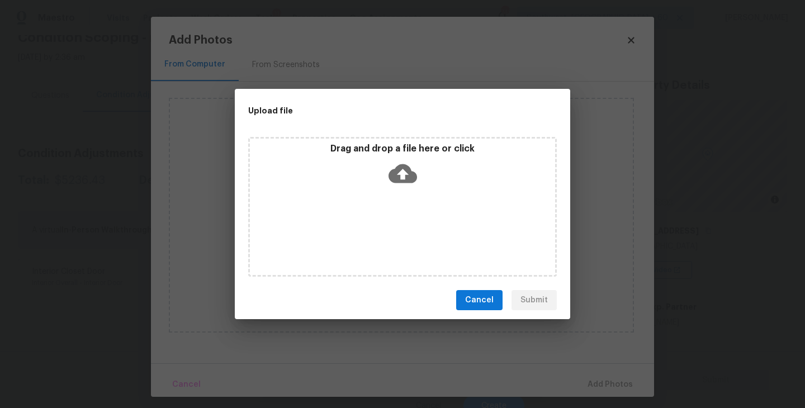
click at [401, 185] on icon at bounding box center [403, 173] width 29 height 29
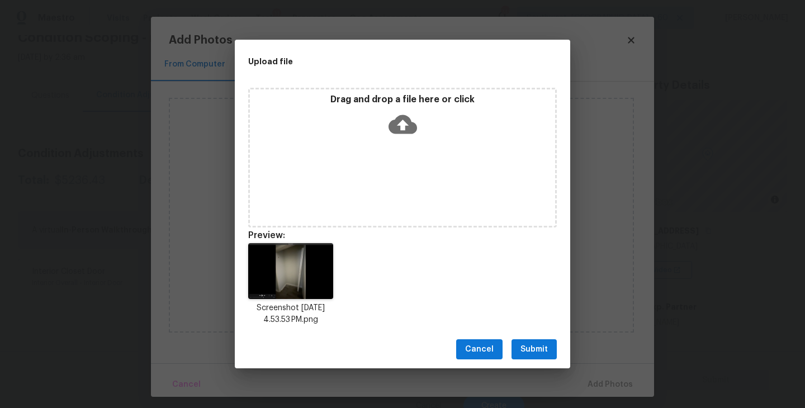
click at [538, 341] on button "Submit" at bounding box center [534, 349] width 45 height 21
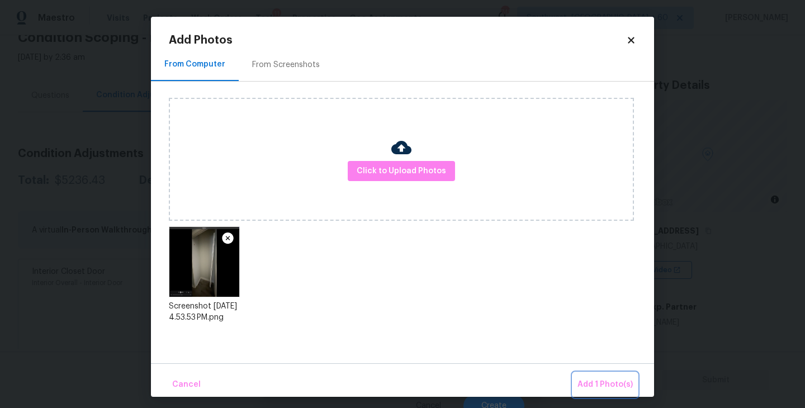
click at [610, 376] on button "Add 1 Photo(s)" at bounding box center [605, 385] width 64 height 24
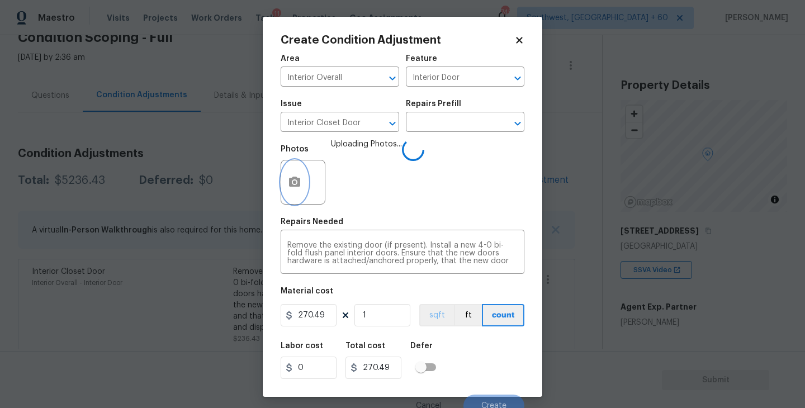
scroll to position [10, 0]
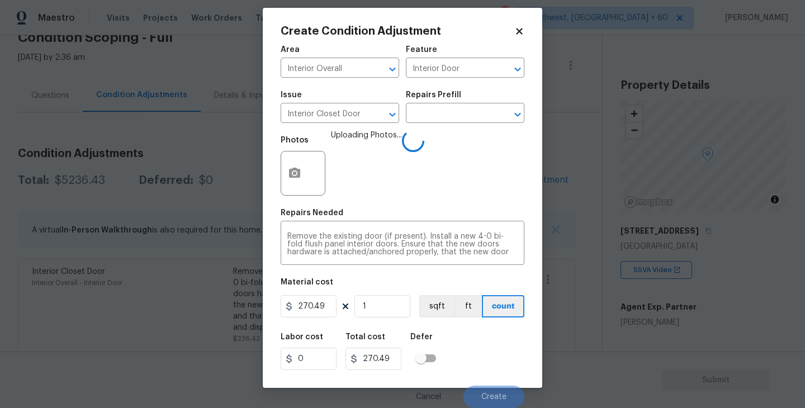
click at [461, 329] on div "Labor cost 0 Total cost 270.49 Defer" at bounding box center [403, 352] width 244 height 50
click at [488, 355] on div "Labor cost 0 Total cost 270.49 Defer" at bounding box center [403, 352] width 244 height 50
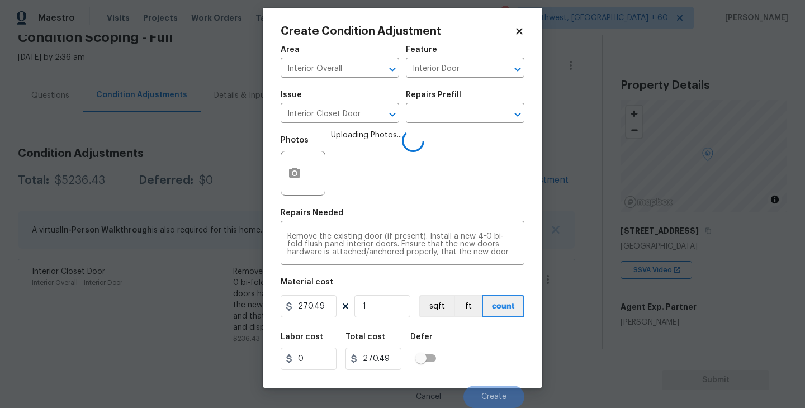
click at [488, 355] on div "Labor cost 0 Total cost 270.49 Defer" at bounding box center [403, 352] width 244 height 50
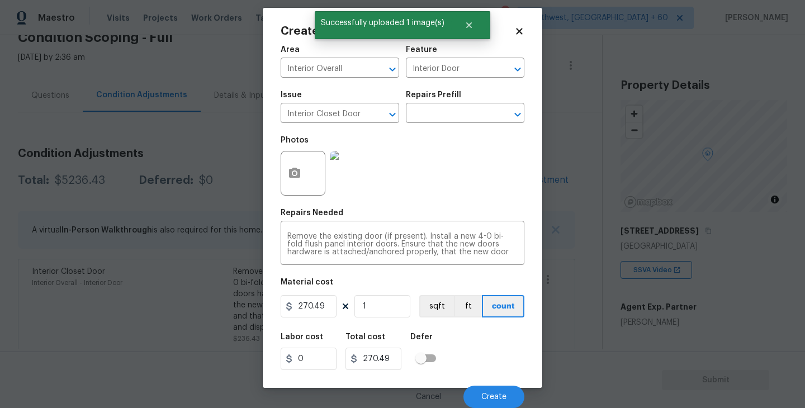
click at [488, 355] on div "Labor cost 0 Total cost 270.49 Defer" at bounding box center [403, 352] width 244 height 50
click at [489, 395] on span "Create" at bounding box center [493, 397] width 25 height 8
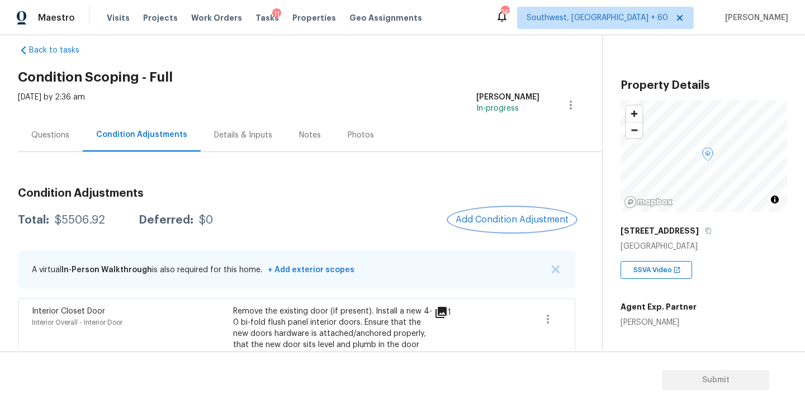
scroll to position [0, 0]
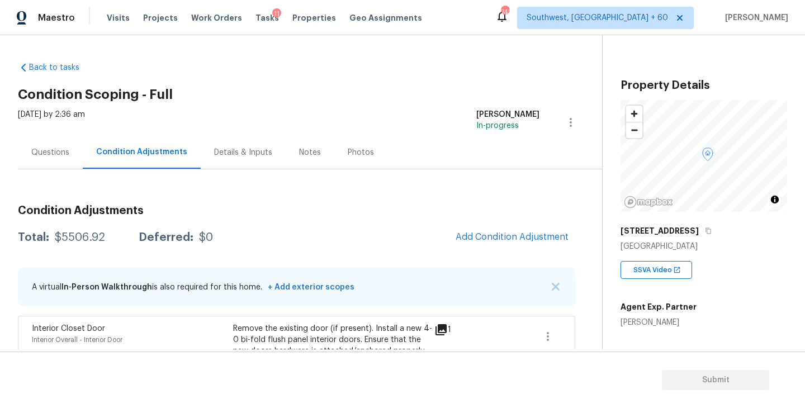
click at [49, 152] on div "Questions" at bounding box center [50, 152] width 38 height 11
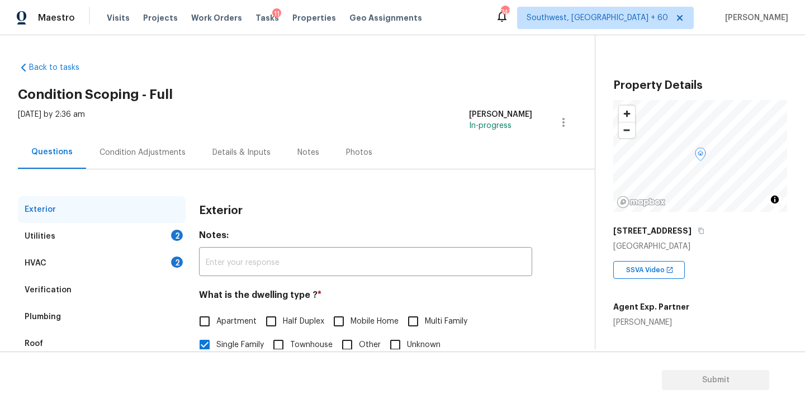
click at [158, 158] on div "Condition Adjustments" at bounding box center [142, 152] width 113 height 33
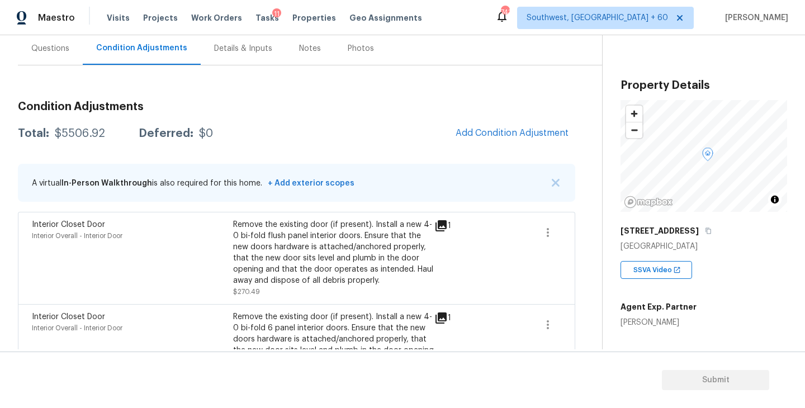
scroll to position [46, 0]
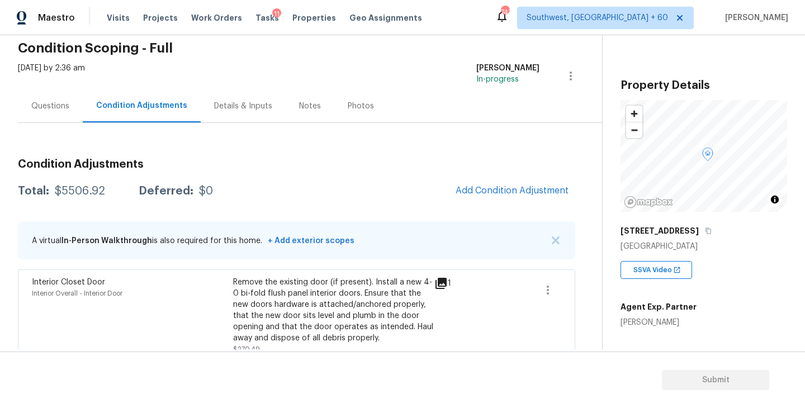
click at [366, 145] on div "Condition Adjustments Total: $5506.92 Deferred: $0 Add Condition Adjustment A v…" at bounding box center [297, 357] width 558 height 469
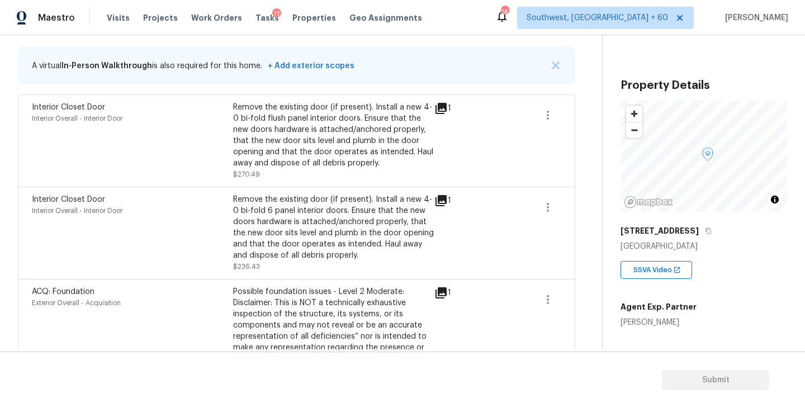
scroll to position [125, 0]
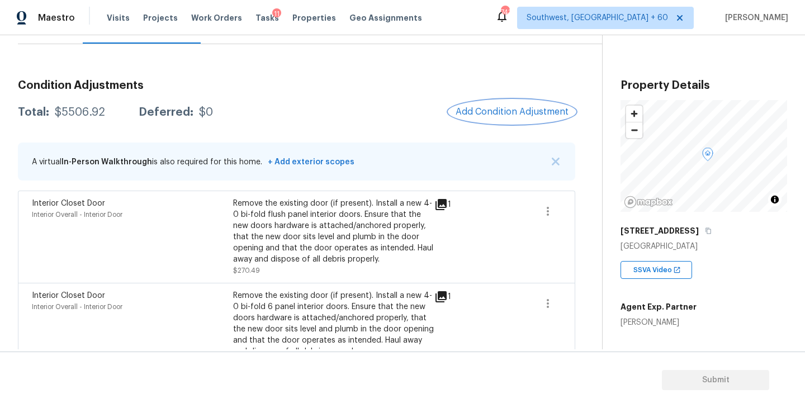
click at [509, 115] on span "Add Condition Adjustment" at bounding box center [512, 112] width 113 height 10
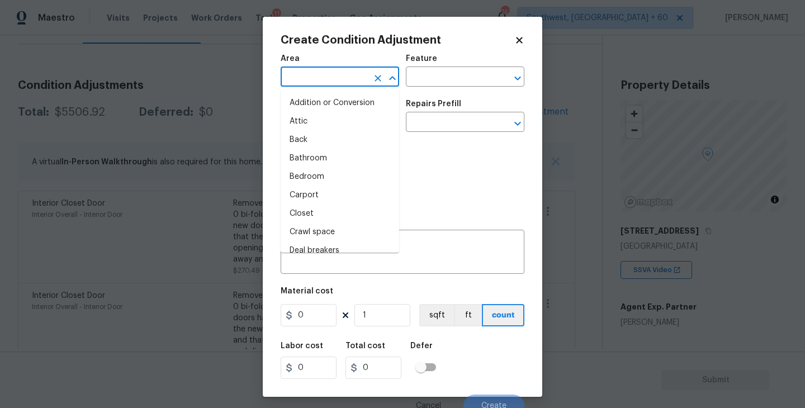
click at [336, 83] on input "text" at bounding box center [324, 77] width 87 height 17
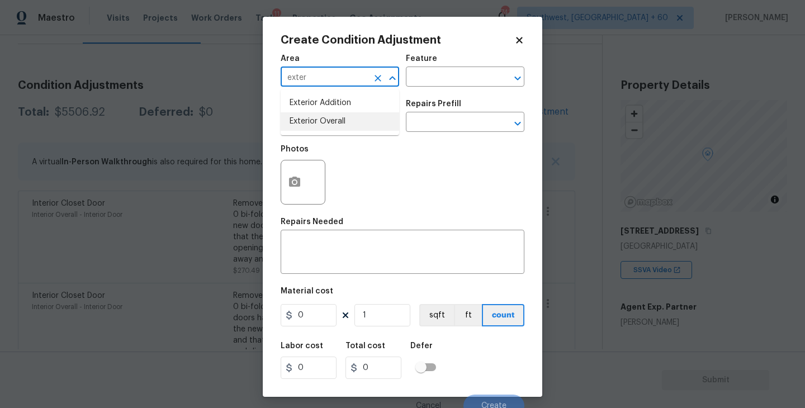
click at [342, 126] on li "Exterior Overall" at bounding box center [340, 121] width 119 height 18
type input "Exterior Overall"
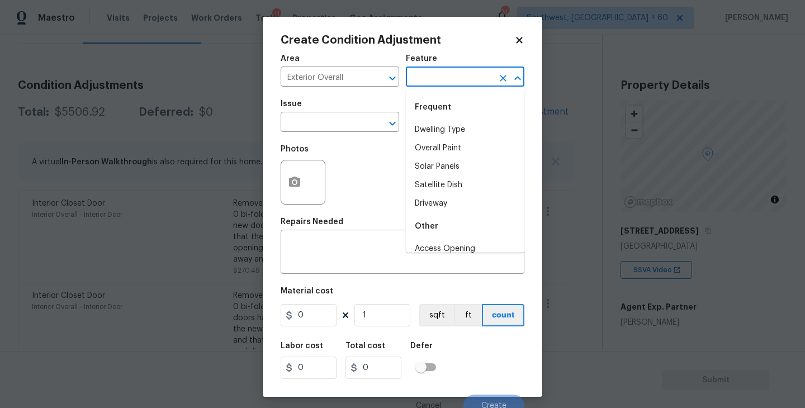
click at [432, 86] on input "text" at bounding box center [449, 77] width 87 height 17
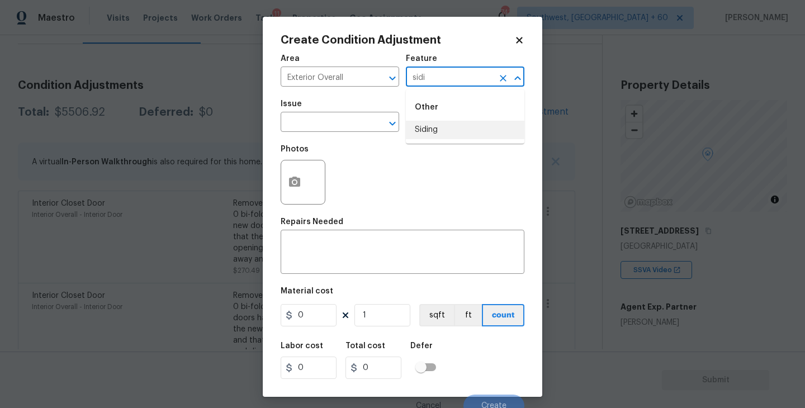
click at [426, 135] on li "Siding" at bounding box center [465, 130] width 119 height 18
type input "Siding"
click at [340, 126] on input "text" at bounding box center [324, 123] width 87 height 17
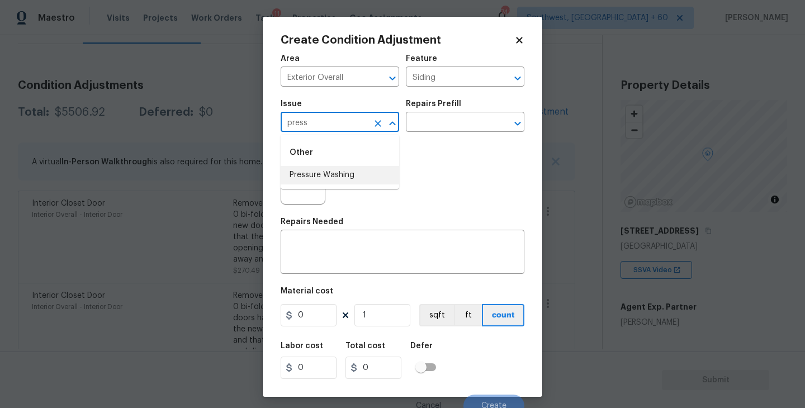
click at [336, 169] on li "Pressure Washing" at bounding box center [340, 175] width 119 height 18
type input "Pressure Washing"
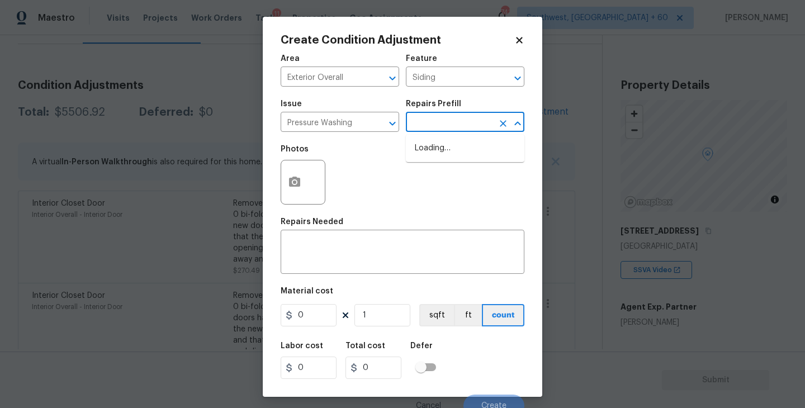
click at [417, 130] on input "text" at bounding box center [449, 123] width 87 height 17
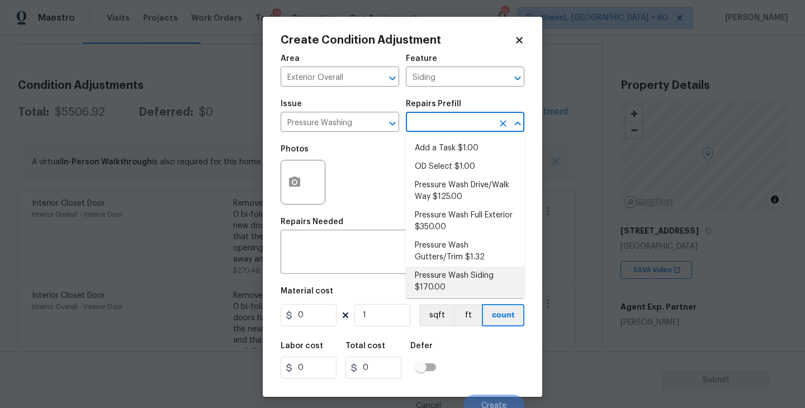
click at [438, 277] on li "Pressure Wash Siding $170.00" at bounding box center [465, 282] width 119 height 30
type textarea "Protect areas as needed for pressure washing. Pressure wash the siding on the h…"
type input "170"
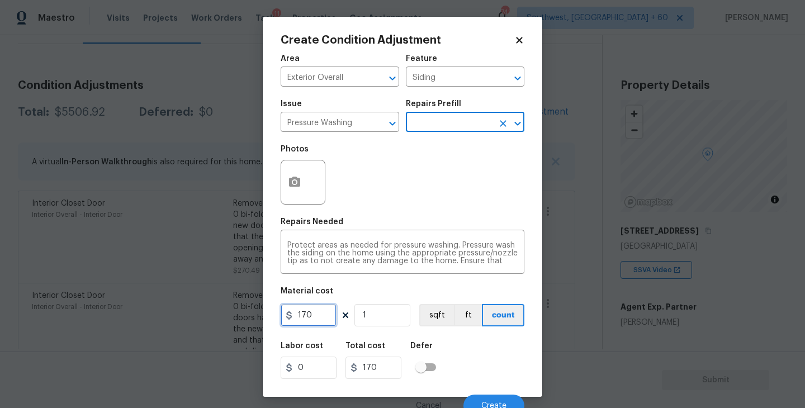
drag, startPoint x: 290, startPoint y: 317, endPoint x: 225, endPoint y: 317, distance: 64.9
click at [225, 317] on div "Create Condition Adjustment Area Exterior Overall ​ Feature Siding ​ Issue Pres…" at bounding box center [402, 204] width 805 height 408
type input "200"
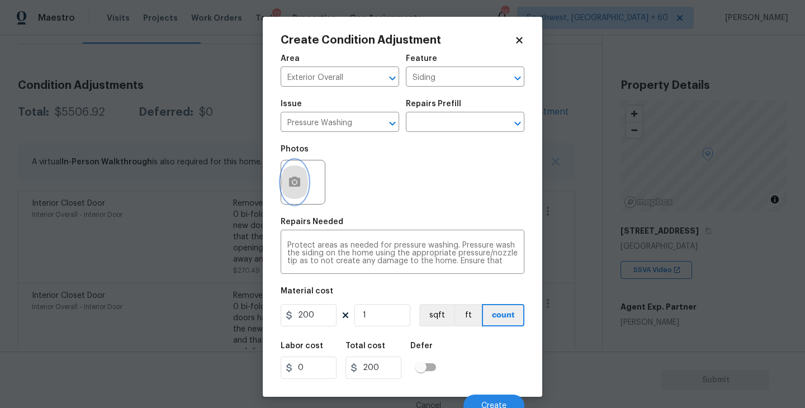
click at [294, 182] on circle "button" at bounding box center [294, 182] width 3 height 3
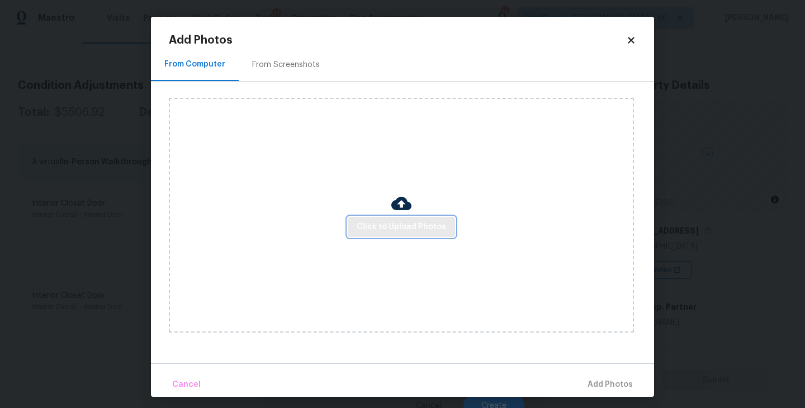
click at [427, 233] on span "Click to Upload Photos" at bounding box center [401, 227] width 89 height 14
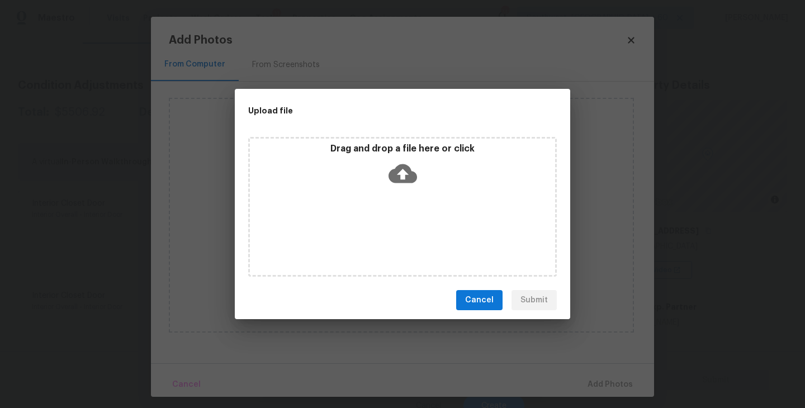
click at [401, 187] on div "Drag and drop a file here or click" at bounding box center [402, 167] width 305 height 48
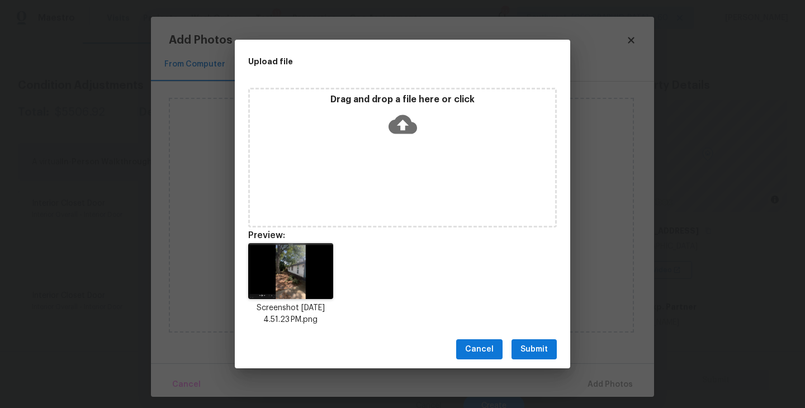
click at [522, 342] on button "Submit" at bounding box center [534, 349] width 45 height 21
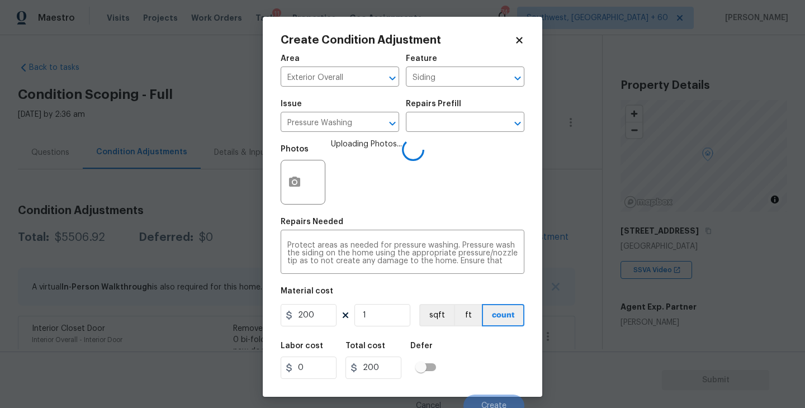
click at [484, 347] on div "Labor cost 0 Total cost 200 Defer" at bounding box center [403, 361] width 244 height 50
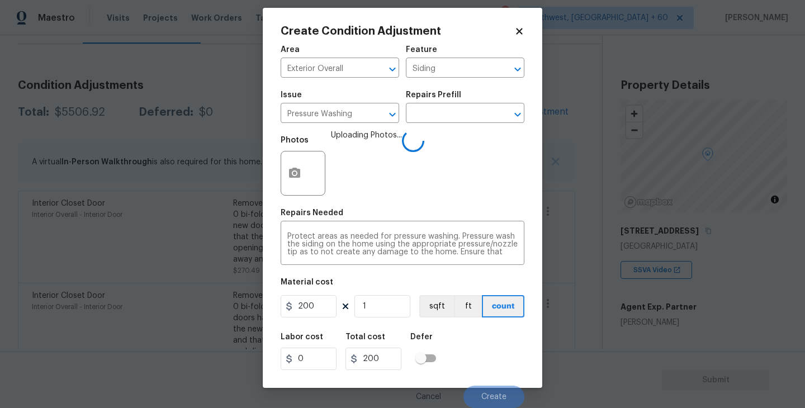
click at [484, 347] on div "Labor cost 0 Total cost 200 Defer" at bounding box center [403, 352] width 244 height 50
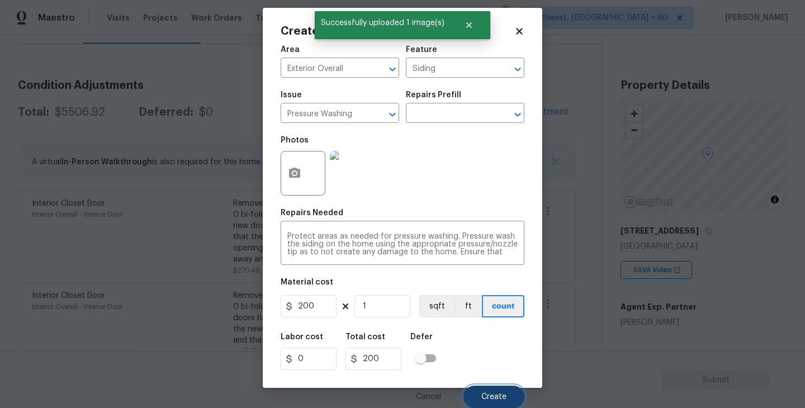
click at [495, 395] on span "Create" at bounding box center [493, 397] width 25 height 8
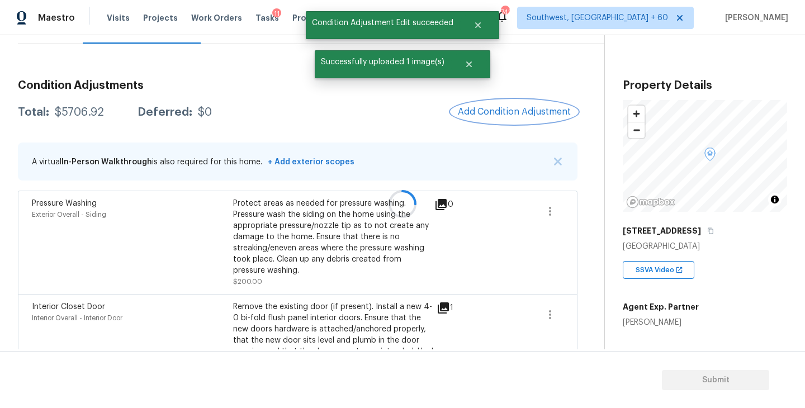
scroll to position [0, 0]
click at [517, 111] on span "Add Condition Adjustment" at bounding box center [512, 112] width 113 height 10
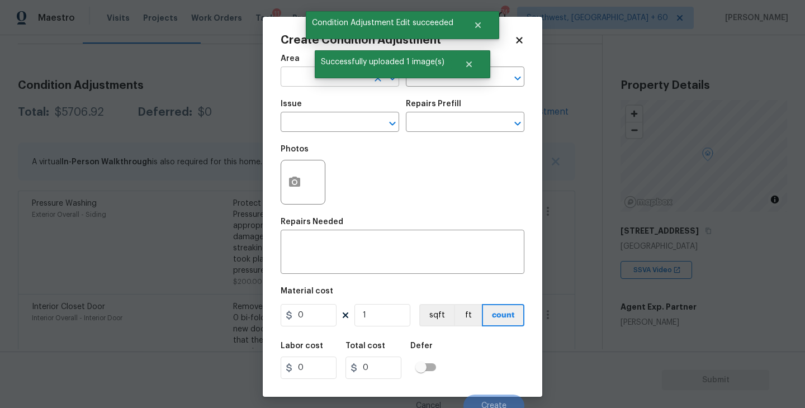
click at [305, 81] on input "text" at bounding box center [324, 77] width 87 height 17
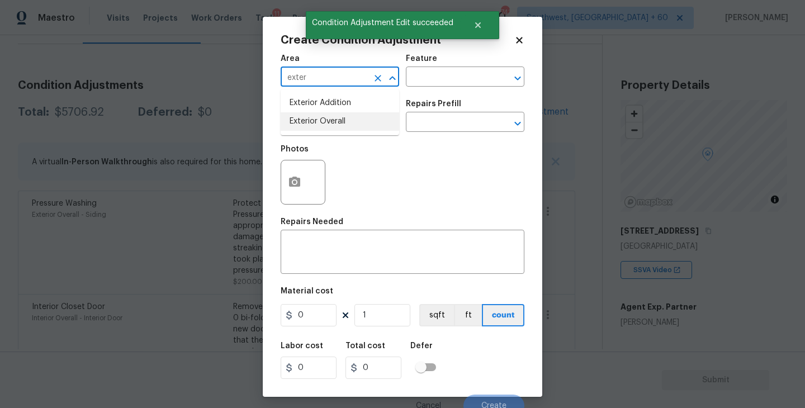
click at [351, 128] on li "Exterior Overall" at bounding box center [340, 121] width 119 height 18
type input "Exterior Overall"
click at [423, 89] on div "Area Exterior Overall ​ Feature ​" at bounding box center [403, 70] width 244 height 45
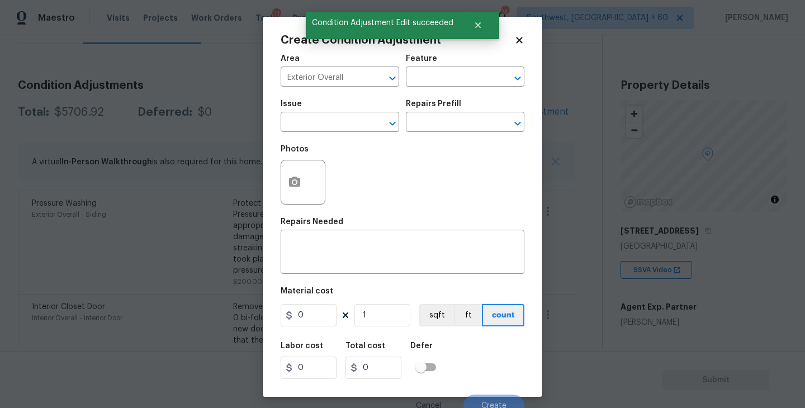
click at [426, 87] on div "Area Exterior Overall ​ Feature ​" at bounding box center [403, 70] width 244 height 45
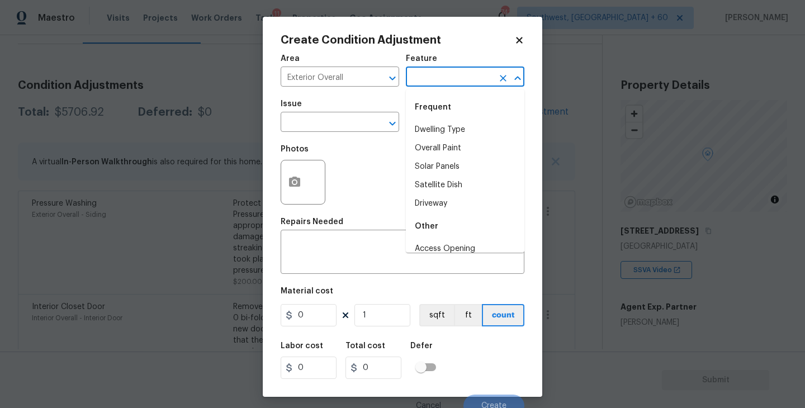
click at [412, 84] on input "text" at bounding box center [449, 77] width 87 height 17
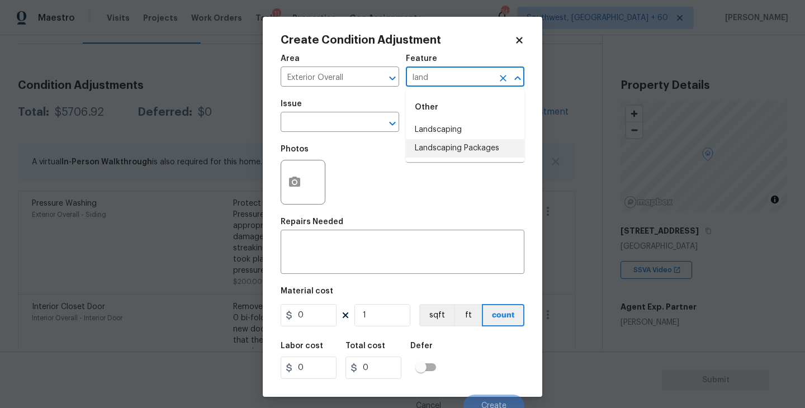
click at [415, 144] on li "Landscaping Packages" at bounding box center [465, 148] width 119 height 18
type input "Landscaping Packages"
click at [344, 126] on input "text" at bounding box center [324, 123] width 87 height 17
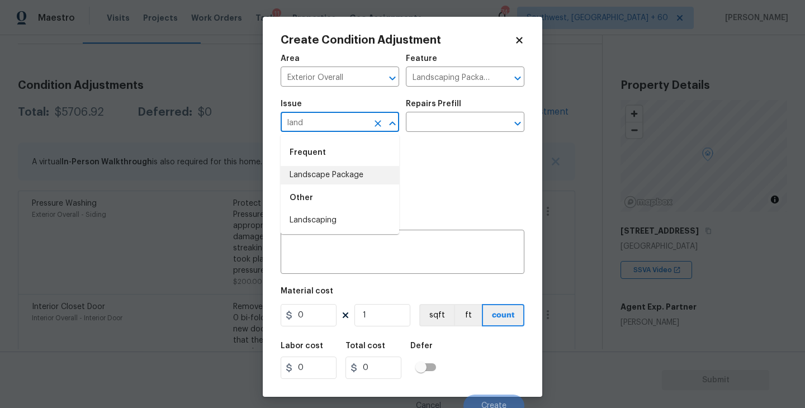
click at [345, 183] on li "Landscape Package" at bounding box center [340, 175] width 119 height 18
type input "Landscape Package"
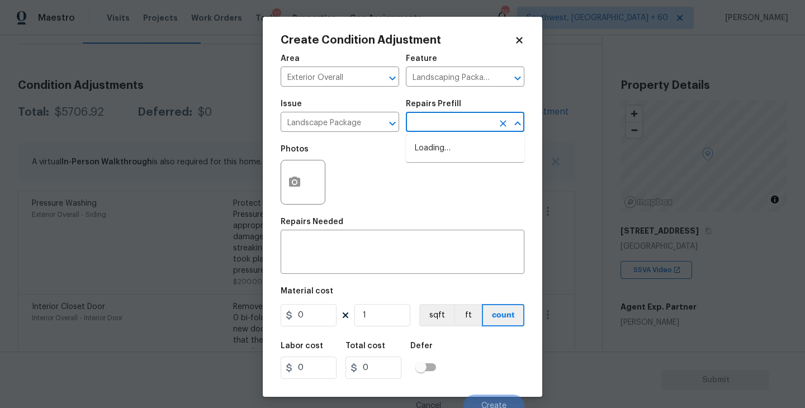
click at [441, 126] on input "text" at bounding box center [449, 123] width 87 height 17
click at [441, 167] on li "Initial landscaping package $70.00" at bounding box center [465, 154] width 119 height 30
type input "Home Readiness Packages"
type textarea "Mowing of grass up to 6" in height. Mow, edge along driveways & sidewalks, trim…"
type input "70"
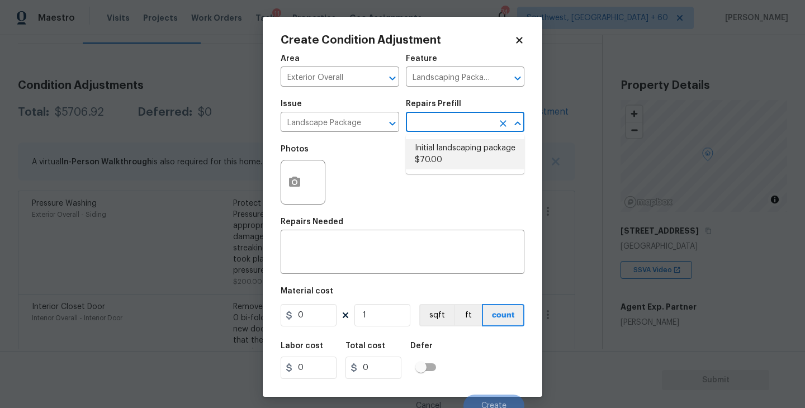
type input "70"
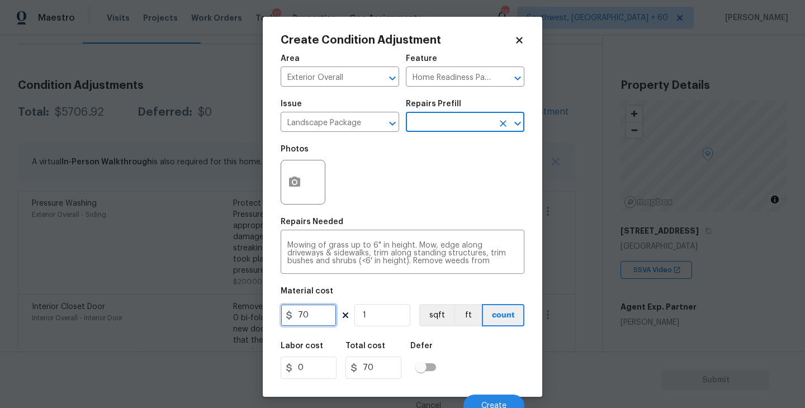
click at [300, 313] on input "70" at bounding box center [309, 315] width 56 height 22
type input "750"
click at [294, 183] on circle "button" at bounding box center [294, 182] width 3 height 3
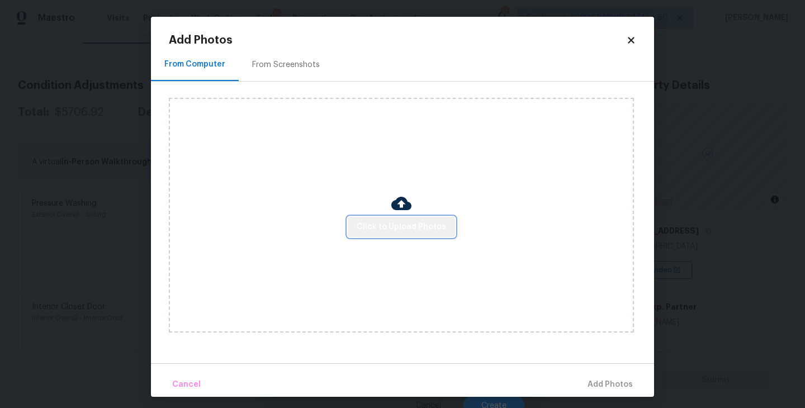
click at [422, 226] on span "Click to Upload Photos" at bounding box center [401, 227] width 89 height 14
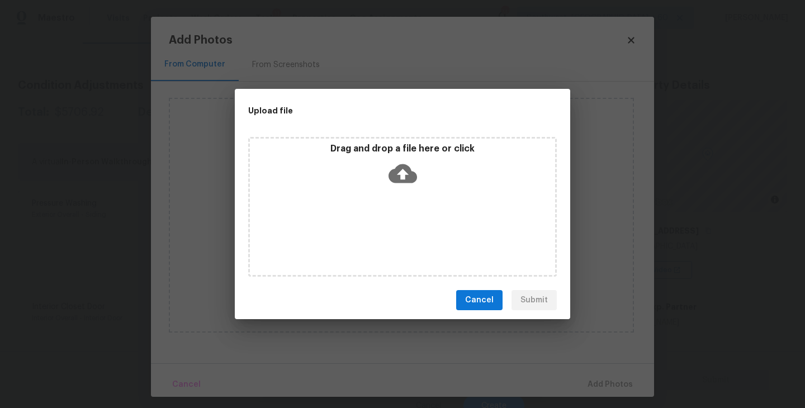
click at [412, 199] on div "Drag and drop a file here or click" at bounding box center [402, 207] width 309 height 140
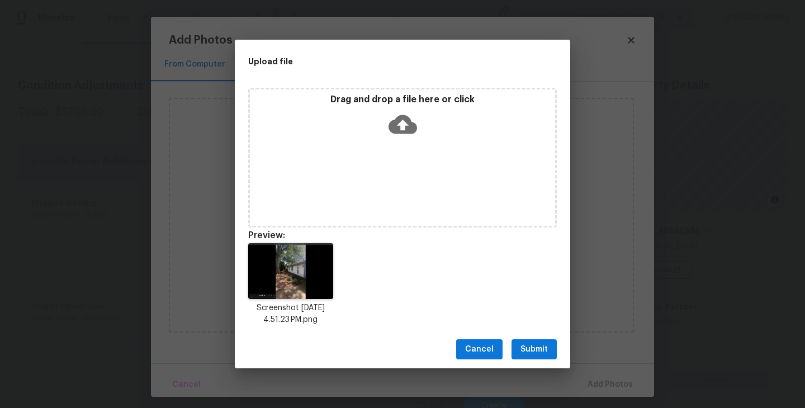
click at [517, 346] on button "Submit" at bounding box center [534, 349] width 45 height 21
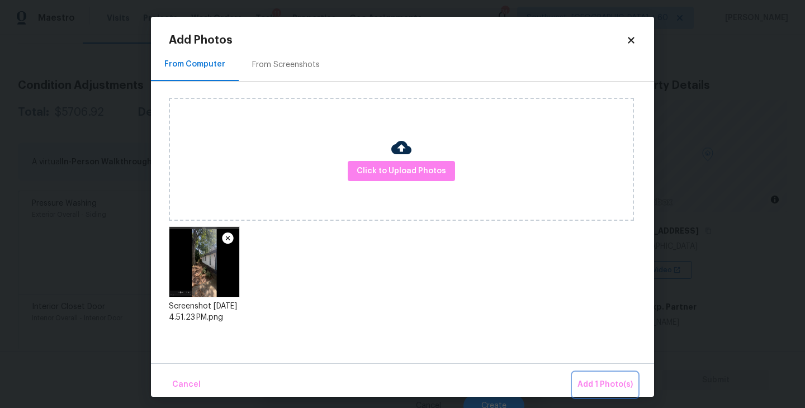
click at [598, 379] on span "Add 1 Photo(s)" at bounding box center [605, 385] width 55 height 14
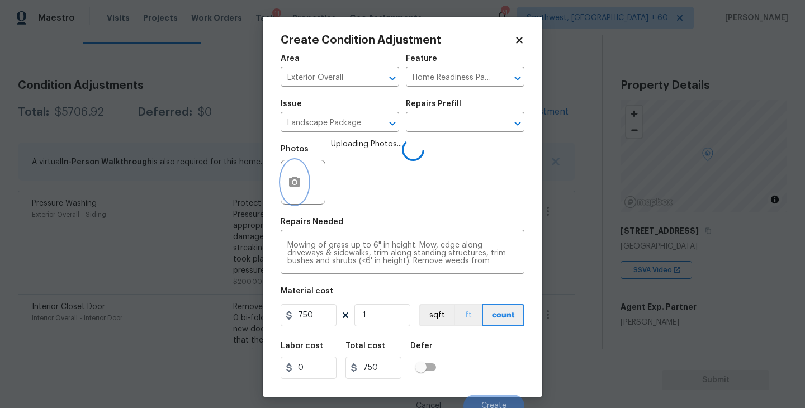
scroll to position [10, 0]
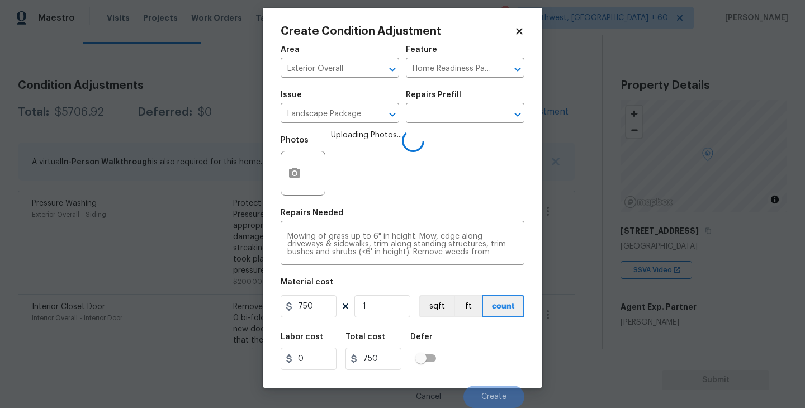
click at [478, 347] on div "Labor cost 0 Total cost 750 Defer" at bounding box center [403, 352] width 244 height 50
click at [483, 358] on div "Labor cost 0 Total cost 750 Defer" at bounding box center [403, 352] width 244 height 50
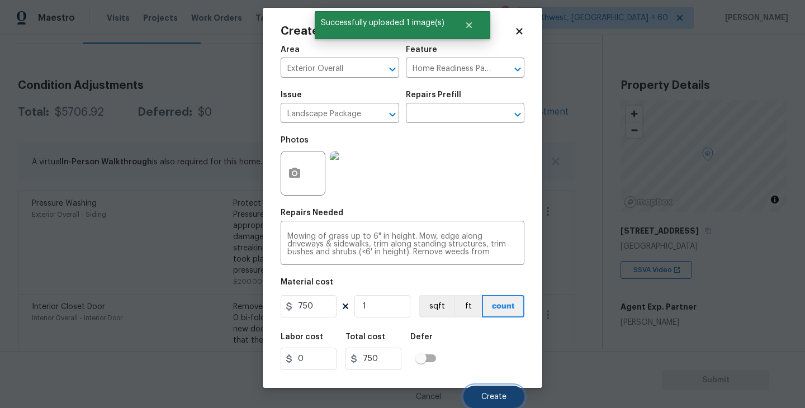
click at [489, 390] on button "Create" at bounding box center [494, 397] width 61 height 22
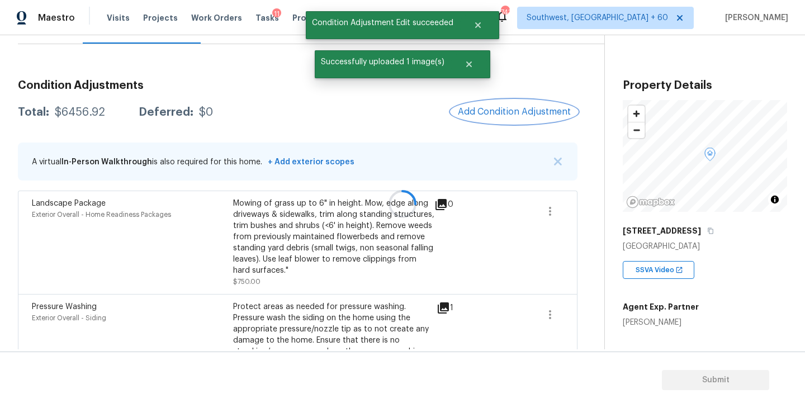
scroll to position [0, 0]
click at [522, 107] on span "Add Condition Adjustment" at bounding box center [512, 112] width 113 height 10
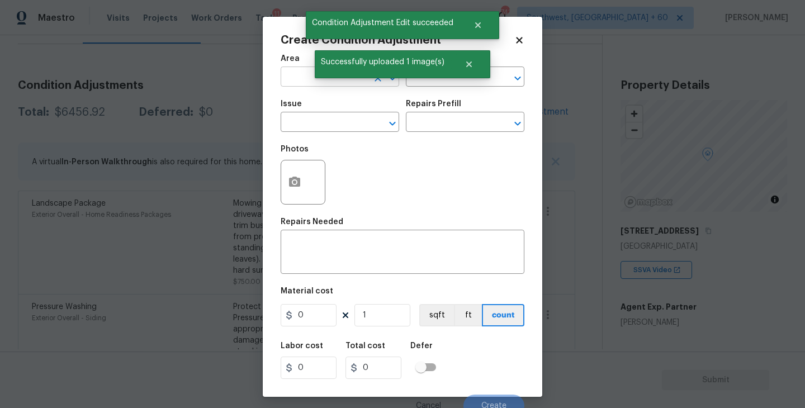
click at [291, 74] on input "text" at bounding box center [324, 77] width 87 height 17
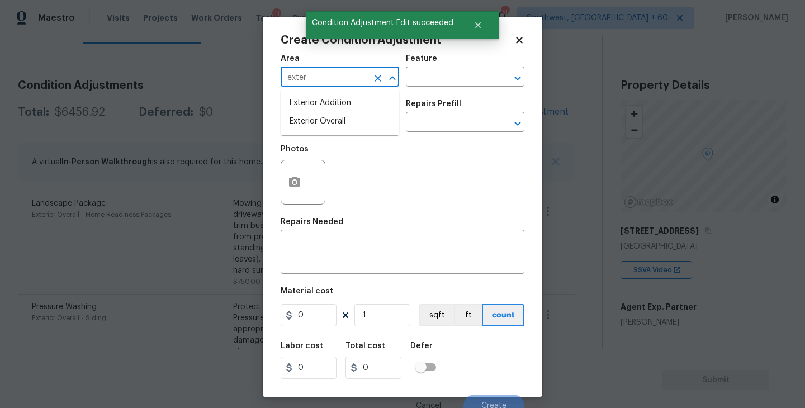
click at [344, 116] on li "Exterior Overall" at bounding box center [340, 121] width 119 height 18
type input "Exterior Overall"
click at [344, 116] on input "text" at bounding box center [324, 123] width 87 height 17
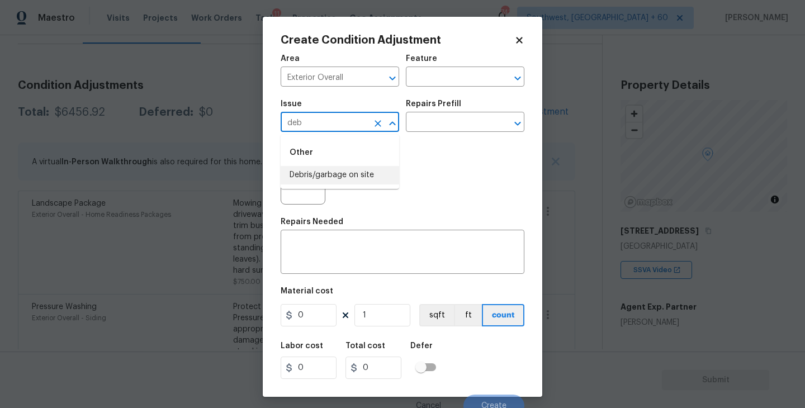
click at [347, 172] on li "Debris/garbage on site" at bounding box center [340, 175] width 119 height 18
type input "Debris/garbage on site"
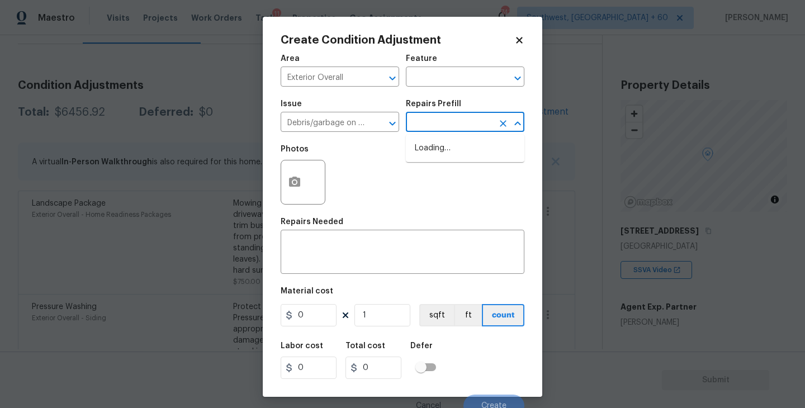
click at [441, 129] on input "text" at bounding box center [449, 123] width 87 height 17
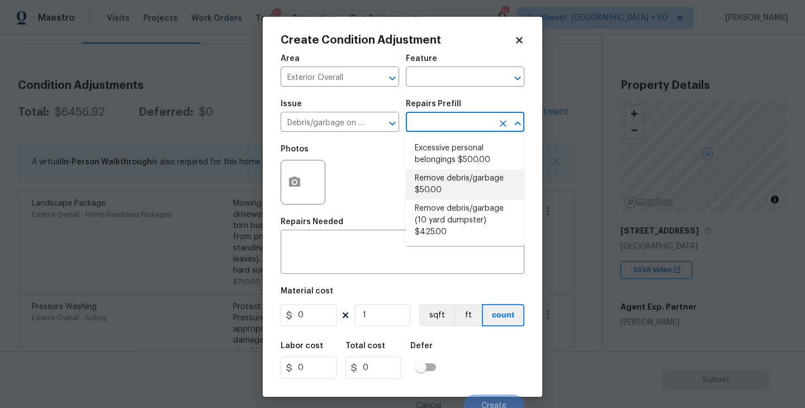
click at [446, 195] on li "Remove debris/garbage $50.00" at bounding box center [465, 184] width 119 height 30
type textarea "Remove, haul off, and properly dispose of any debris left by seller to offsite …"
type input "50"
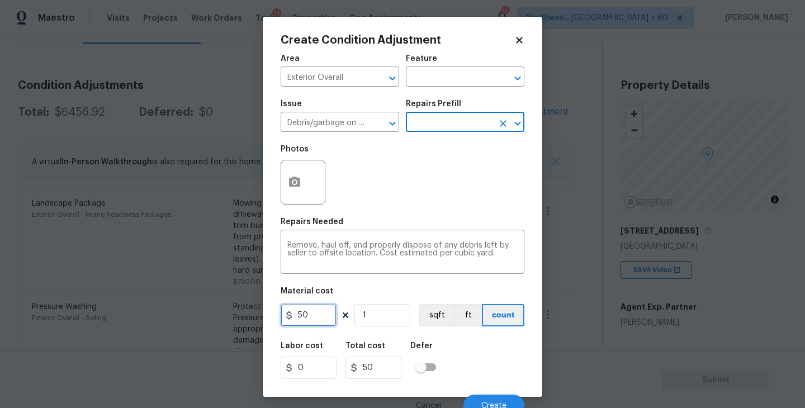
drag, startPoint x: 318, startPoint y: 312, endPoint x: 198, endPoint y: 320, distance: 120.5
click at [198, 320] on div "Create Condition Adjustment Area Exterior Overall ​ Feature ​ Issue Debris/garb…" at bounding box center [402, 204] width 805 height 408
type input "1000"
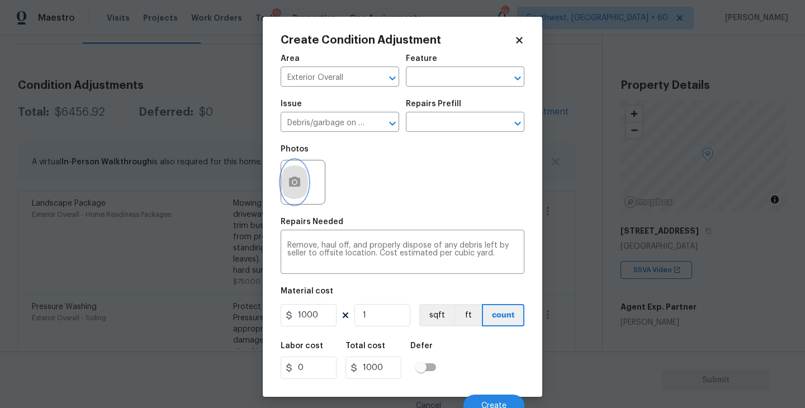
click at [304, 185] on button "button" at bounding box center [294, 182] width 27 height 44
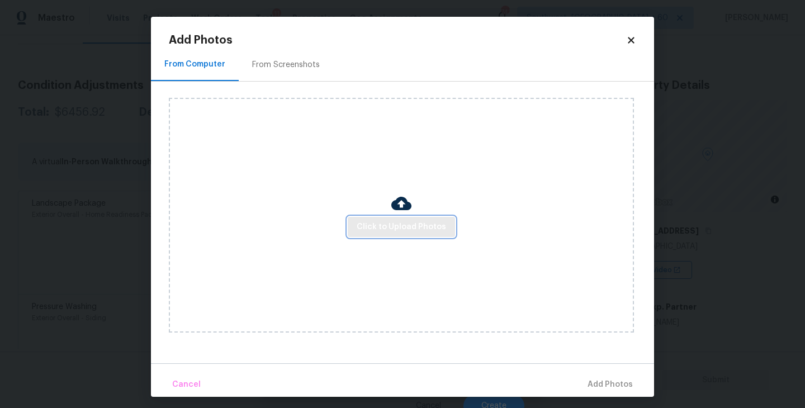
drag, startPoint x: 304, startPoint y: 185, endPoint x: 375, endPoint y: 221, distance: 79.8
click at [375, 221] on span "Click to Upload Photos" at bounding box center [401, 227] width 89 height 14
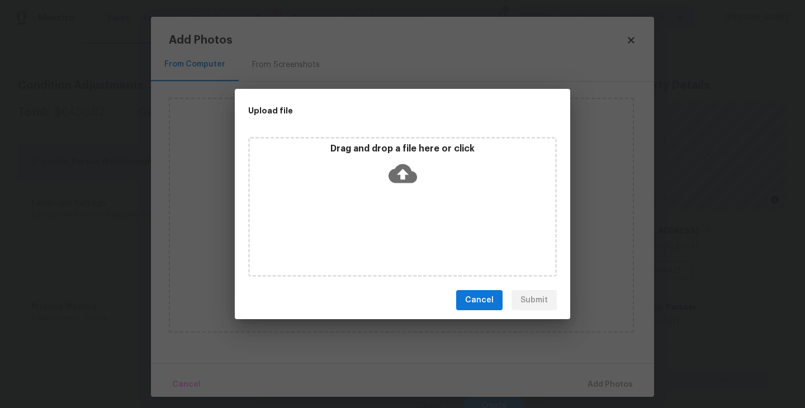
click at [400, 187] on div "Drag and drop a file here or click" at bounding box center [402, 167] width 305 height 48
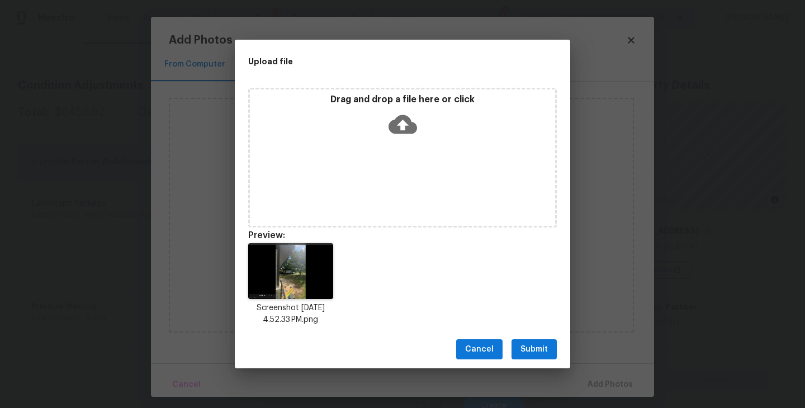
click at [531, 349] on span "Submit" at bounding box center [534, 350] width 27 height 14
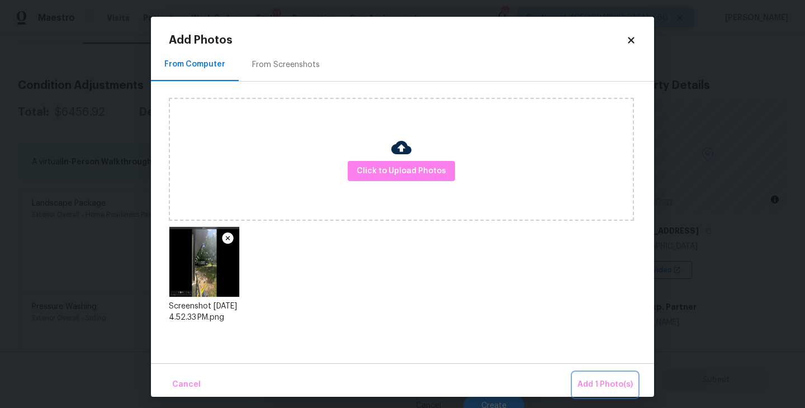
click at [591, 383] on span "Add 1 Photo(s)" at bounding box center [605, 385] width 55 height 14
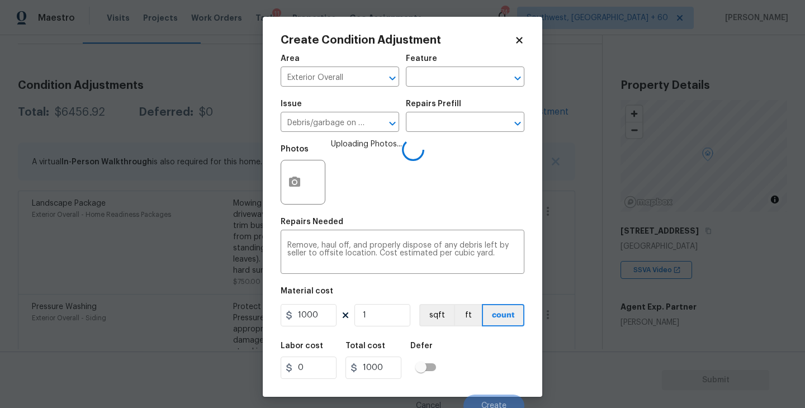
click at [504, 356] on div "Labor cost 0 Total cost 1000 Defer" at bounding box center [403, 361] width 244 height 50
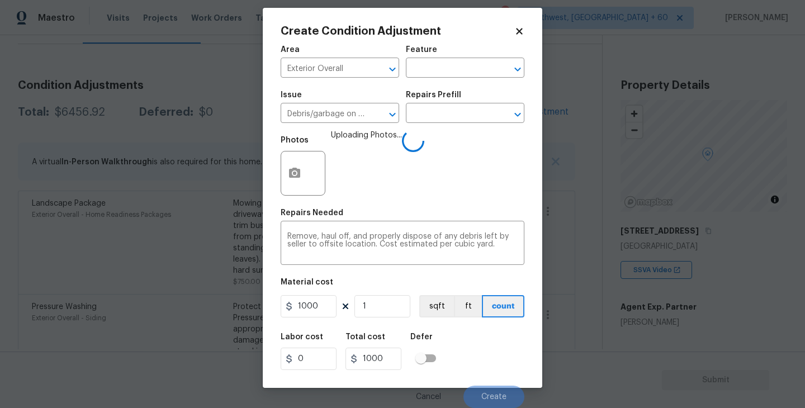
click at [504, 356] on div "Labor cost 0 Total cost 1000 Defer" at bounding box center [403, 352] width 244 height 50
click at [488, 344] on div "Labor cost 0 Total cost 1000 Defer" at bounding box center [403, 352] width 244 height 50
click at [492, 361] on div "Labor cost 0 Total cost 1000 Defer" at bounding box center [403, 352] width 244 height 50
click at [497, 370] on div "Labor cost 0 Total cost 1000 Defer" at bounding box center [403, 352] width 244 height 50
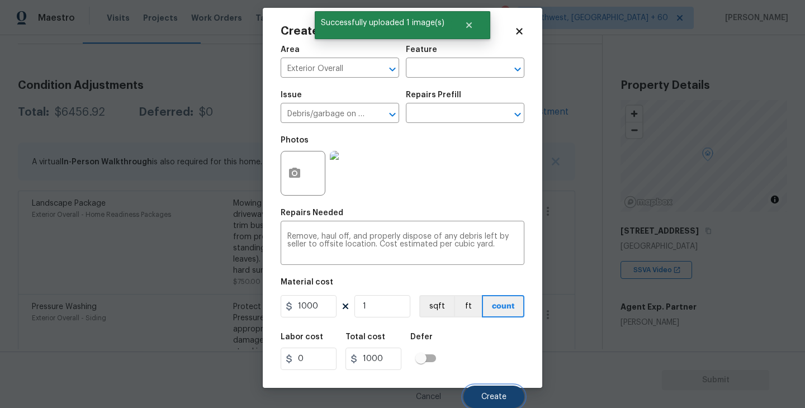
click at [497, 394] on span "Create" at bounding box center [493, 397] width 25 height 8
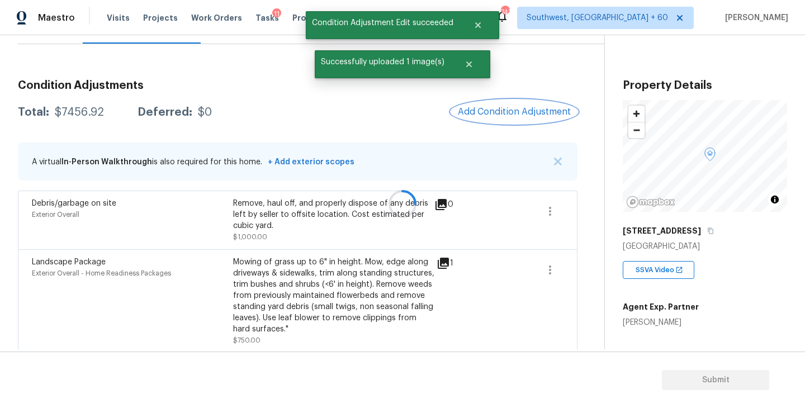
scroll to position [0, 0]
click at [514, 103] on button "Add Condition Adjustment" at bounding box center [512, 111] width 126 height 23
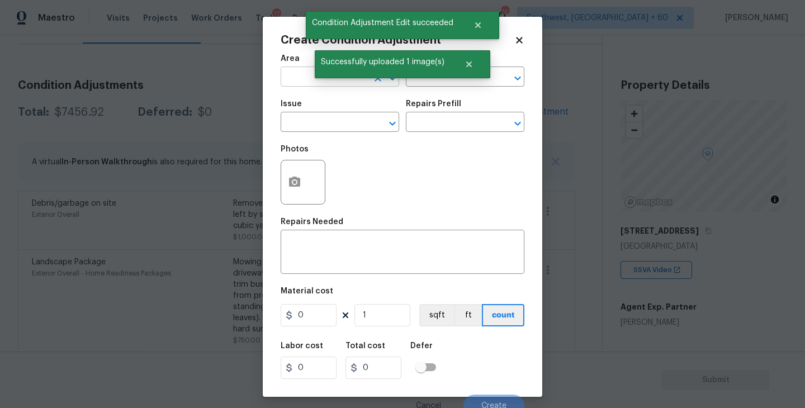
click at [301, 82] on input "text" at bounding box center [324, 77] width 87 height 17
click at [314, 122] on li "Interior Overall" at bounding box center [340, 121] width 119 height 18
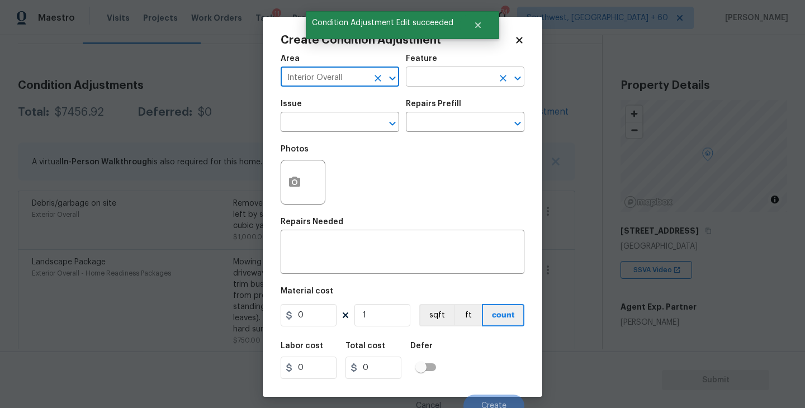
type input "Interior Overall"
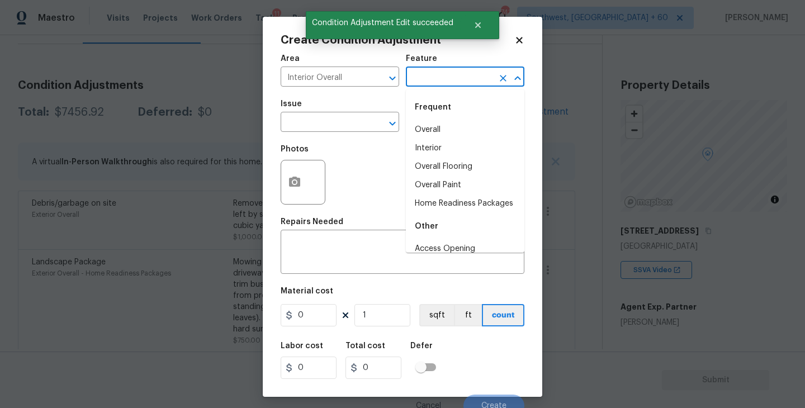
click at [441, 84] on input "text" at bounding box center [449, 77] width 87 height 17
click at [446, 188] on li "Overall Paint" at bounding box center [465, 185] width 119 height 18
type input "Overall Paint"
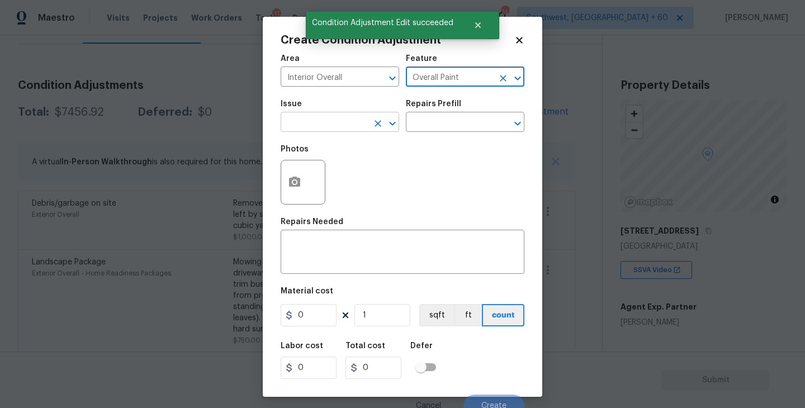
click at [341, 129] on input "text" at bounding box center [324, 123] width 87 height 17
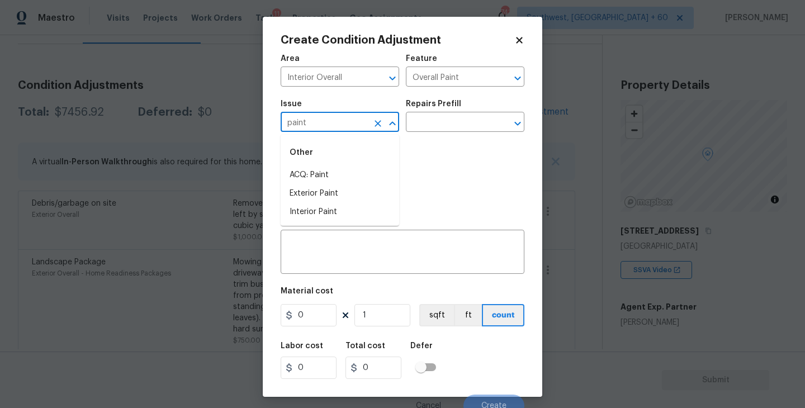
click at [338, 169] on li "ACQ: Paint" at bounding box center [340, 175] width 119 height 18
type input "ACQ: Paint"
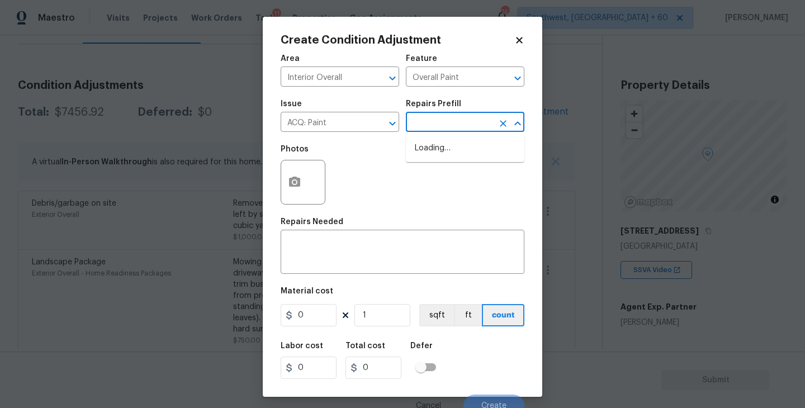
click at [456, 120] on input "text" at bounding box center [449, 123] width 87 height 17
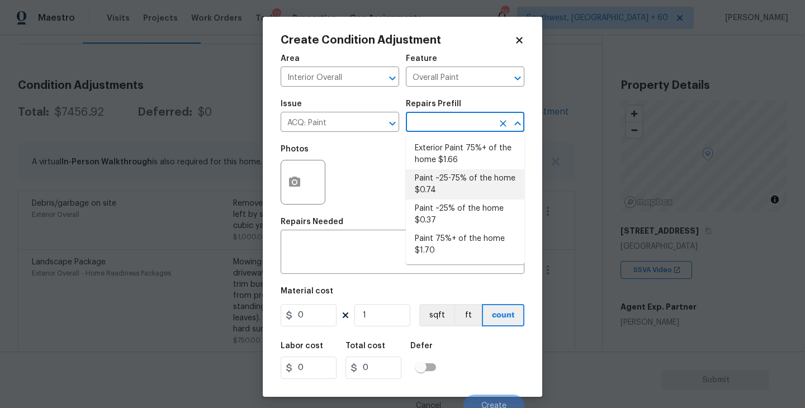
click at [459, 187] on li "Paint ~25-75% of the home $0.74" at bounding box center [465, 184] width 119 height 30
type input "Acquisition"
type textarea "Acquisition Scope: ~25 - 75% of the home needs interior paint"
type input "0.74"
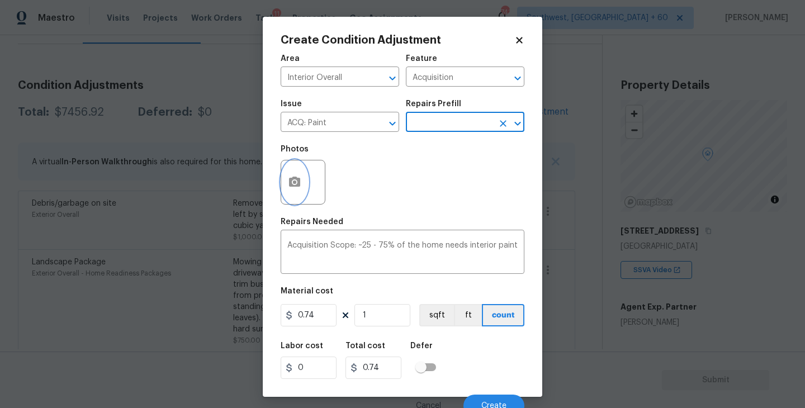
click at [305, 186] on button "button" at bounding box center [294, 182] width 27 height 44
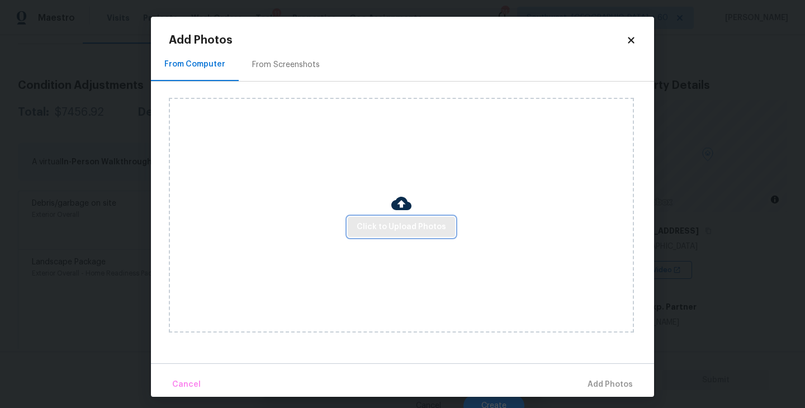
click at [365, 219] on button "Click to Upload Photos" at bounding box center [401, 227] width 107 height 21
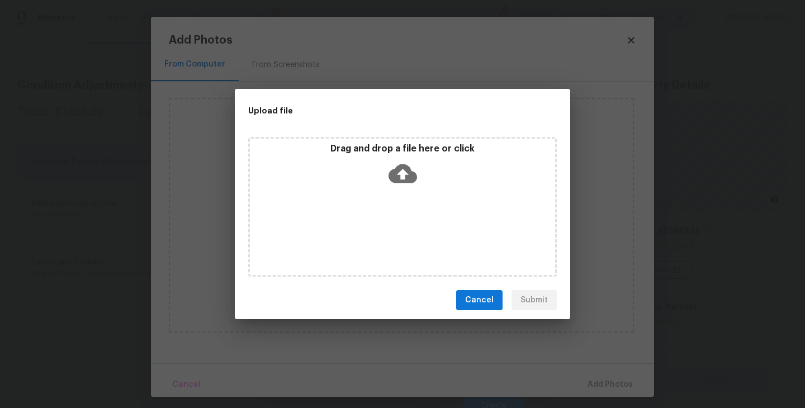
click at [400, 199] on div "Drag and drop a file here or click" at bounding box center [402, 207] width 309 height 140
